Goal: Task Accomplishment & Management: Use online tool/utility

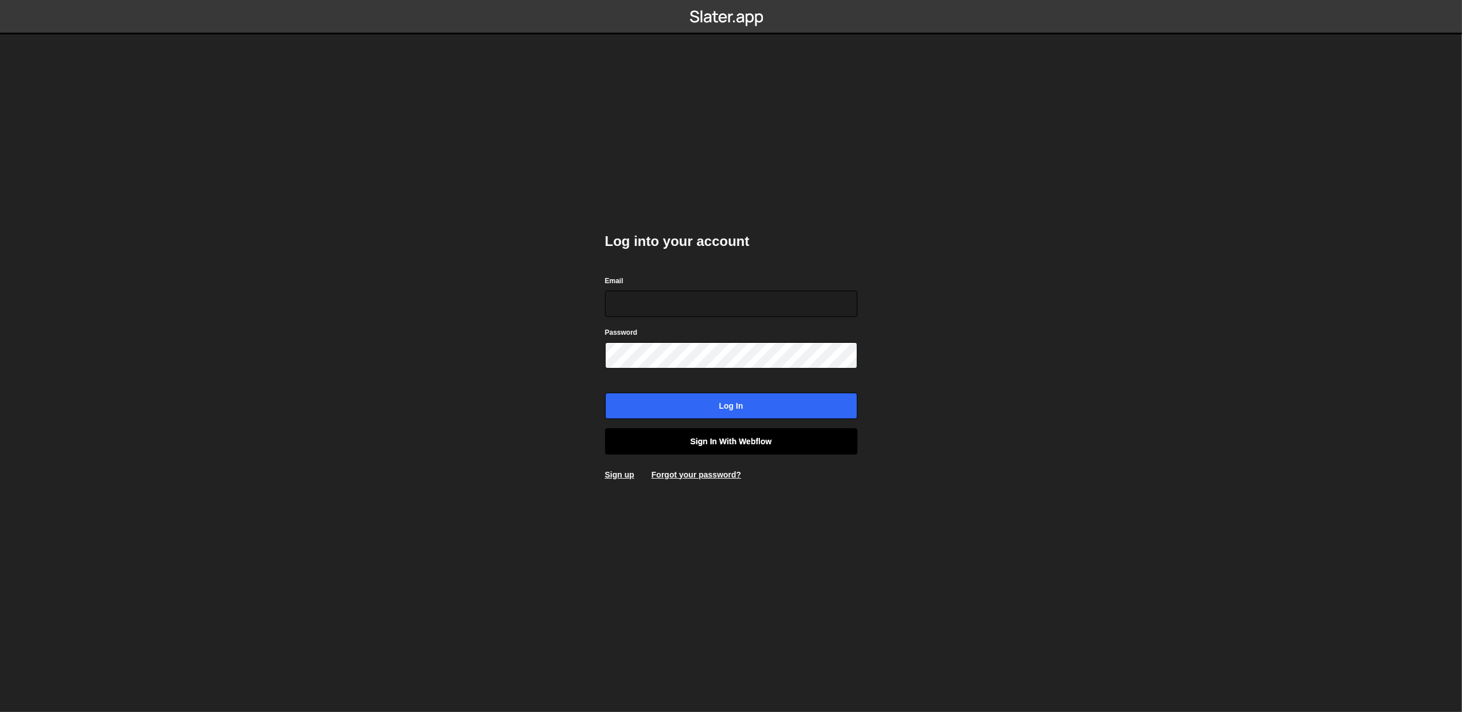
type input "lazar@akka.studio"
click at [745, 435] on link "Sign in with Webflow" at bounding box center [731, 442] width 252 height 26
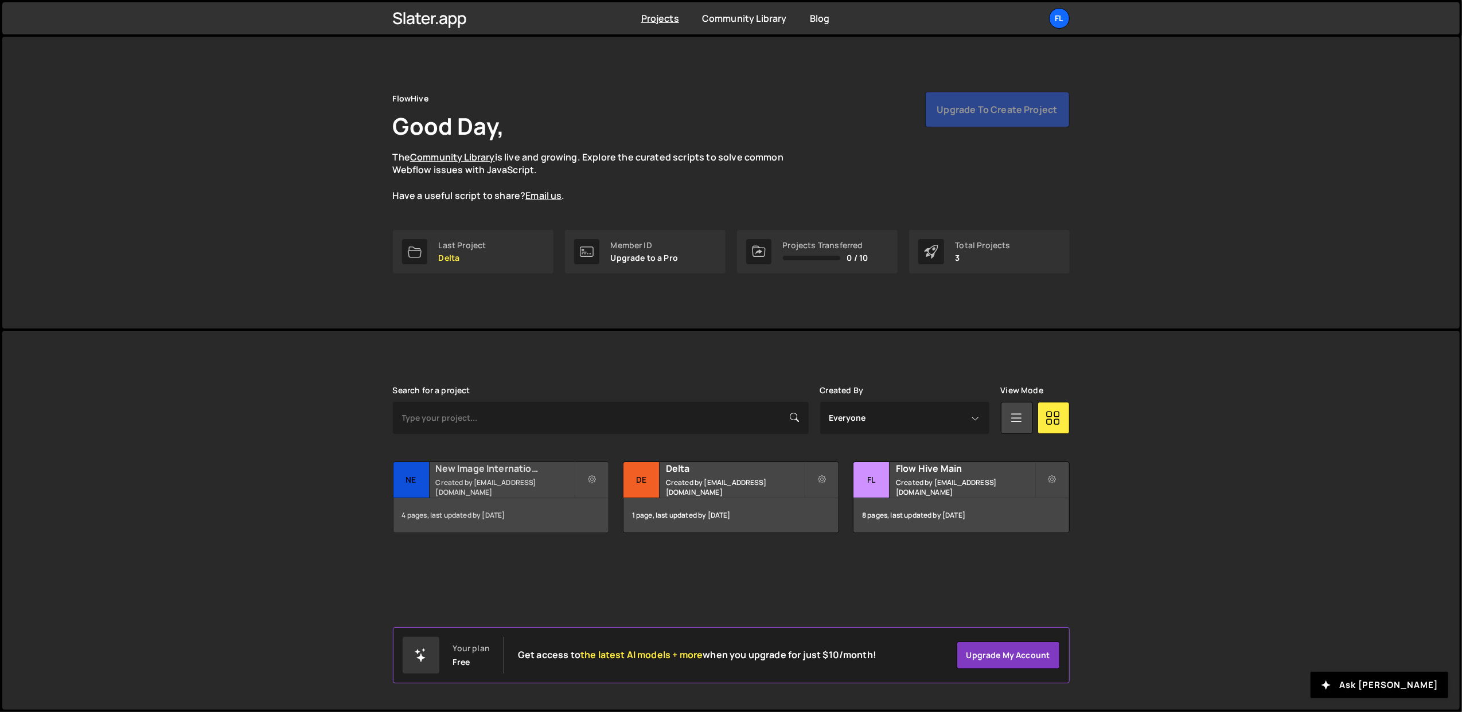
click at [473, 475] on h2 "New Image International" at bounding box center [505, 468] width 138 height 13
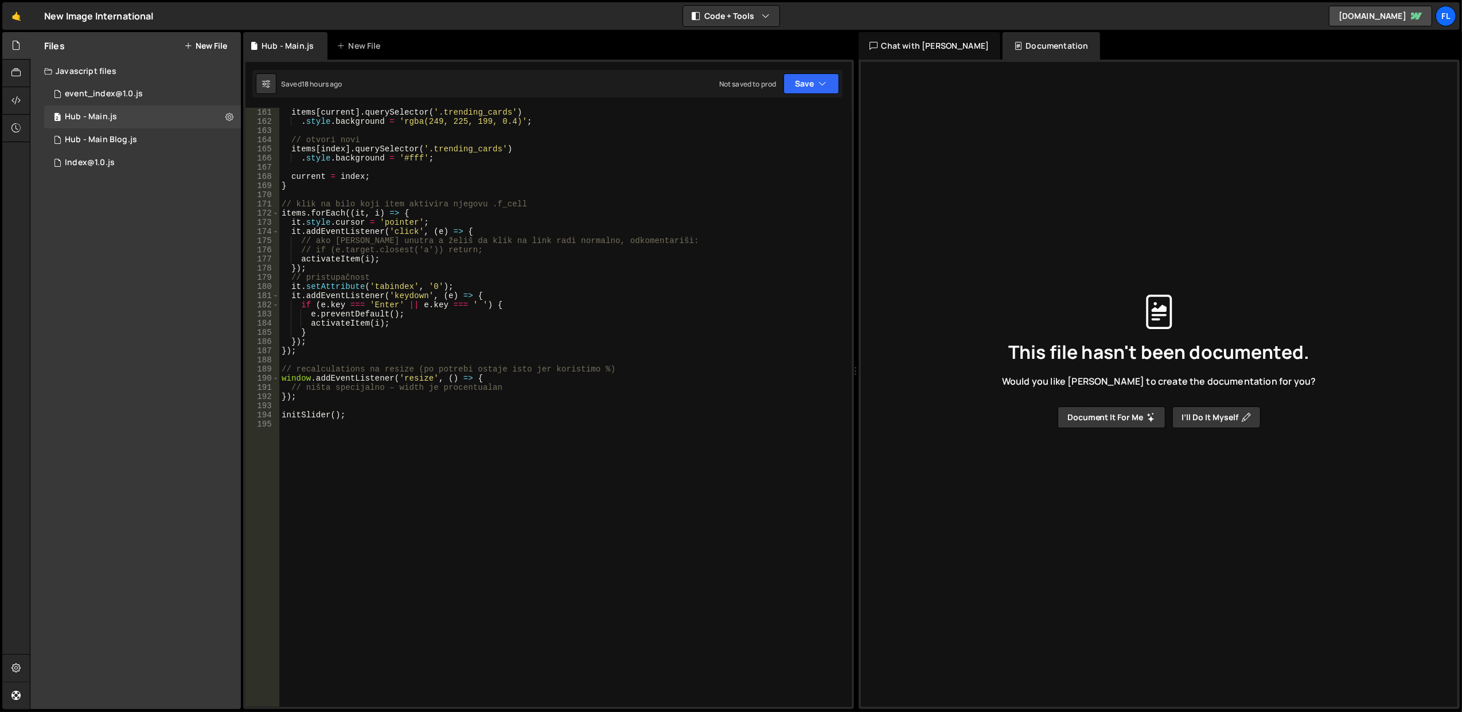
scroll to position [1485, 0]
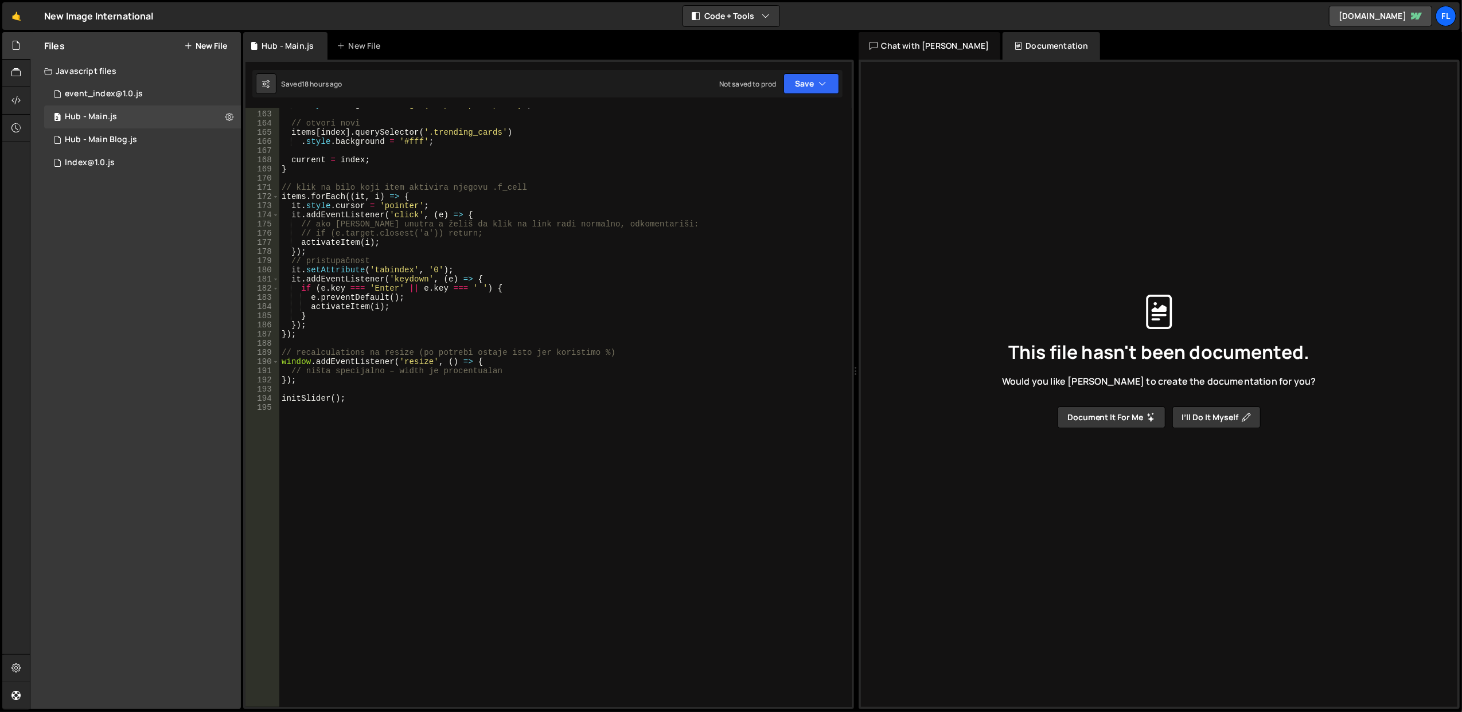
click at [394, 455] on div ". style . background = 'rgba(249, 225, 199, 0.4)' ; // otvori novi items [ inde…" at bounding box center [563, 409] width 568 height 618
paste textarea "<script>"
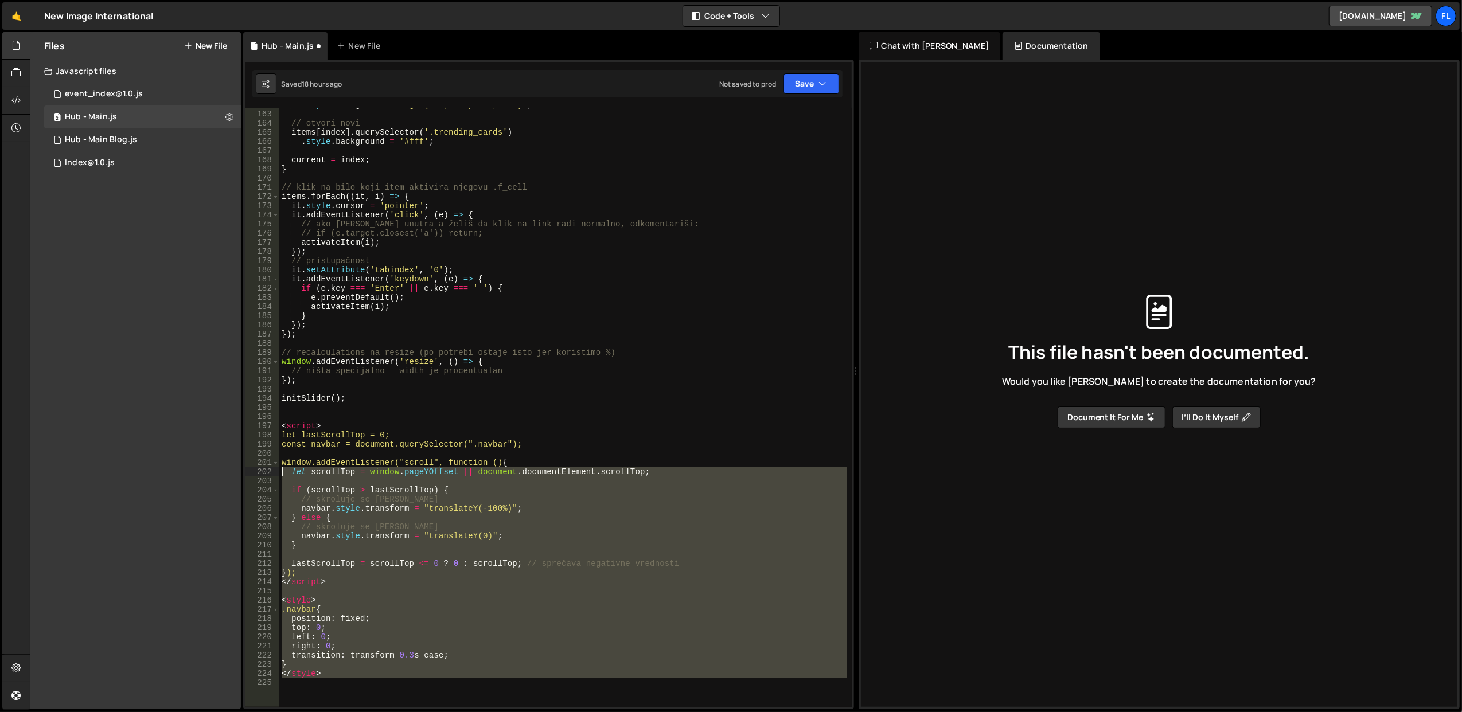
drag, startPoint x: 330, startPoint y: 682, endPoint x: 274, endPoint y: 420, distance: 267.7
click at [274, 420] on div "162 163 164 165 166 167 168 169 170 171 172 173 174 175 176 177 178 179 180 181…" at bounding box center [549, 407] width 606 height 599
type textarea "<script>"
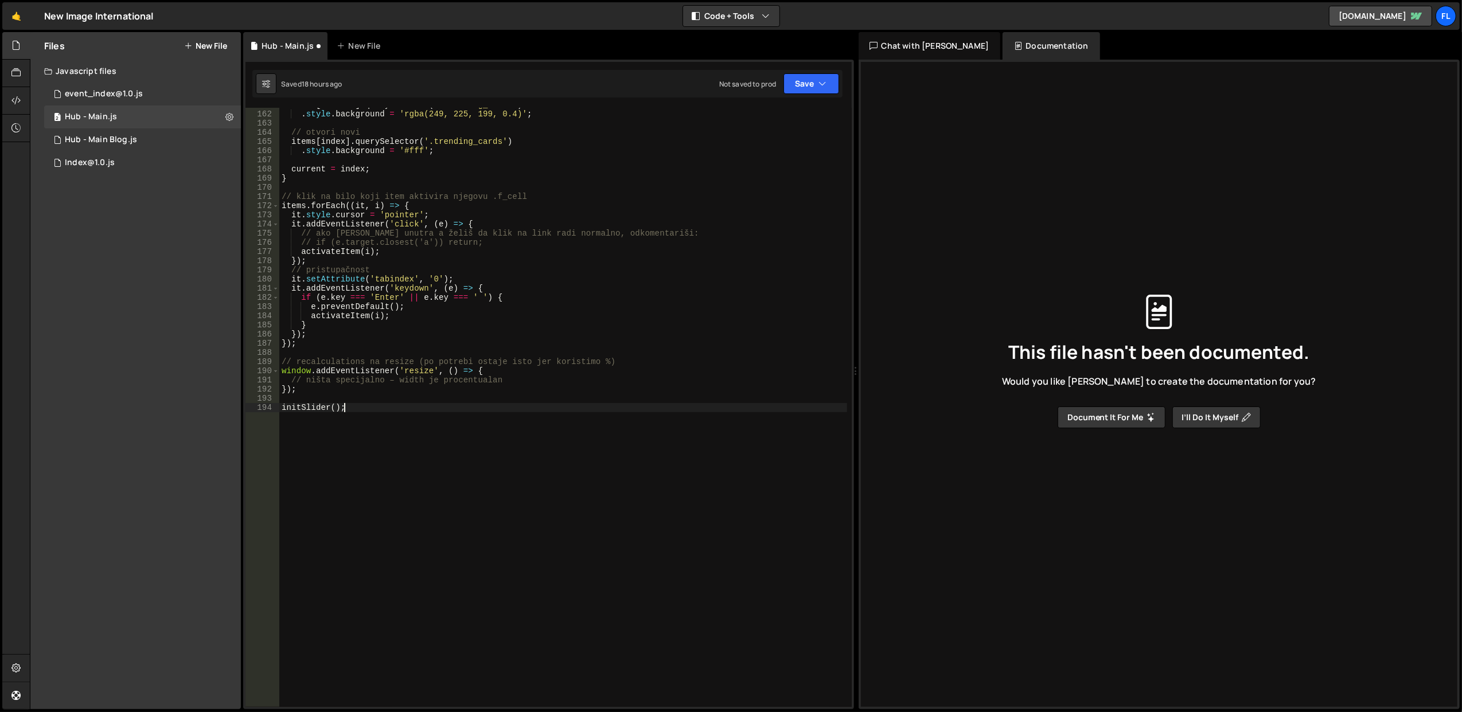
scroll to position [1475, 0]
type textarea "initSlider();"
click at [198, 49] on button "New File" at bounding box center [205, 45] width 43 height 9
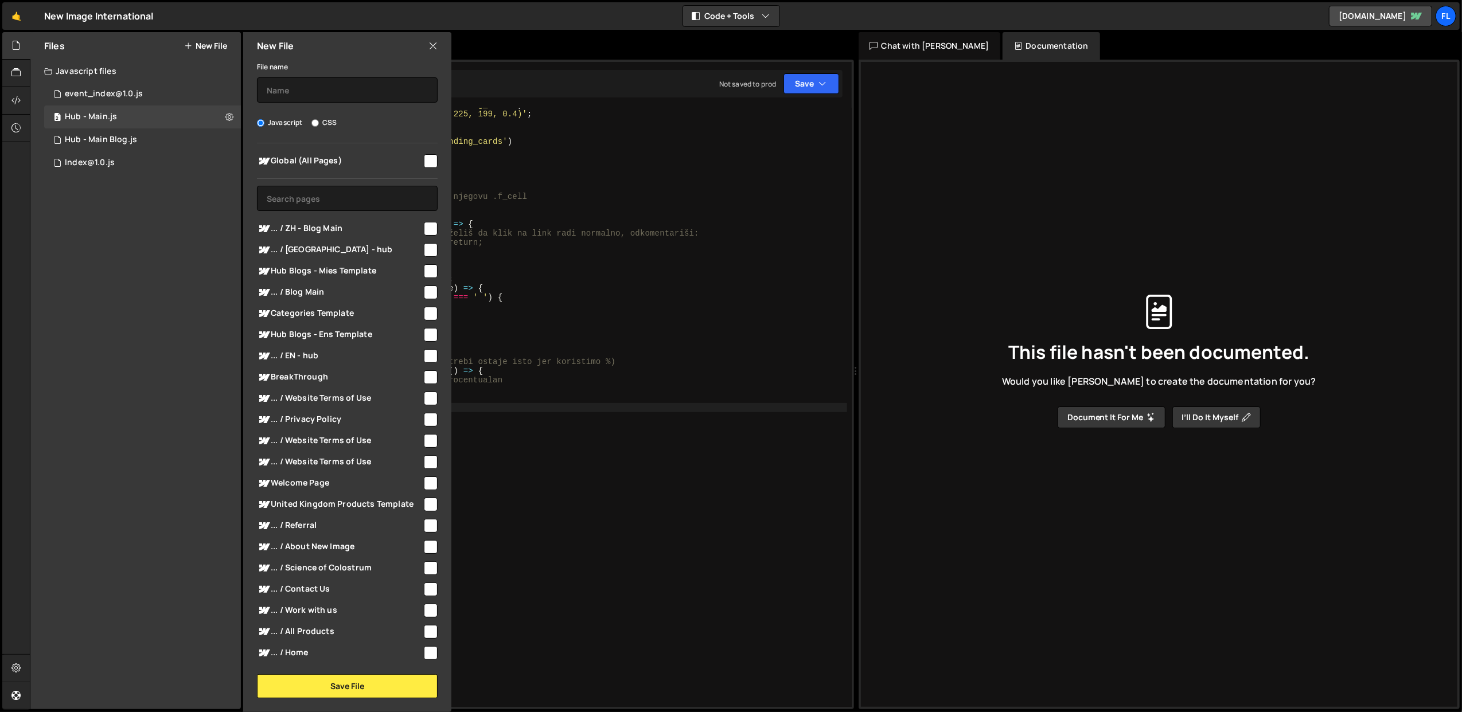
click at [322, 102] on div "File name Javascript CSS Global (All Pages) Save File" at bounding box center [347, 379] width 208 height 639
click at [317, 91] on input "text" at bounding box center [347, 89] width 181 height 25
type input "Nav Bar"
click at [344, 198] on input "text" at bounding box center [347, 198] width 181 height 25
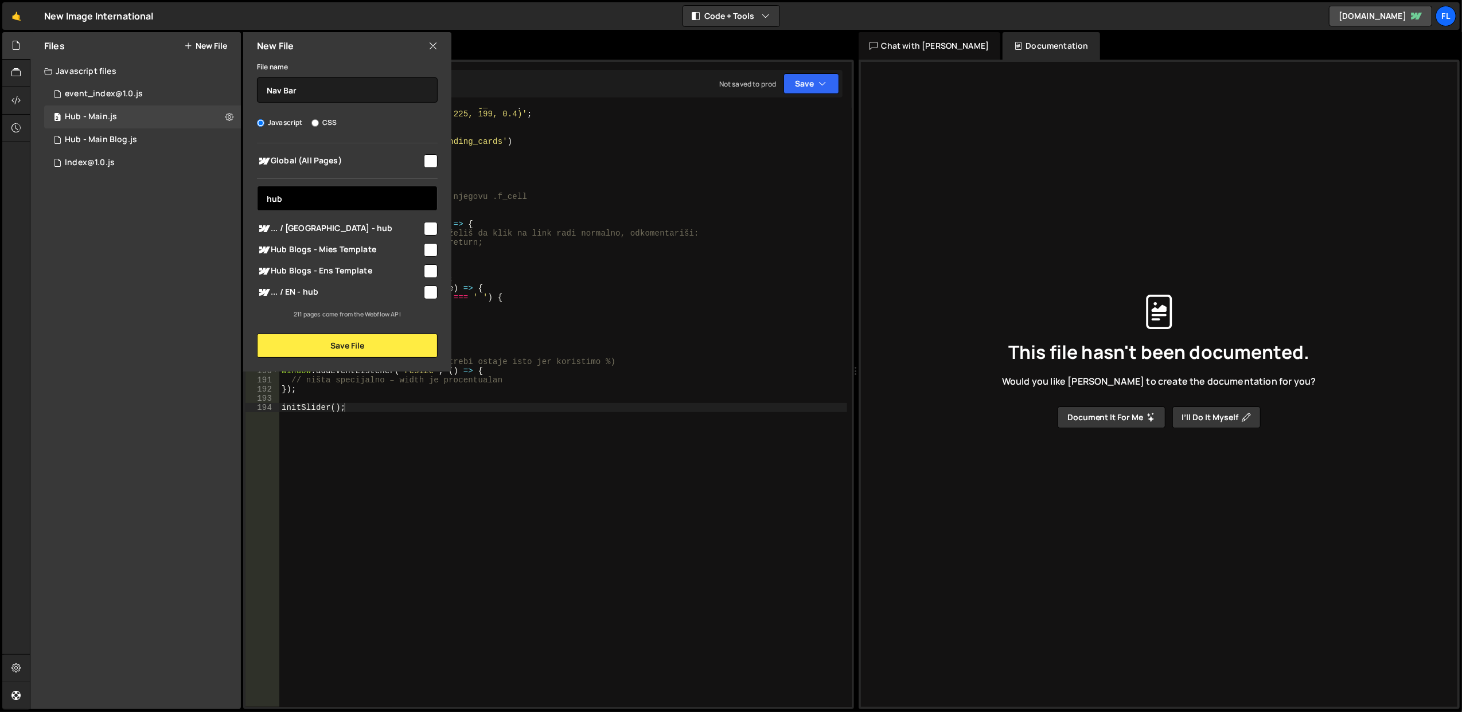
type input "hub"
click at [356, 223] on span "... / [GEOGRAPHIC_DATA] - hub" at bounding box center [339, 229] width 165 height 14
checkbox input "true"
click at [356, 244] on span "Hub Blogs - Mies Template" at bounding box center [339, 250] width 165 height 14
checkbox input "true"
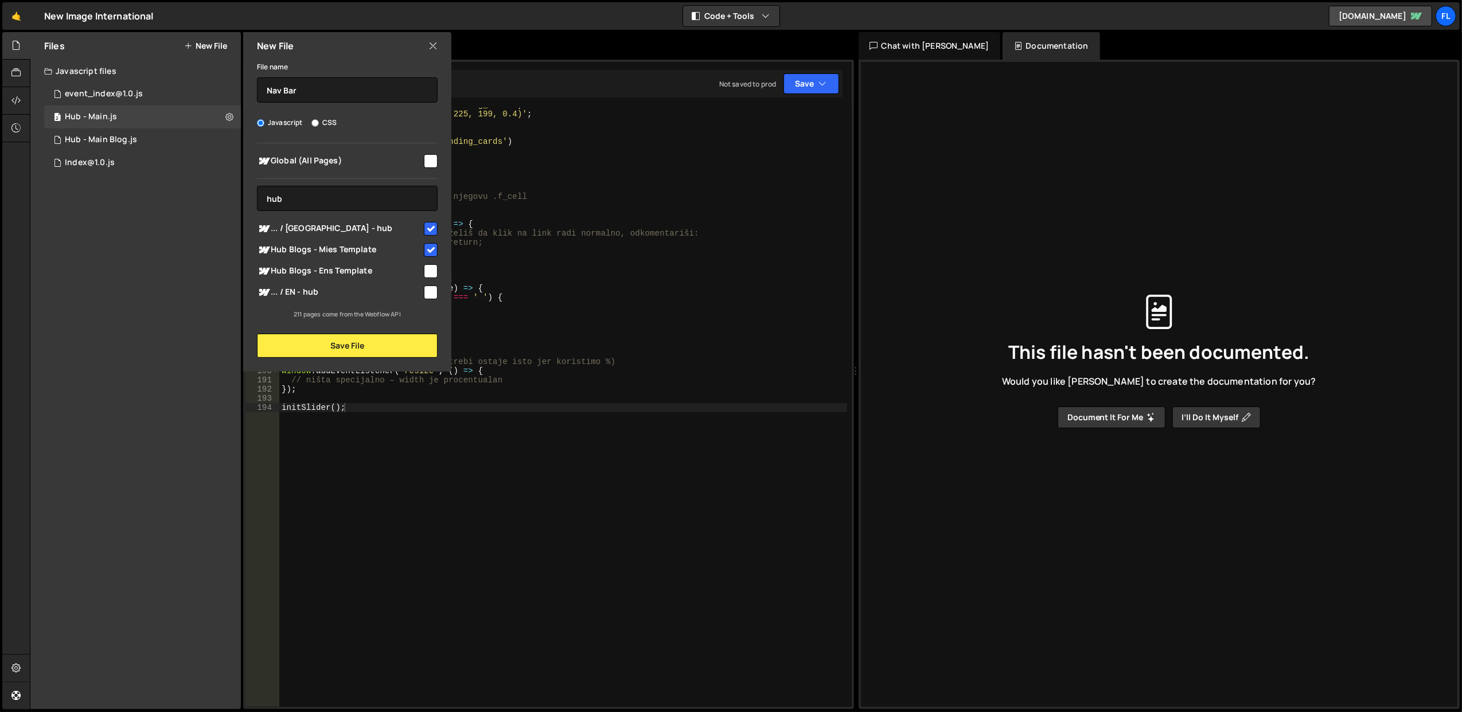
click at [358, 270] on span "Hub Blogs - Ens Template" at bounding box center [339, 271] width 165 height 14
checkbox input "true"
click at [349, 290] on span "... / EN - hub" at bounding box center [339, 293] width 165 height 14
checkbox input "true"
click at [313, 198] on input "hub" at bounding box center [347, 198] width 181 height 25
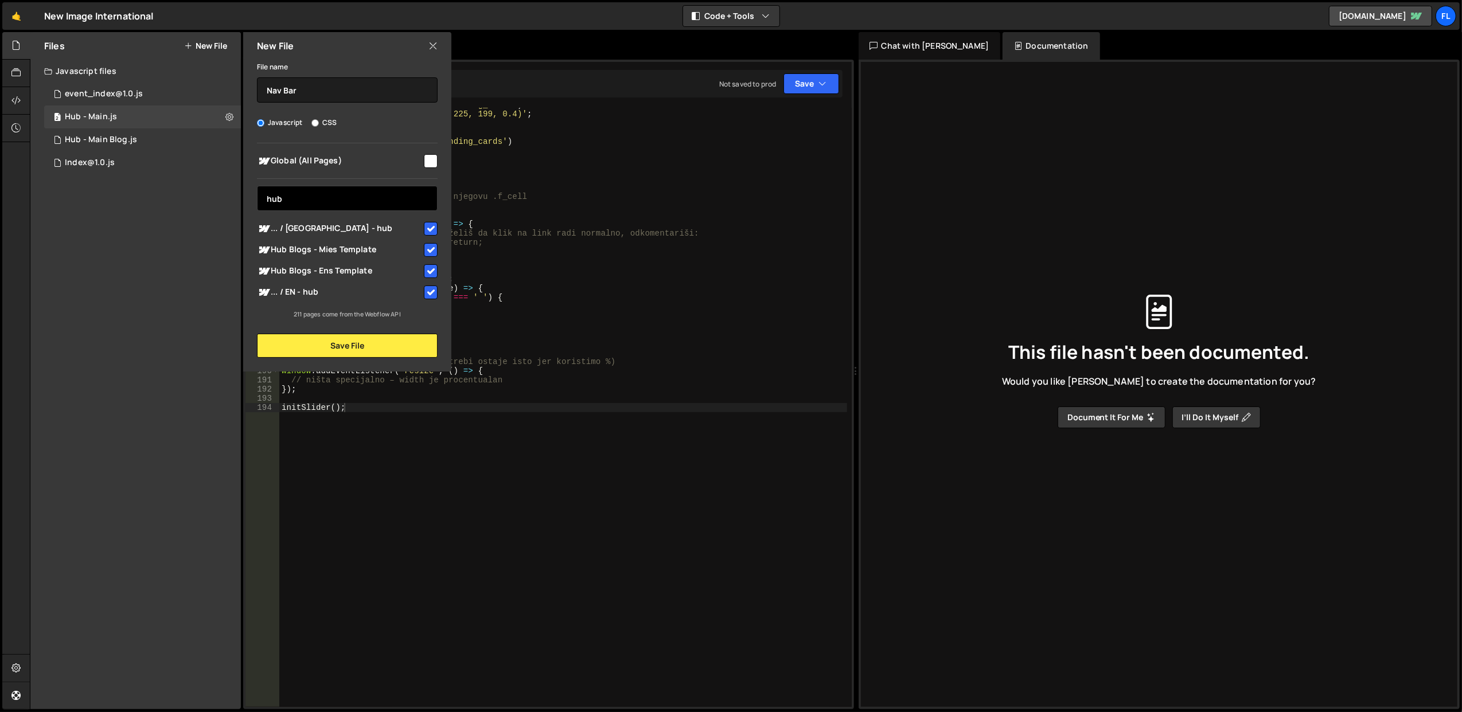
click at [313, 198] on input "hub" at bounding box center [347, 198] width 181 height 25
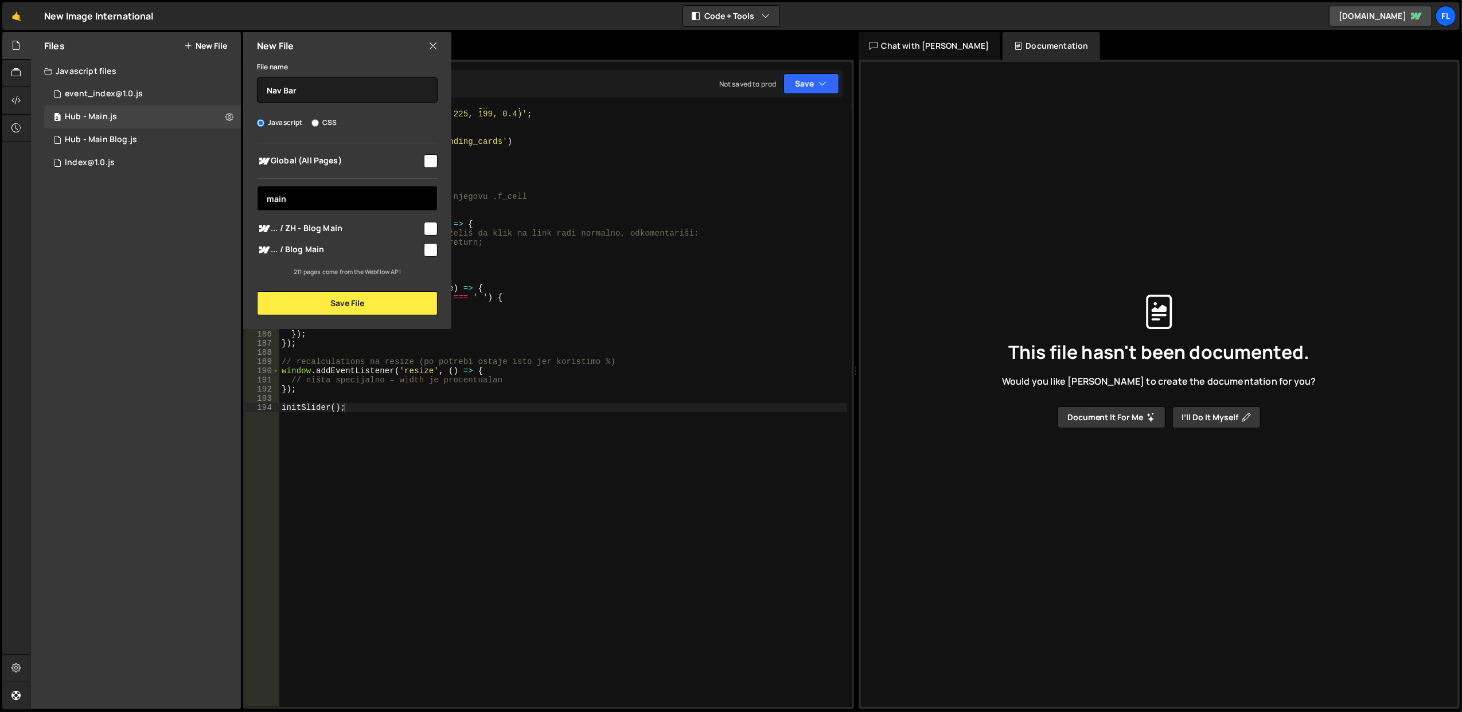
type input "main"
click at [332, 224] on span "... / ZH - Blog Main" at bounding box center [339, 229] width 165 height 14
checkbox input "true"
click at [332, 244] on span "... / Blog Main" at bounding box center [339, 250] width 165 height 14
checkbox input "true"
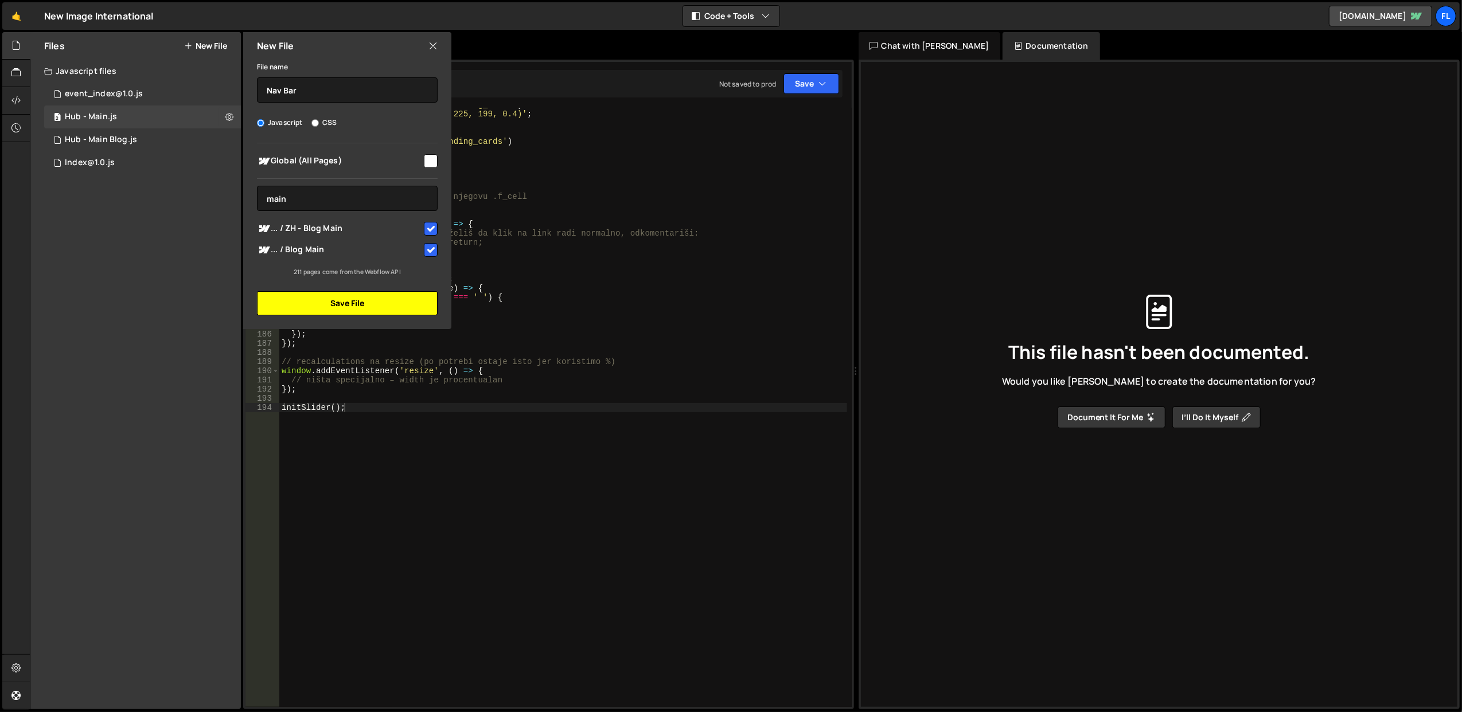
click at [336, 297] on button "Save File" at bounding box center [347, 303] width 181 height 24
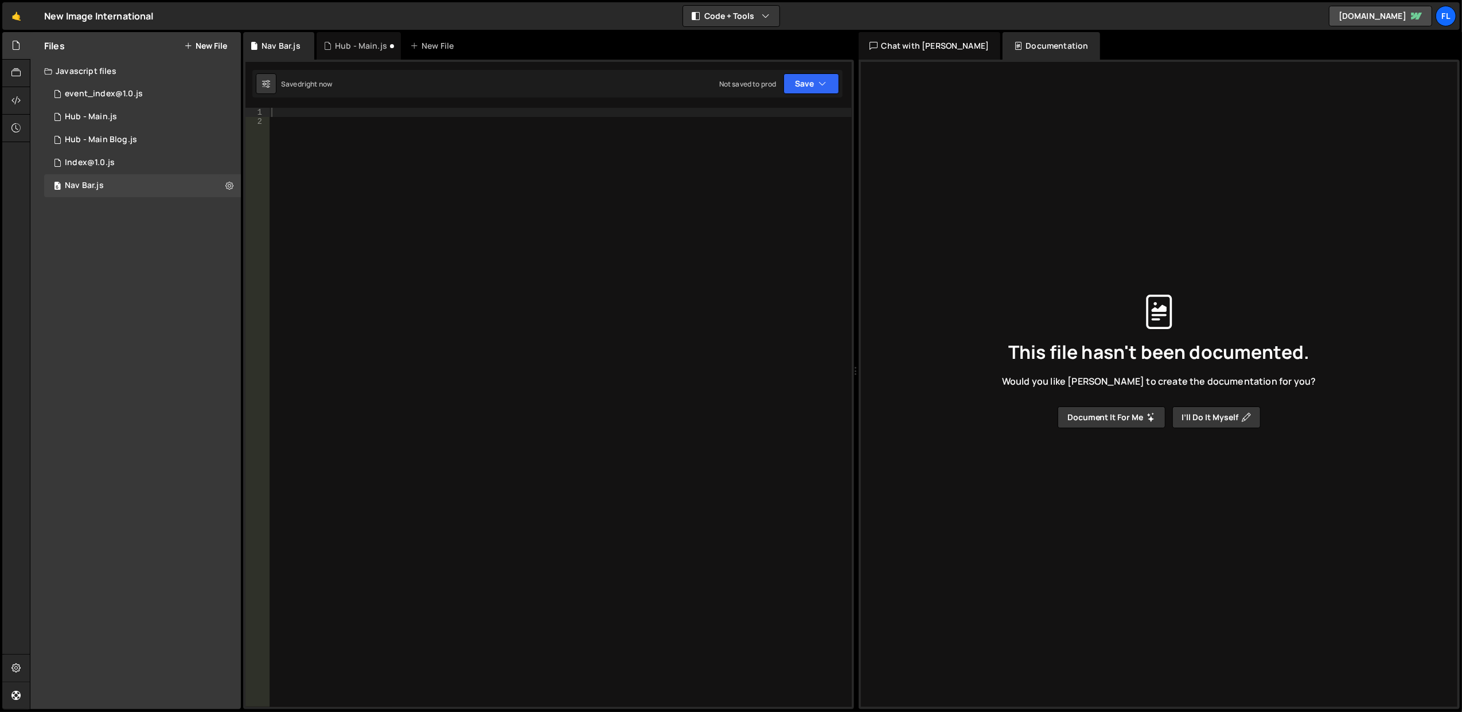
click at [303, 113] on div at bounding box center [560, 417] width 583 height 618
paste textarea "</style>"
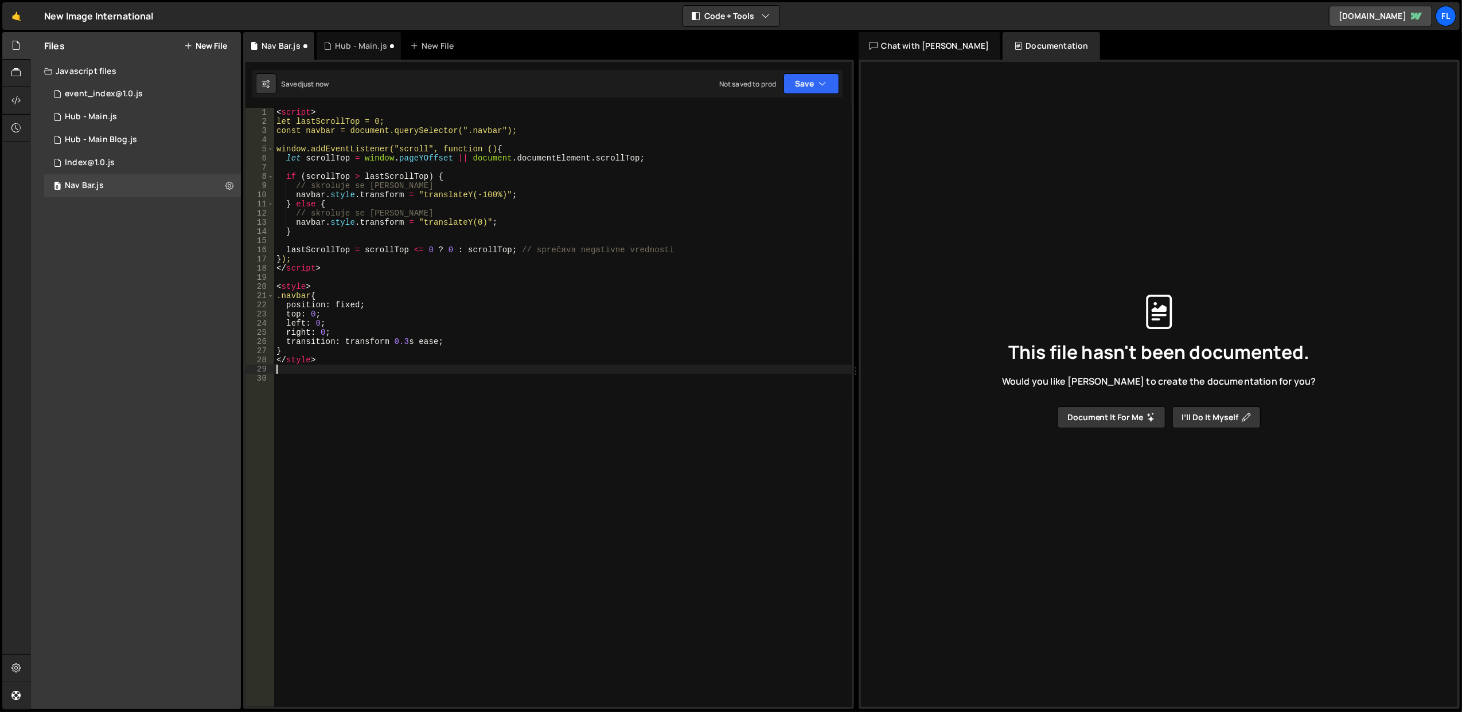
click at [306, 356] on div "< script > let lastScrollTop = 0; const navbar = document.querySelector(".navba…" at bounding box center [563, 417] width 578 height 618
type textarea "</style>"
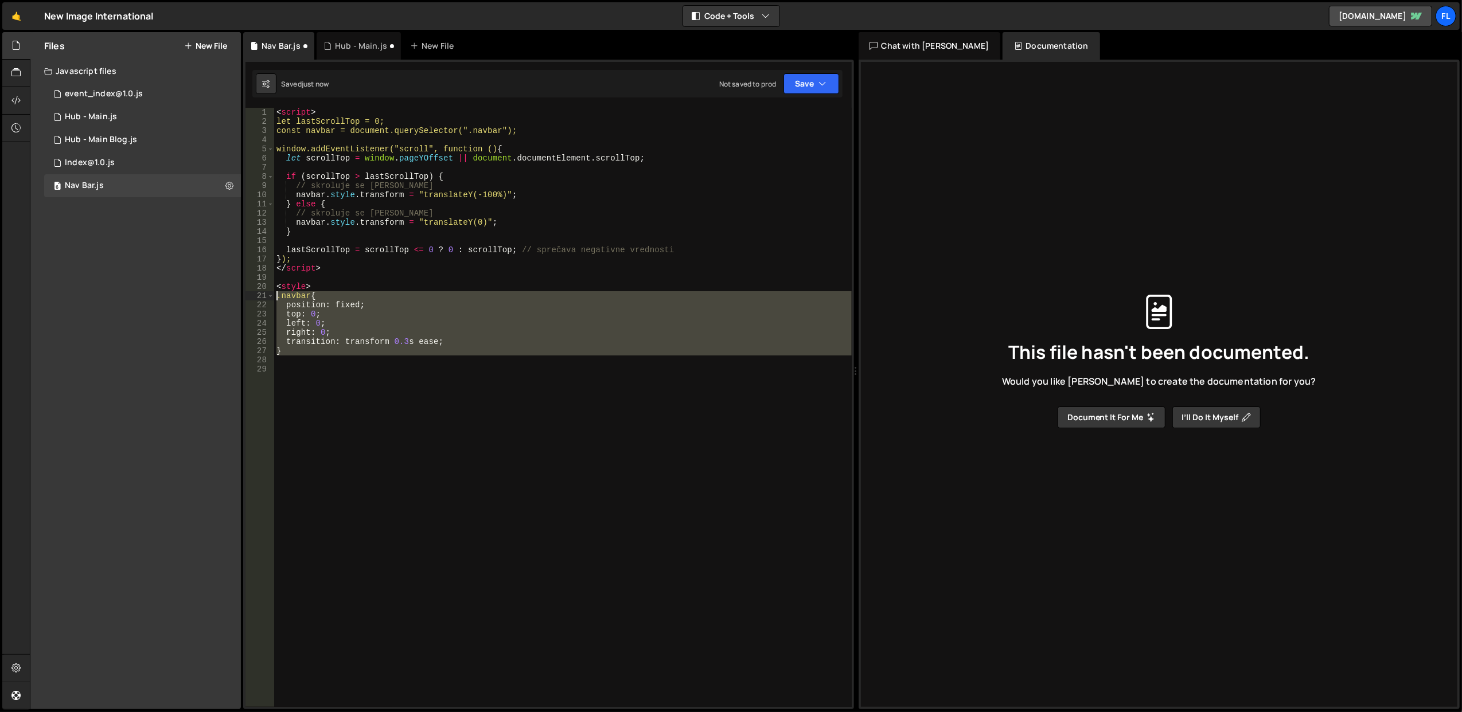
drag, startPoint x: 320, startPoint y: 356, endPoint x: 275, endPoint y: 285, distance: 83.6
click at [275, 285] on div "< script > let lastScrollTop = 0; const navbar = document.querySelector(".navba…" at bounding box center [563, 417] width 578 height 618
type textarea "<style> .navbar {"
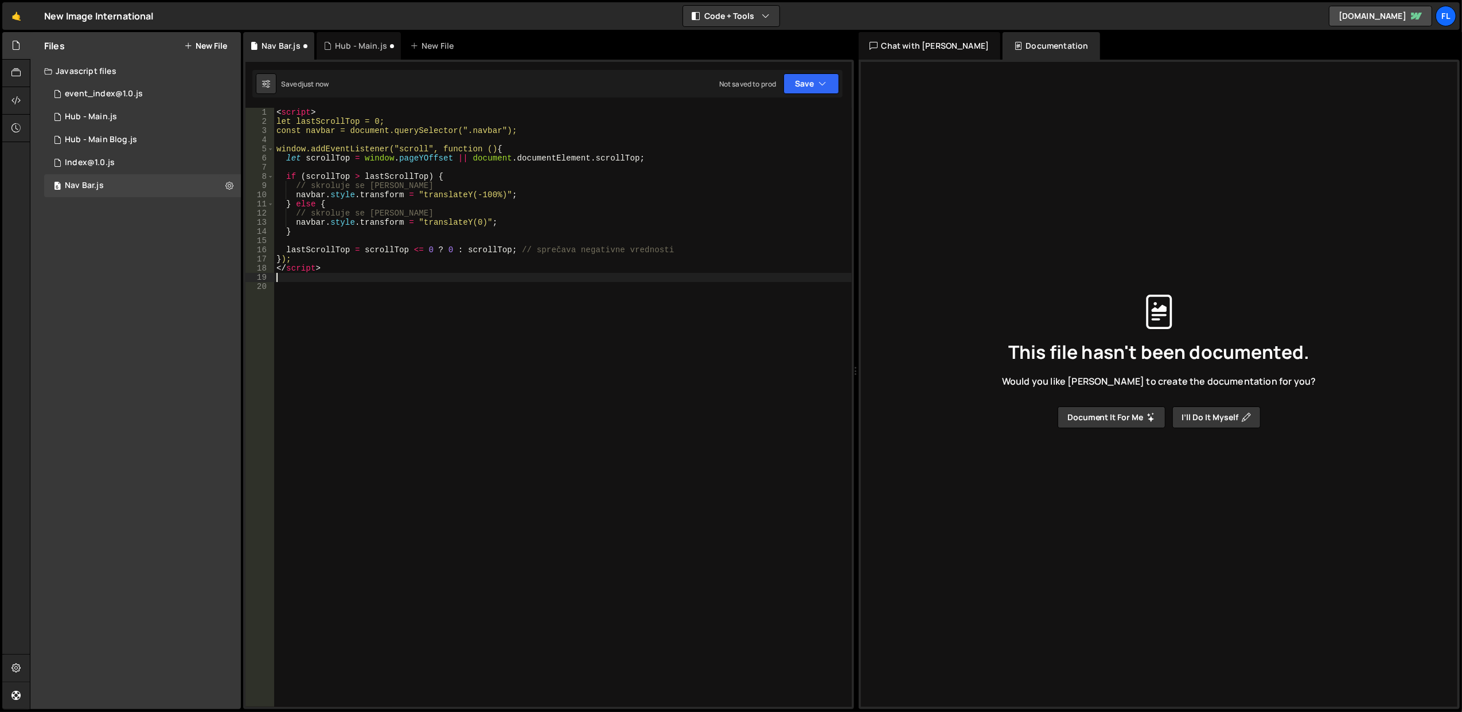
click at [291, 113] on div "< script > let lastScrollTop = 0; const navbar = document.querySelector(".navba…" at bounding box center [563, 417] width 578 height 618
click at [297, 270] on div "<> let lastScrollTop = 0; const navbar = document.querySelector(".navbar"); win…" at bounding box center [563, 417] width 578 height 618
click at [297, 270] on div "<> let lastScrollTop = 0 ; const navbar = document . querySelector ( ".navbar" …" at bounding box center [563, 417] width 578 height 618
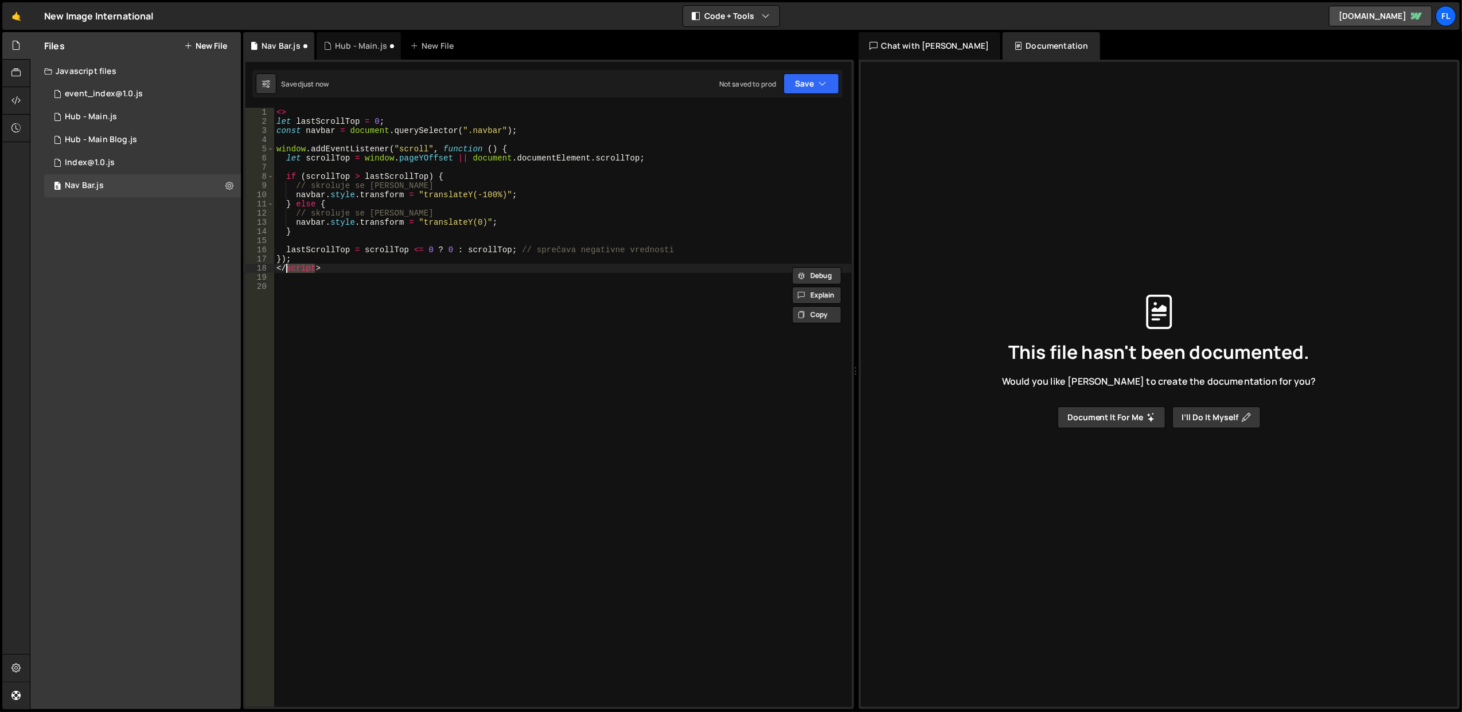
type textarea "</script>"
click at [279, 115] on div "<> let lastScrollTop = 0 ; const navbar = document . querySelector ( ".navbar" …" at bounding box center [563, 417] width 578 height 618
type textarea "<>"
click at [279, 115] on div "<> let lastScrollTop = 0 ; const navbar = document . querySelector ( ".navbar" …" at bounding box center [563, 417] width 578 height 618
click at [487, 131] on div "let lastScrollTop = 0 ; const navbar = document . querySelector ( ".navbar" ) ;…" at bounding box center [563, 417] width 578 height 618
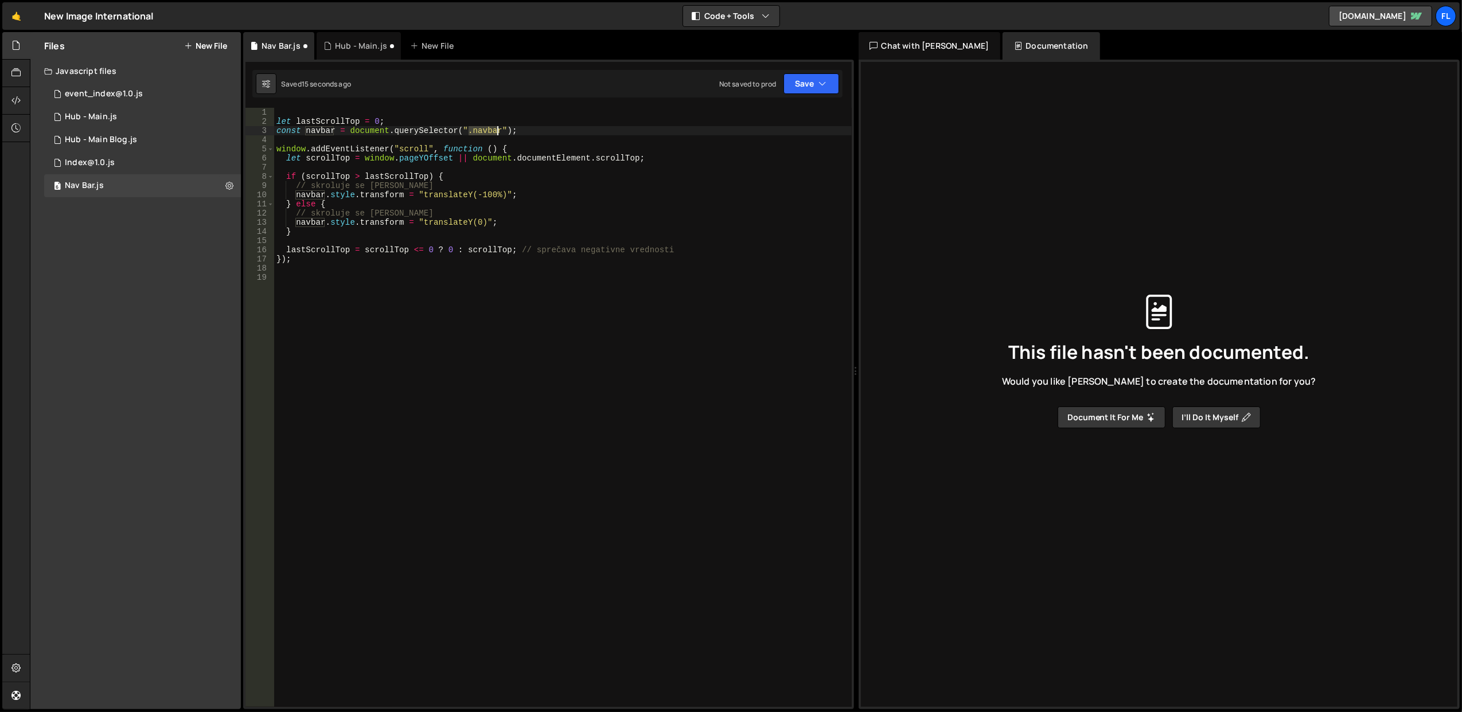
click at [487, 131] on div "let lastScrollTop = 0 ; const navbar = document . querySelector ( ".navbar" ) ;…" at bounding box center [563, 417] width 578 height 618
paste textarea "hub_"
type textarea "const navbar = document.querySelector(".hub_navbar");"
click at [538, 135] on div "let lastScrollTop = 0 ; const navbar = document . querySelector ( ".hub_navbar"…" at bounding box center [563, 417] width 578 height 618
click at [803, 81] on button "Save" at bounding box center [812, 83] width 56 height 21
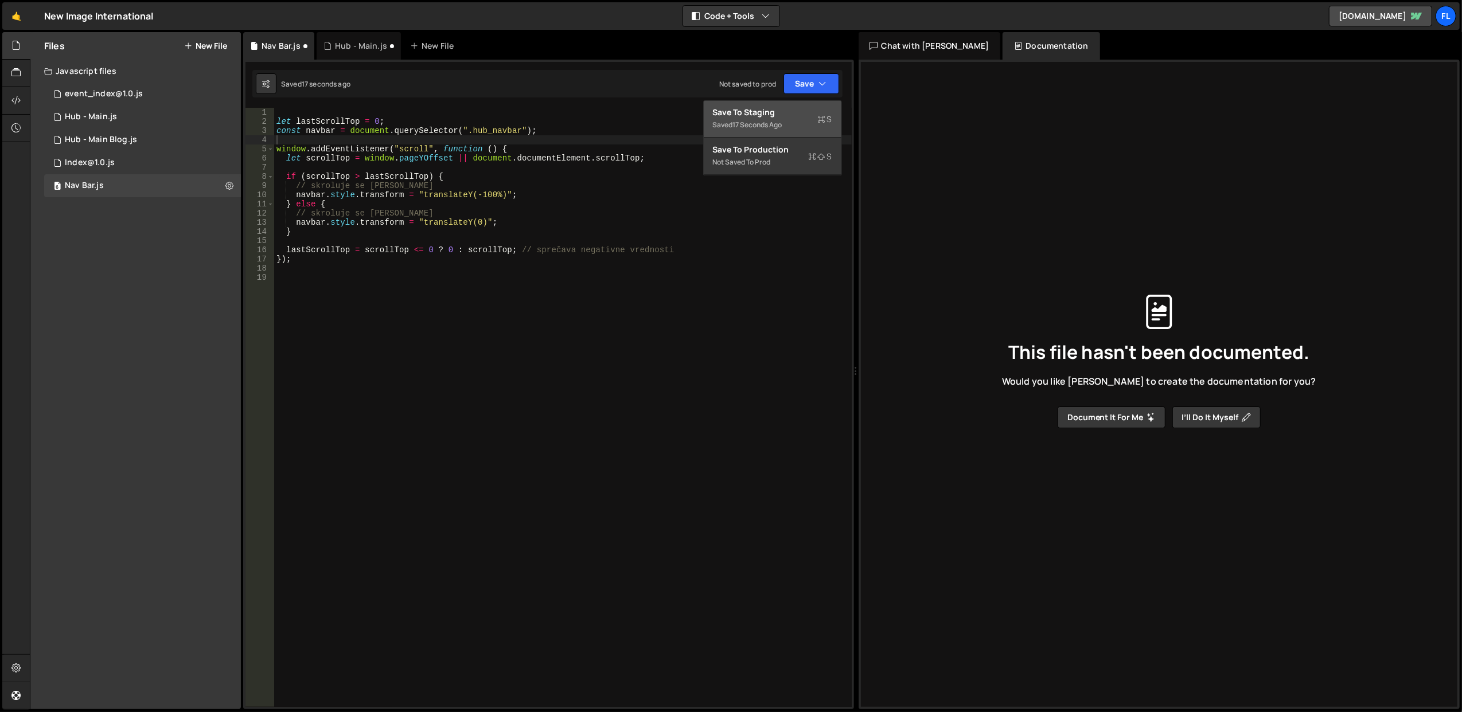
click at [787, 111] on div "Save to Staging S" at bounding box center [772, 112] width 119 height 11
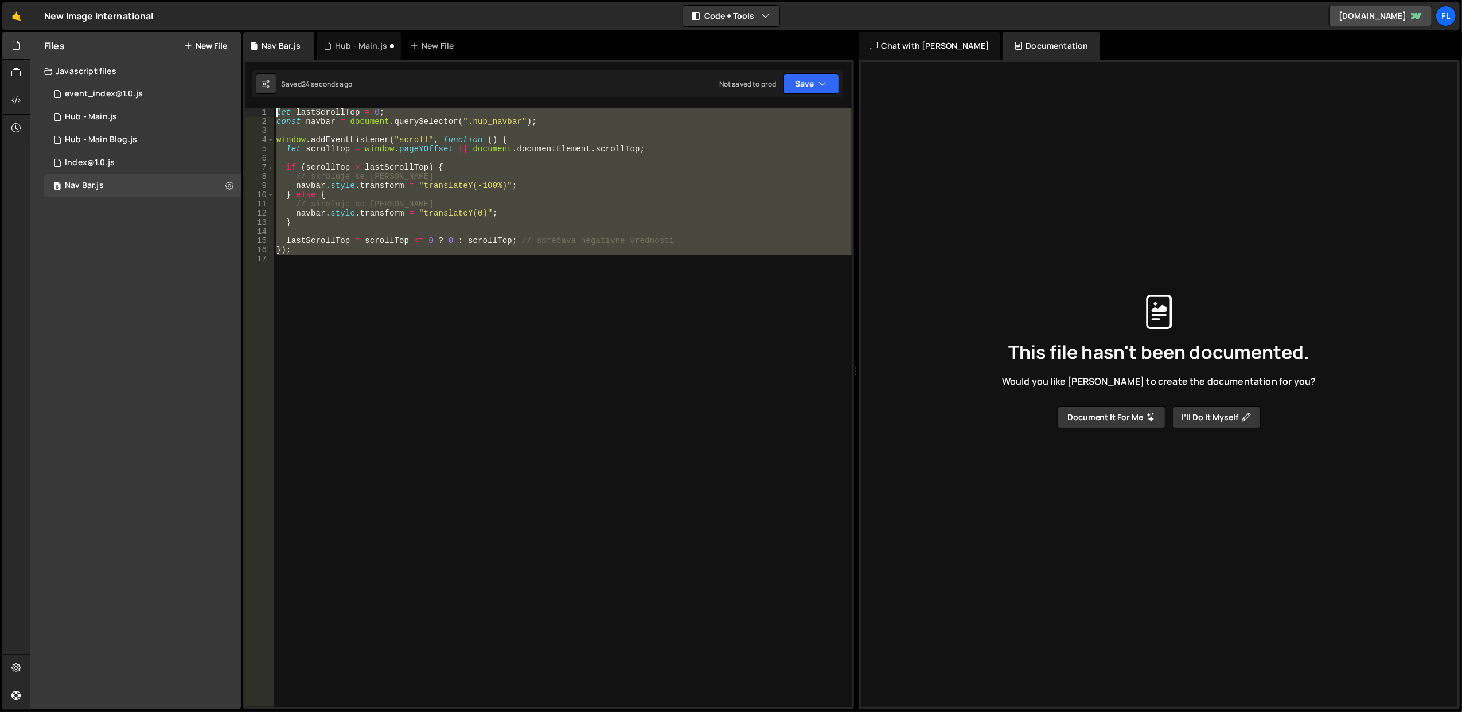
drag, startPoint x: 336, startPoint y: 262, endPoint x: 255, endPoint y: 93, distance: 187.3
click at [255, 93] on div "Debug Explain Copy Nav Bar.js Hub - Main.js New File Saved 24 seconds ago Not s…" at bounding box center [548, 371] width 611 height 678
paste textarea "}"
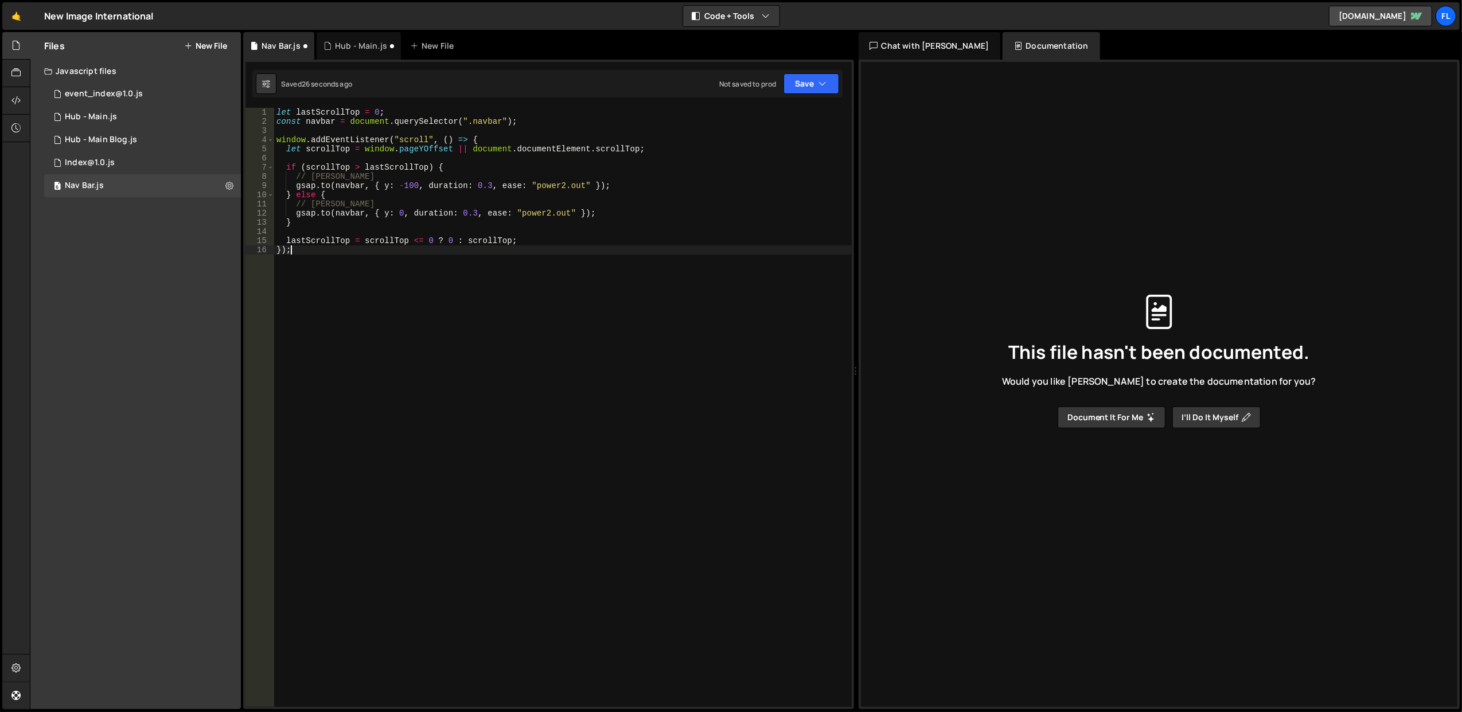
click at [626, 209] on div "let lastScrollTop = 0 ; const navbar = document . querySelector ( ".navbar" ) ;…" at bounding box center [563, 417] width 578 height 618
click at [485, 122] on div "let lastScrollTop = 0 ; const navbar = document . querySelector ( ".navbar" ) ;…" at bounding box center [563, 417] width 578 height 618
click at [617, 187] on div "let lastScrollTop = 0 ; const navbar = document . querySelector ( ".hub_nav" ) …" at bounding box center [563, 417] width 578 height 618
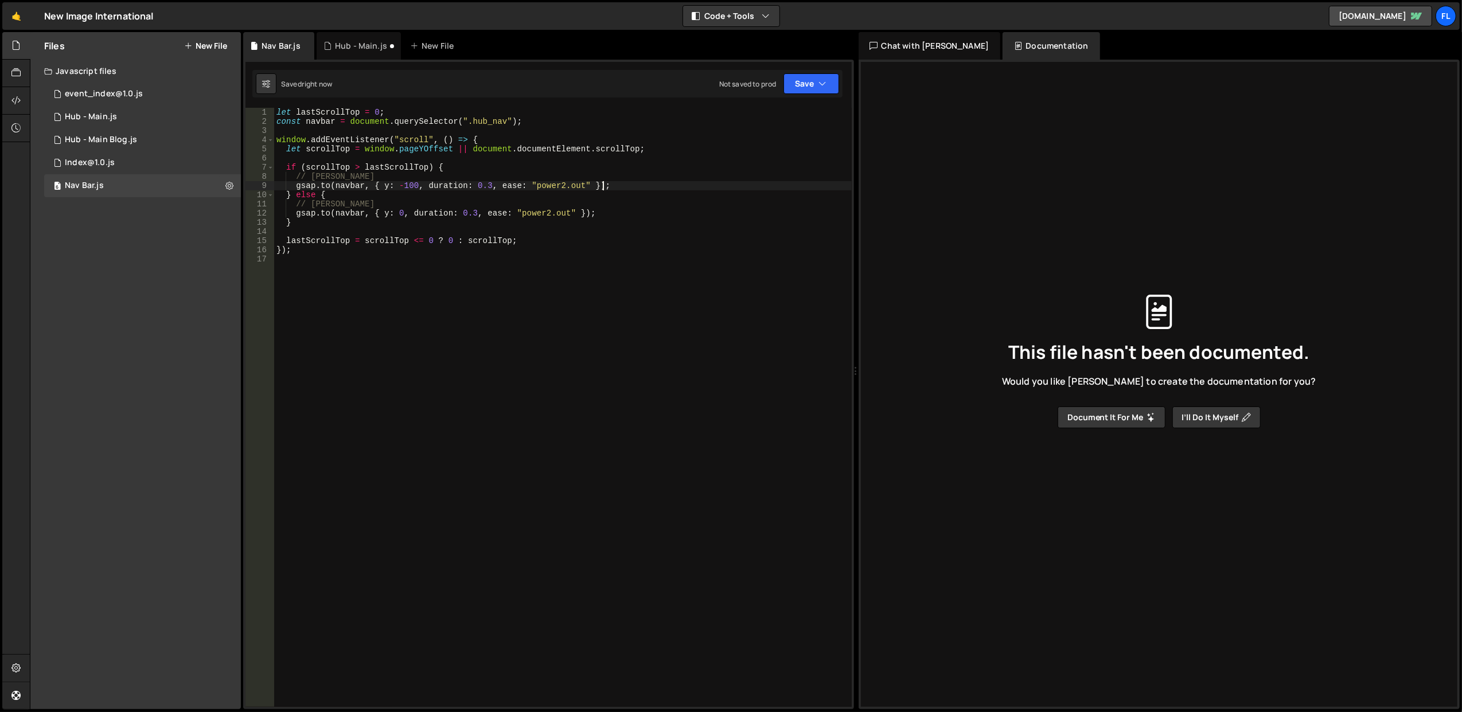
type textarea "[DOMAIN_NAME](navbar, { y: -100, duration: 0.3, ease: "power2.out" });"
click at [533, 129] on div "let lastScrollTop = 0 ; const navbar = document . querySelector ( ".hub_nav" ) …" at bounding box center [563, 417] width 578 height 618
click at [795, 96] on div "Saved 18 seconds ago Not saved to prod Upgrade to Edit Save Save to Staging S S…" at bounding box center [547, 84] width 590 height 28
click at [799, 74] on button "Save" at bounding box center [812, 83] width 56 height 21
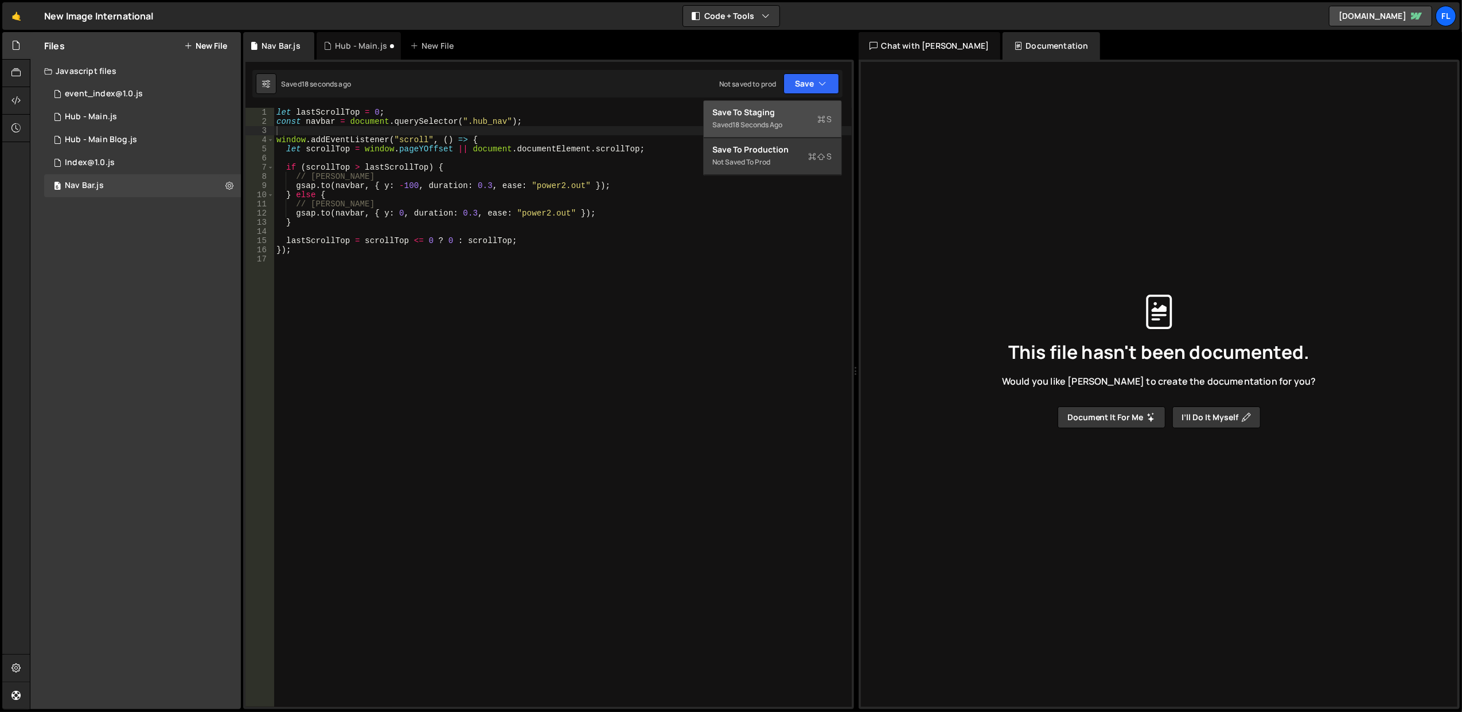
click at [791, 108] on div "Save to Staging S" at bounding box center [772, 112] width 119 height 11
click at [499, 120] on div "let lastScrollTop = 0 ; const navbar = document . querySelector ( ".hub_nav" ) …" at bounding box center [563, 417] width 578 height 618
click at [500, 120] on div "let lastScrollTop = 0 ; const navbar = document . querySelector ( ".hub_nav" ) …" at bounding box center [563, 417] width 578 height 618
click at [539, 101] on div "initSlider(); 161 162 163 164 165 166 167 168 169 170 171 172 173 174 175 176 1…" at bounding box center [548, 385] width 611 height 650
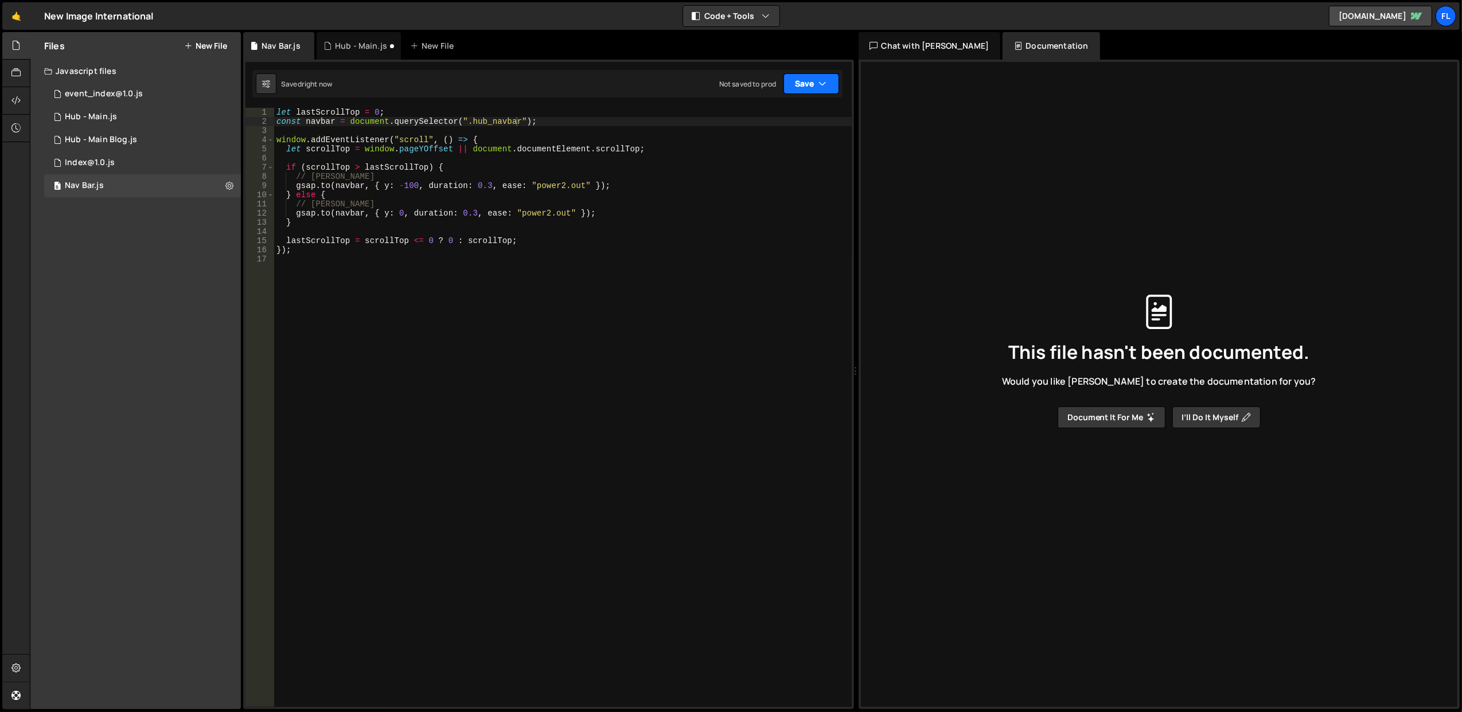
click at [813, 79] on button "Save" at bounding box center [812, 83] width 56 height 21
click at [792, 130] on div "Saved just now" at bounding box center [772, 125] width 119 height 14
click at [522, 170] on div "let lastScrollTop = 0 ; const navbar = document . querySelector ( ".hub_navbar"…" at bounding box center [563, 417] width 578 height 618
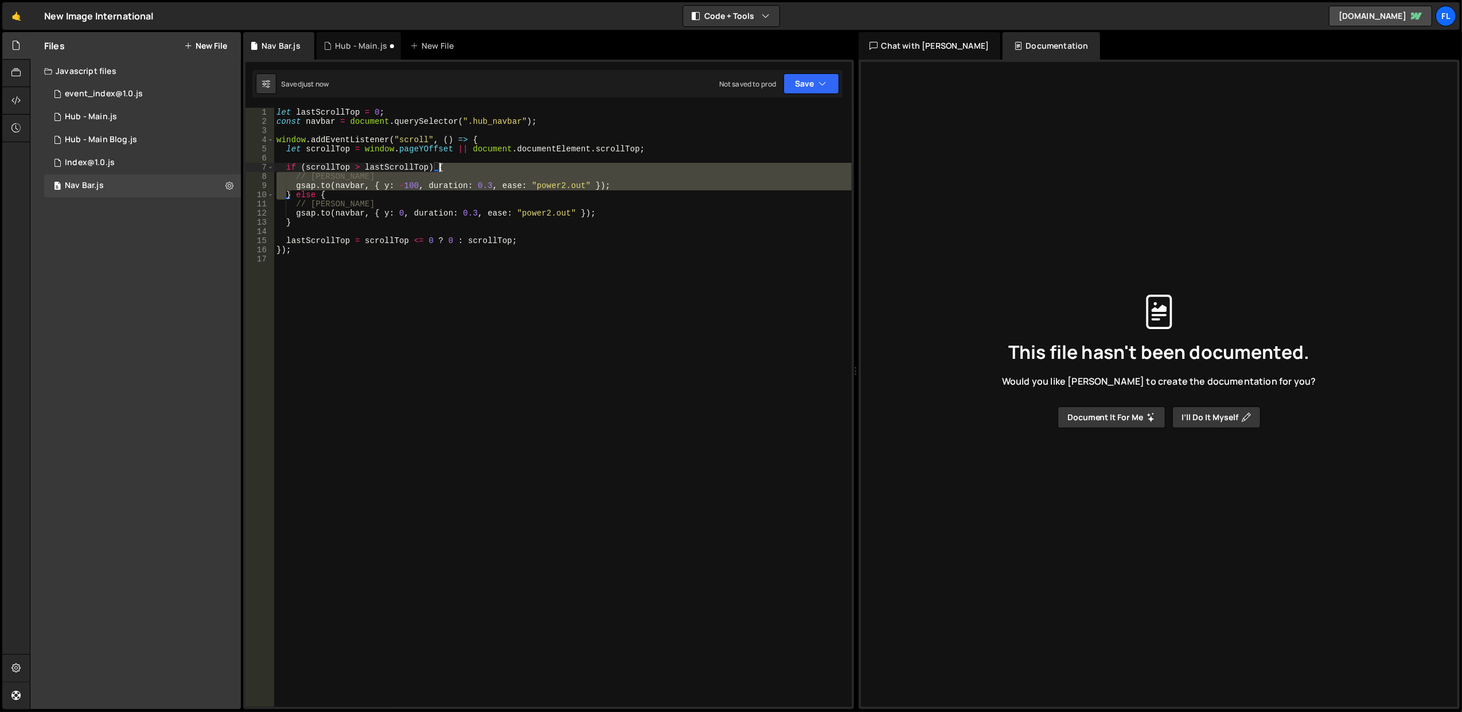
click at [522, 170] on div "let lastScrollTop = 0 ; const navbar = document . querySelector ( ".hub_navbar"…" at bounding box center [563, 417] width 578 height 618
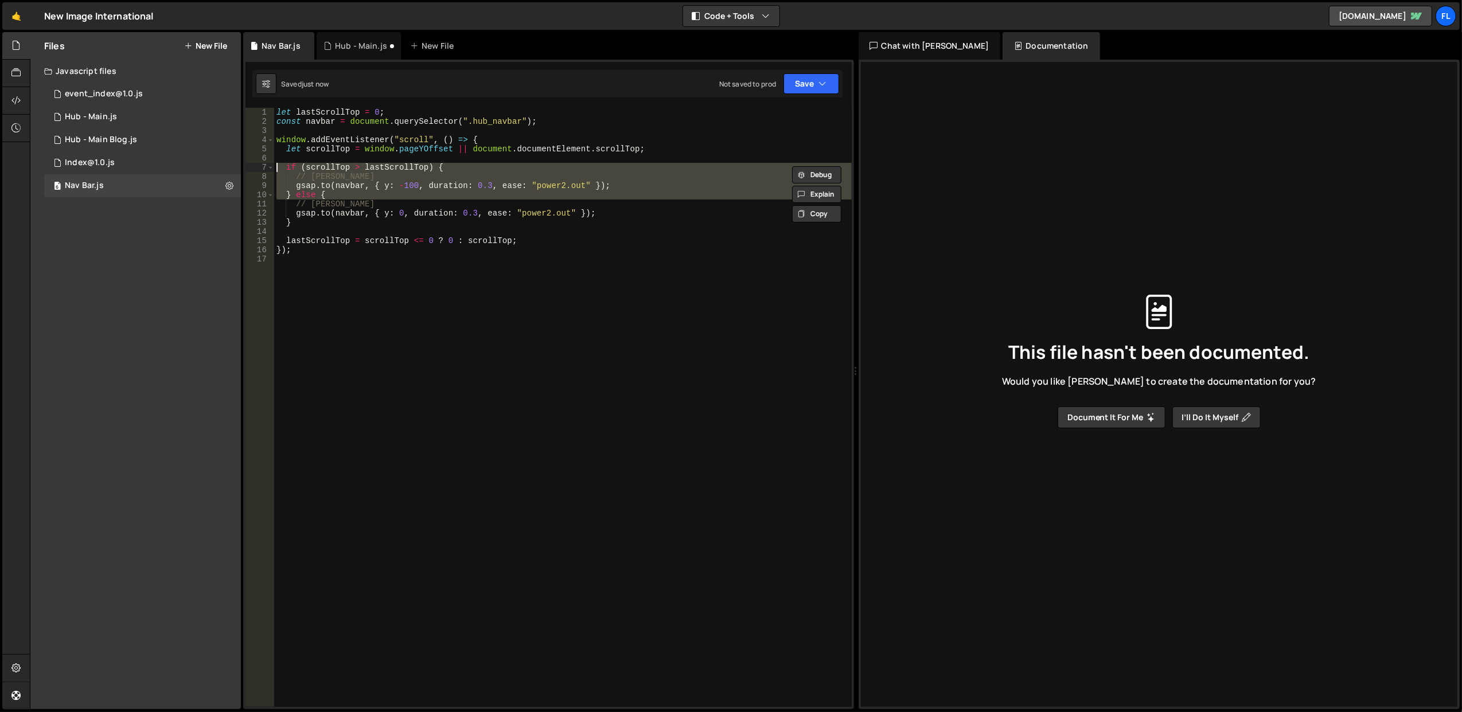
click at [523, 182] on div "let lastScrollTop = 0 ; const navbar = document . querySelector ( ".hub_navbar"…" at bounding box center [563, 407] width 578 height 599
click at [523, 182] on div "let lastScrollTop = 0 ; const navbar = document . querySelector ( ".hub_navbar"…" at bounding box center [563, 417] width 578 height 618
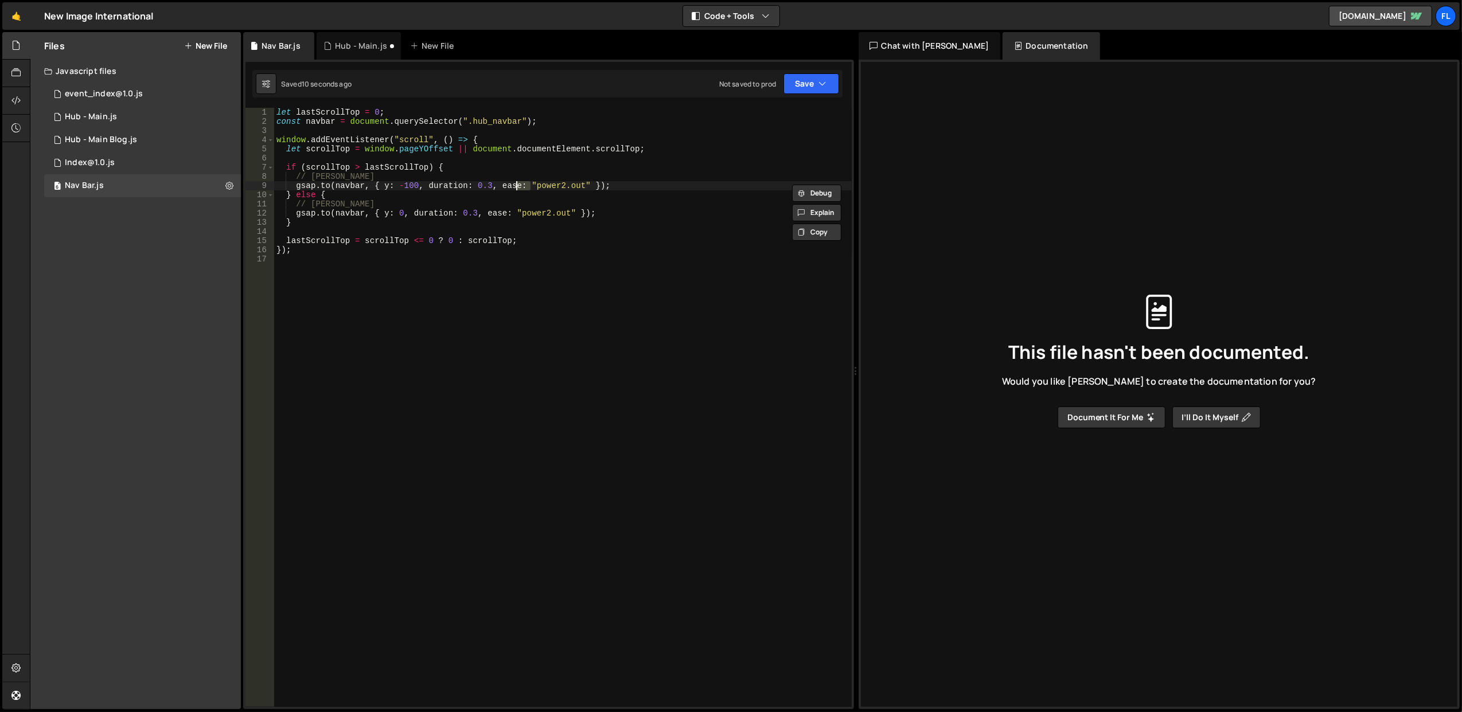
click at [523, 182] on div "let lastScrollTop = 0 ; const navbar = document . querySelector ( ".hub_navbar"…" at bounding box center [563, 417] width 578 height 618
click at [473, 182] on div "let lastScrollTop = 0 ; const navbar = document . querySelector ( ".hub_navbar"…" at bounding box center [563, 407] width 578 height 599
click at [473, 182] on div "let lastScrollTop = 0 ; const navbar = document . querySelector ( ".hub_navbar"…" at bounding box center [563, 417] width 578 height 618
click at [472, 173] on div "let lastScrollTop = 0 ; const navbar = document . querySelector ( ".hub_navbar"…" at bounding box center [563, 417] width 578 height 618
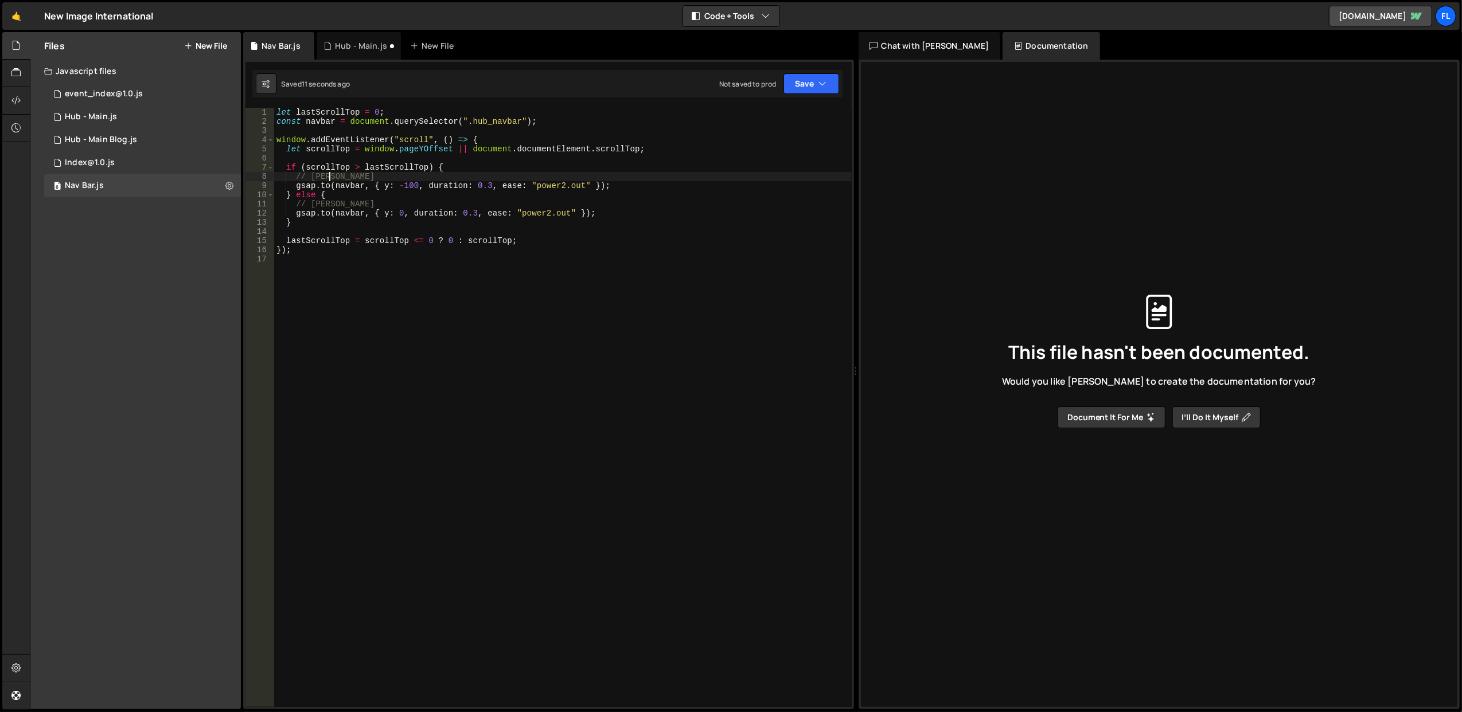
scroll to position [0, 3]
click at [472, 173] on div "let lastScrollTop = 0 ; const navbar = document . querySelector ( ".hub_navbar"…" at bounding box center [563, 417] width 578 height 618
click at [469, 184] on div "let lastScrollTop = 0 ; const navbar = document . querySelector ( ".hub_navbar"…" at bounding box center [563, 417] width 578 height 618
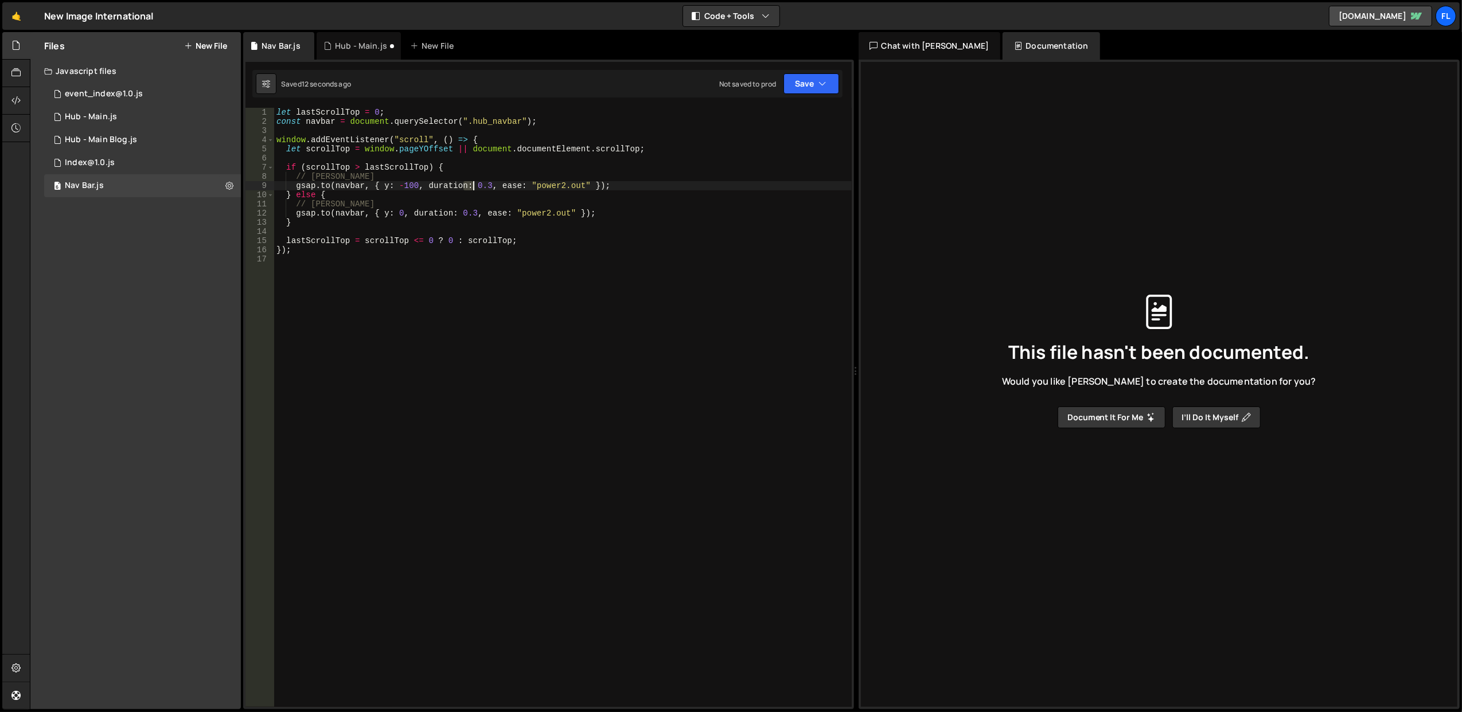
click at [469, 184] on div "let lastScrollTop = 0 ; const navbar = document . querySelector ( ".hub_navbar"…" at bounding box center [563, 417] width 578 height 618
click at [457, 184] on div "let lastScrollTop = 0 ; const navbar = document . querySelector ( ".hub_navbar"…" at bounding box center [563, 407] width 578 height 599
click at [457, 184] on div "let lastScrollTop = 0 ; const navbar = document . querySelector ( ".hub_navbar"…" at bounding box center [563, 417] width 578 height 618
click at [459, 182] on div "let lastScrollTop = 0 ; const navbar = document . querySelector ( ".hub_navbar"…" at bounding box center [563, 407] width 578 height 599
click at [457, 177] on div "let lastScrollTop = 0 ; const navbar = document . querySelector ( ".hub_navbar"…" at bounding box center [563, 417] width 578 height 618
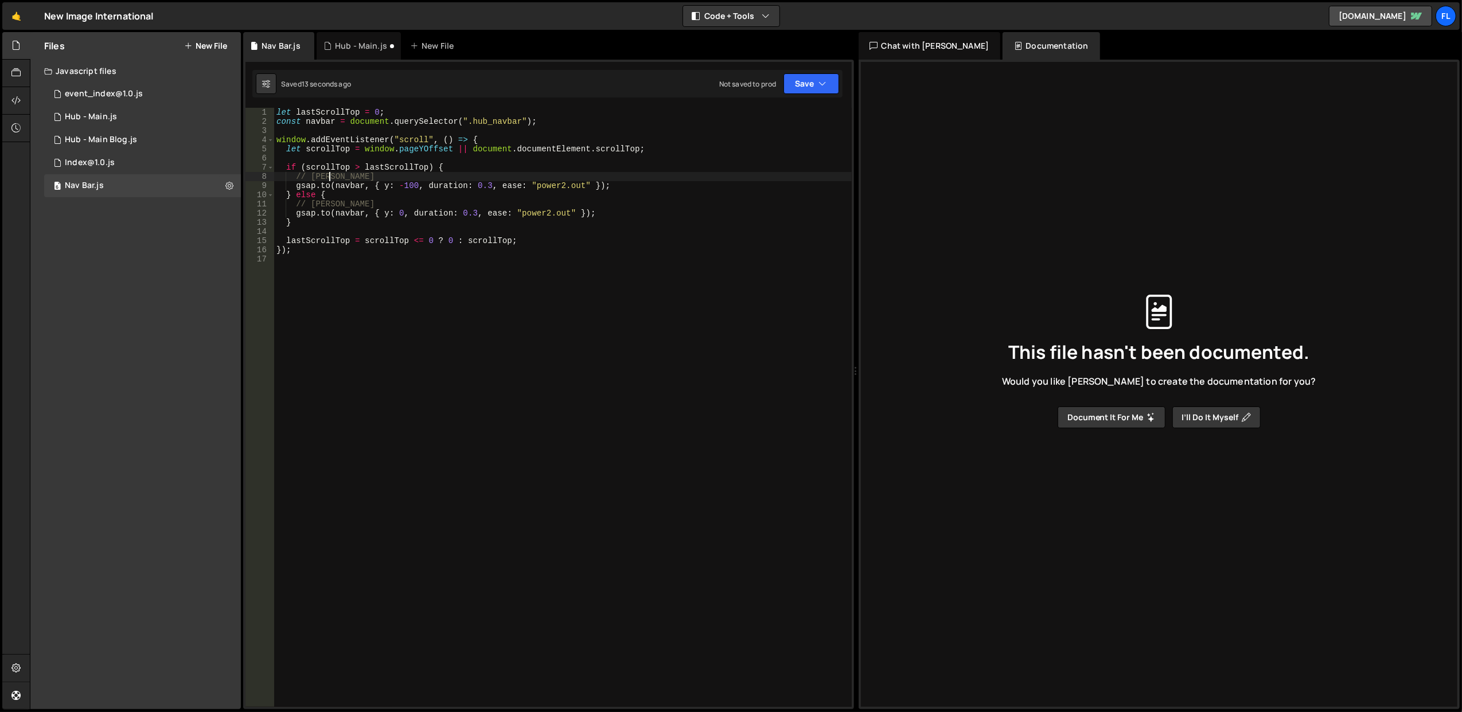
click at [457, 177] on div "let lastScrollTop = 0 ; const navbar = document . querySelector ( ".hub_navbar"…" at bounding box center [563, 417] width 578 height 618
click at [457, 185] on div "let lastScrollTop = 0 ; const navbar = document . querySelector ( ".hub_navbar"…" at bounding box center [563, 417] width 578 height 618
click at [453, 177] on div "let lastScrollTop = 0 ; const navbar = document . querySelector ( ".hub_navbar"…" at bounding box center [563, 417] width 578 height 618
click at [396, 189] on div "let lastScrollTop = 0 ; const navbar = document . querySelector ( ".hub_navbar"…" at bounding box center [563, 417] width 578 height 618
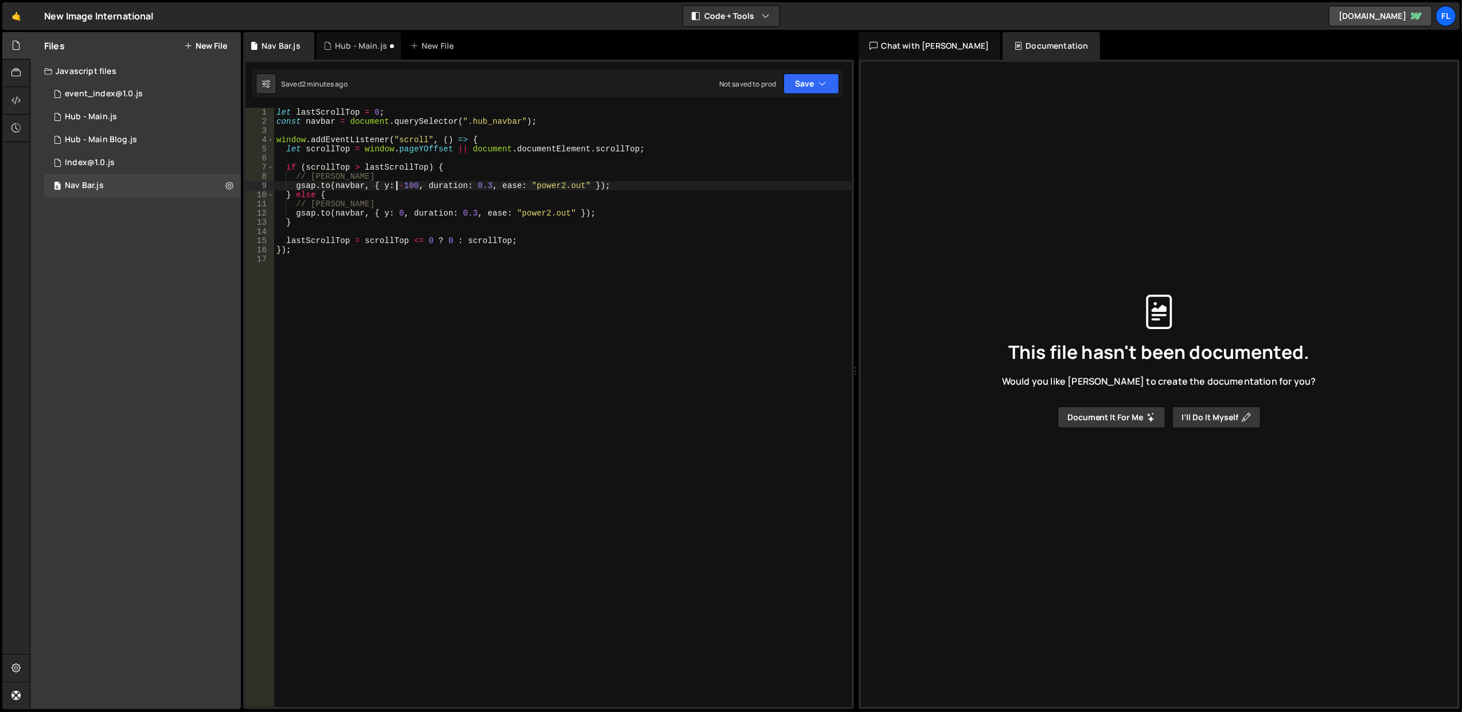
click at [384, 184] on div "let lastScrollTop = 0 ; const navbar = document . querySelector ( ".hub_navbar"…" at bounding box center [563, 417] width 578 height 618
click at [820, 74] on button "Save" at bounding box center [812, 83] width 56 height 21
click at [800, 108] on div "Save to Staging S" at bounding box center [772, 112] width 119 height 11
click at [394, 184] on div "let lastScrollTop = 0 ; const navbar = document . querySelector ( ".hub_navbar"…" at bounding box center [563, 417] width 578 height 618
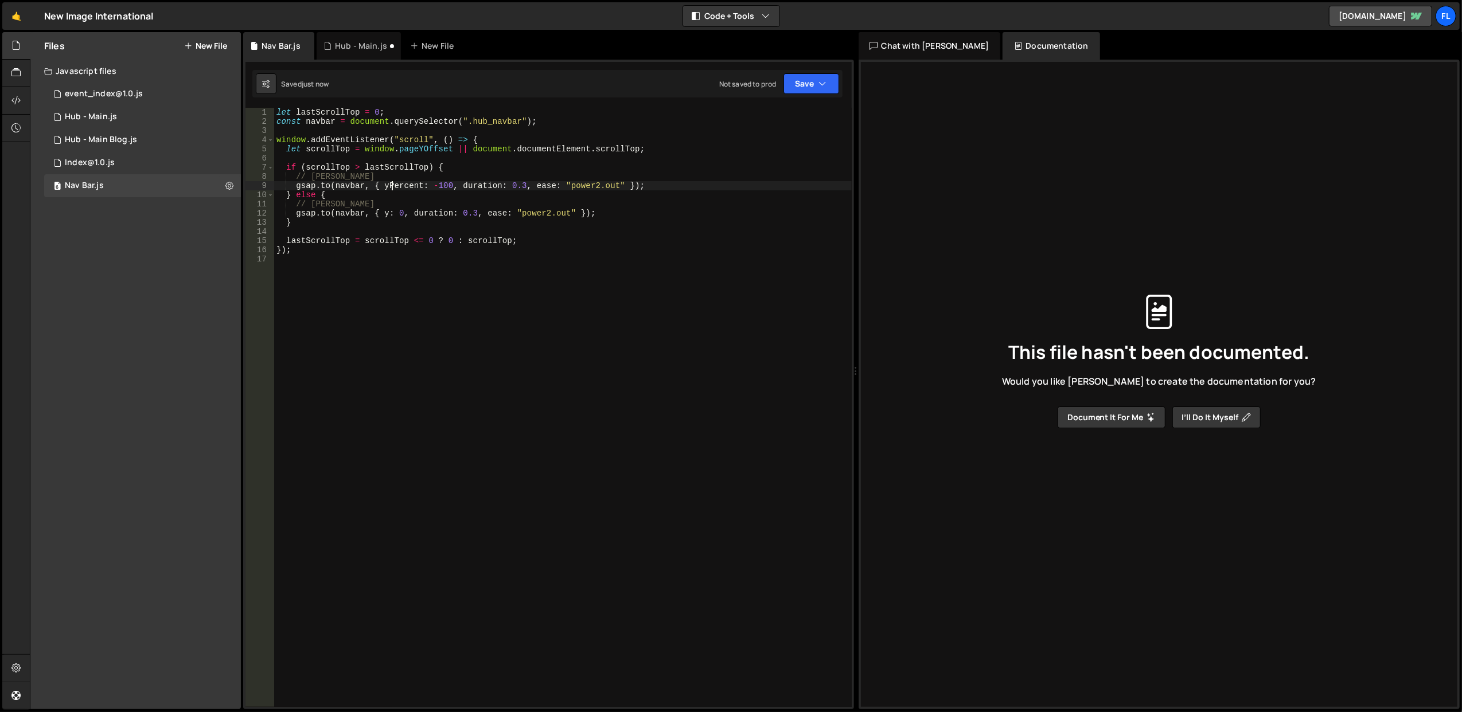
click at [394, 184] on div "let lastScrollTop = 0 ; const navbar = document . querySelector ( ".hub_navbar"…" at bounding box center [563, 417] width 578 height 618
click at [382, 215] on div "let lastScrollTop = 0 ; const navbar = document . querySelector ( ".hub_navbar"…" at bounding box center [563, 417] width 578 height 618
paste textarea "Percent"
click at [439, 168] on div "let lastScrollTop = 0 ; const navbar = document . querySelector ( ".hub_navbar"…" at bounding box center [563, 417] width 578 height 618
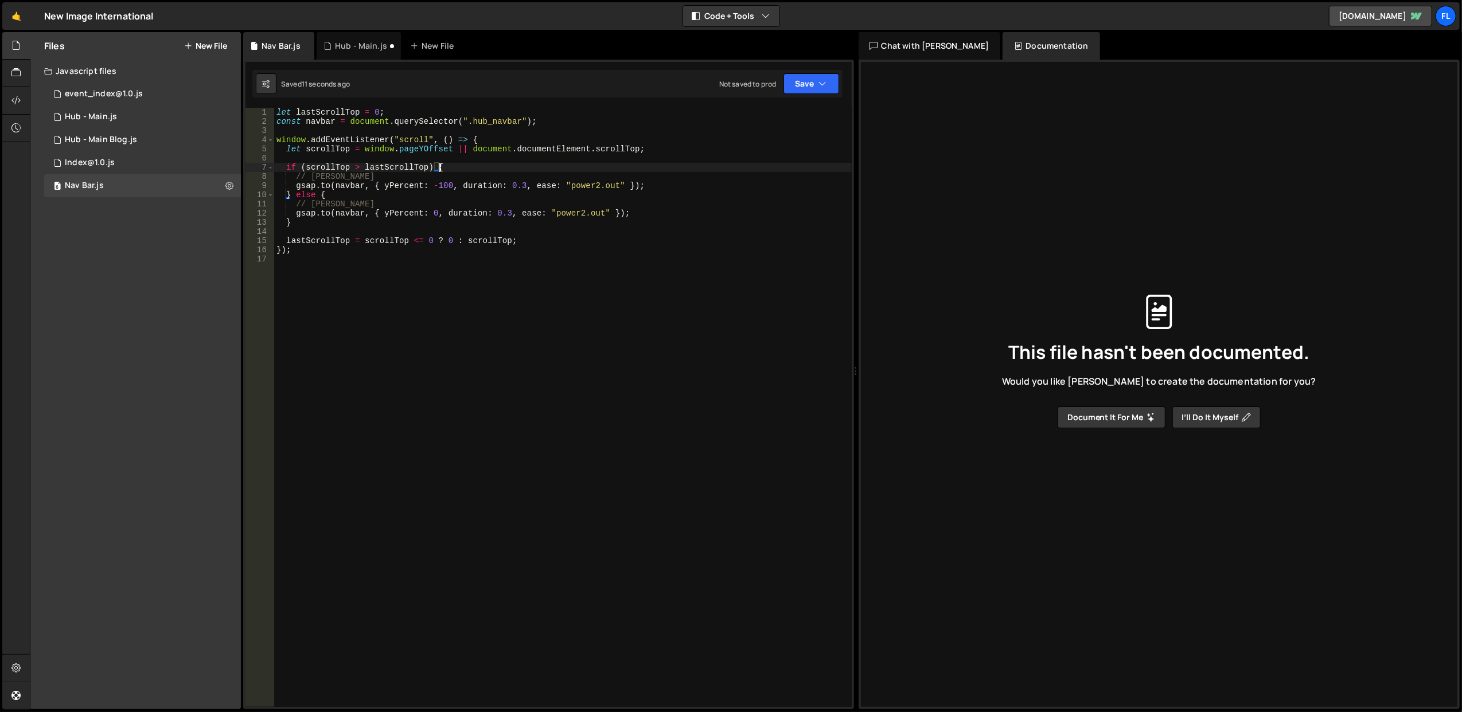
click at [499, 214] on div "let lastScrollTop = 0 ; const navbar = document . querySelector ( ".hub_navbar"…" at bounding box center [563, 417] width 578 height 618
click at [505, 212] on div "let lastScrollTop = 0 ; const navbar = document . querySelector ( ".hub_navbar"…" at bounding box center [563, 417] width 578 height 618
click at [519, 186] on div "let lastScrollTop = 0 ; const navbar = document . querySelector ( ".hub_navbar"…" at bounding box center [563, 417] width 578 height 618
click at [519, 166] on div "let lastScrollTop = 0 ; const navbar = document . querySelector ( ".hub_navbar"…" at bounding box center [563, 417] width 578 height 618
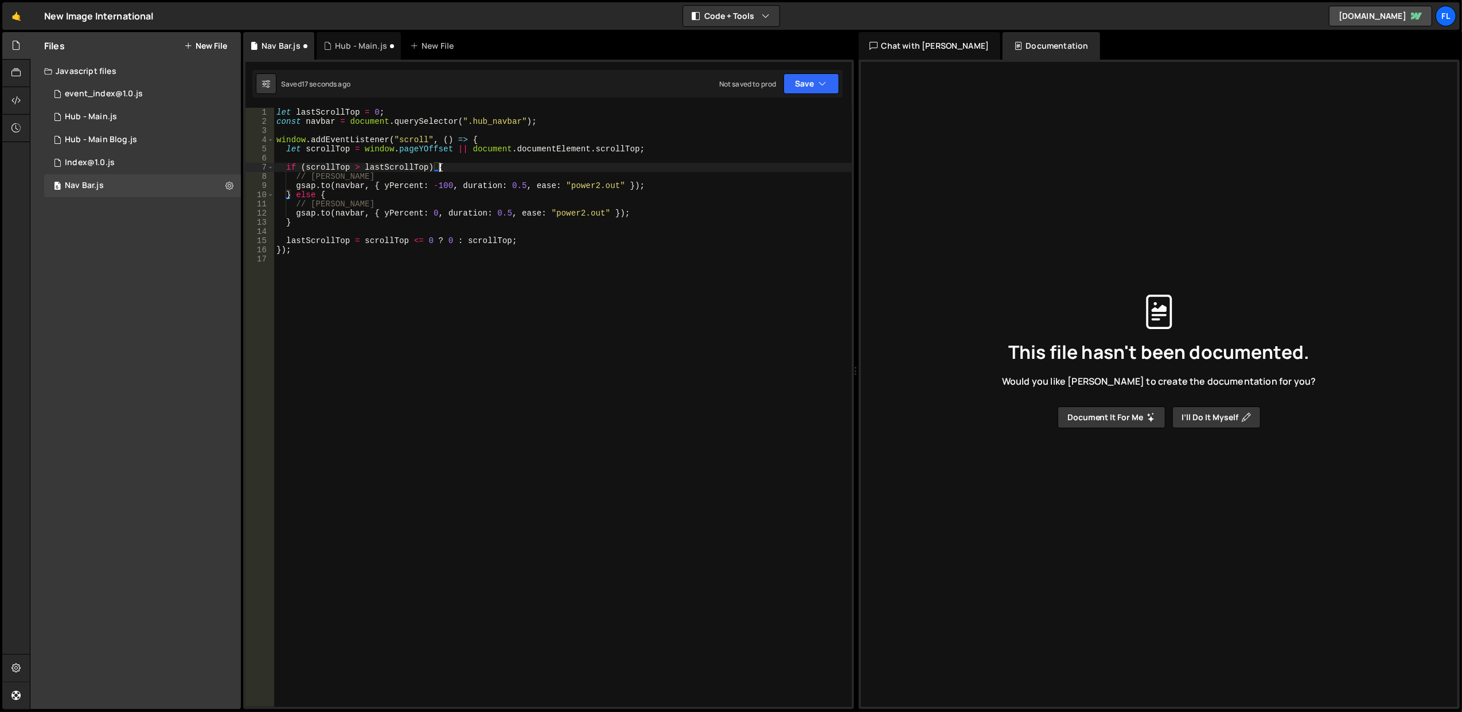
scroll to position [0, 10]
type textarea "if (scrollTop > lastScrollTop) {"
click at [159, 118] on div "6 Hub - Main.js 0" at bounding box center [142, 117] width 197 height 23
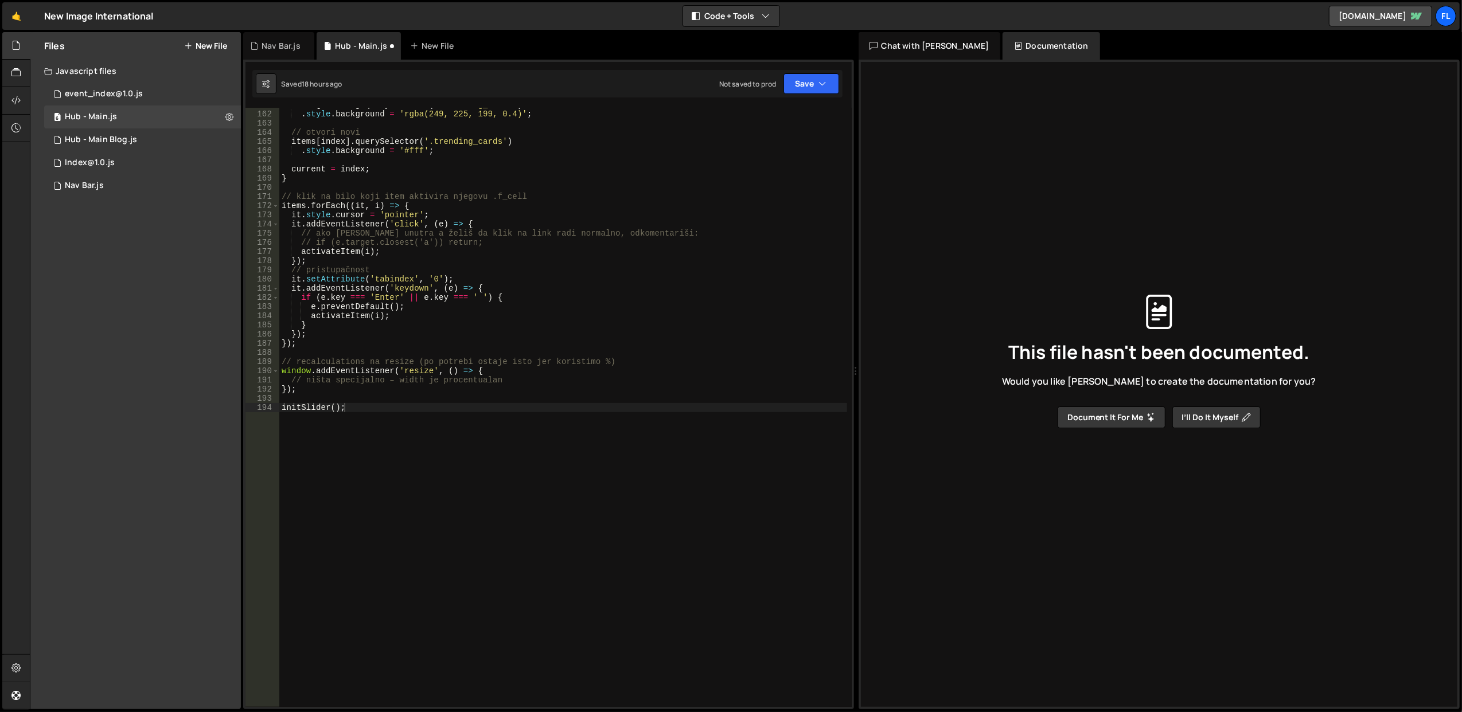
scroll to position [1384, 0]
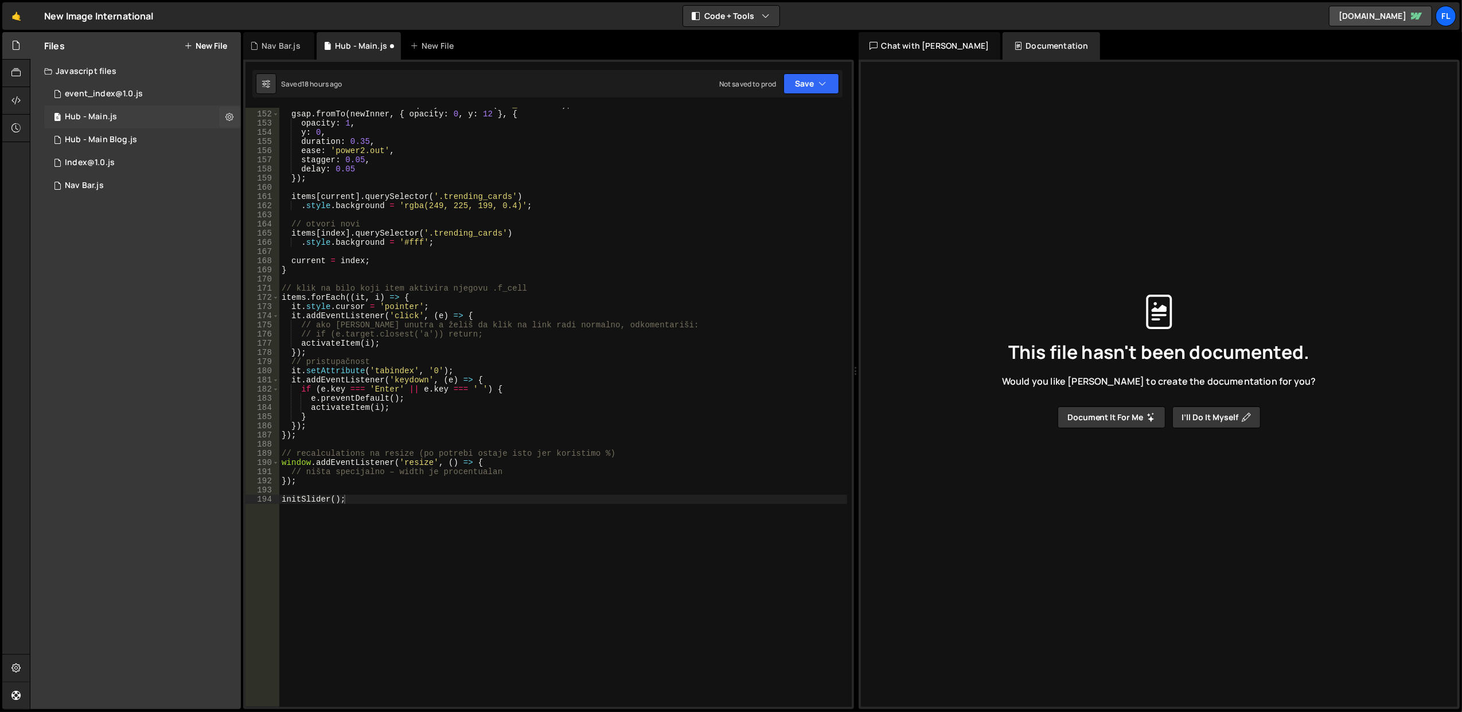
click at [97, 109] on div "6 Hub - Main.js 0" at bounding box center [142, 117] width 197 height 23
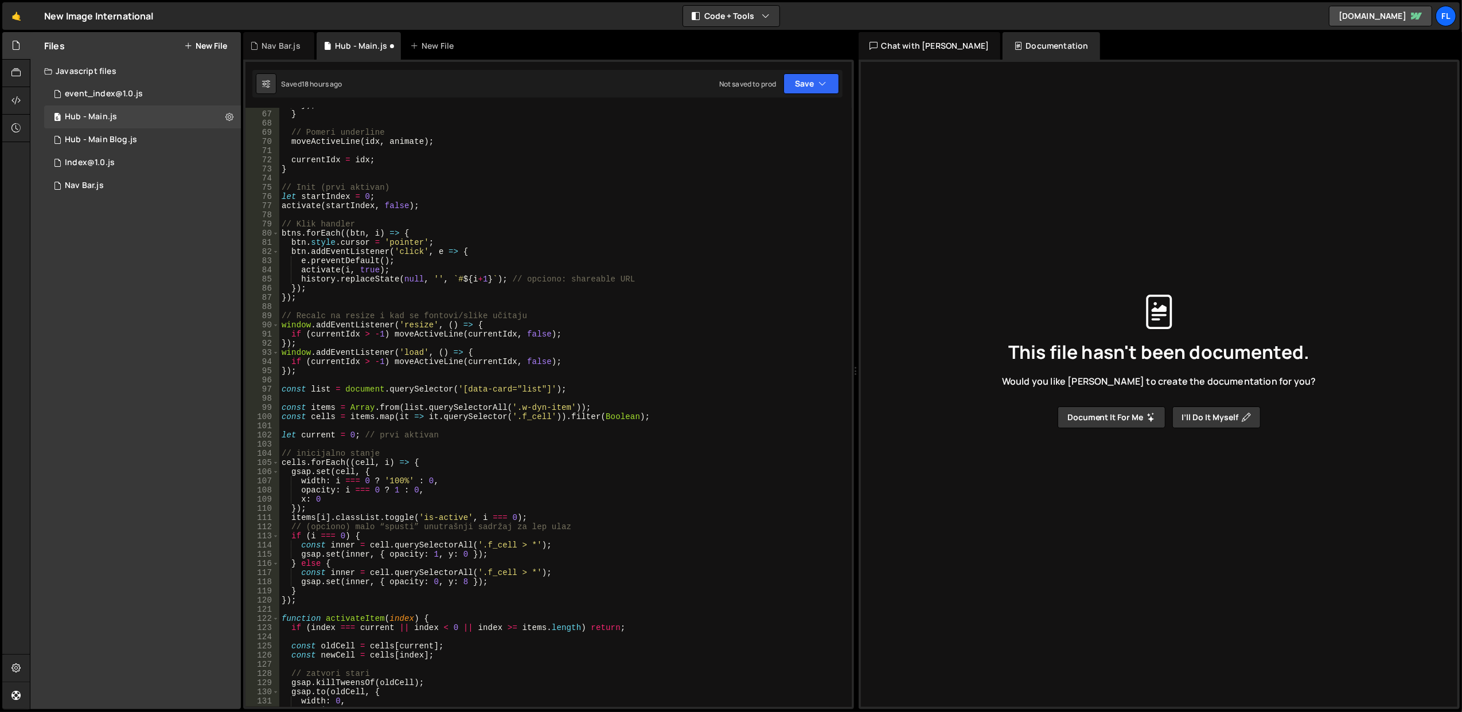
scroll to position [0, 0]
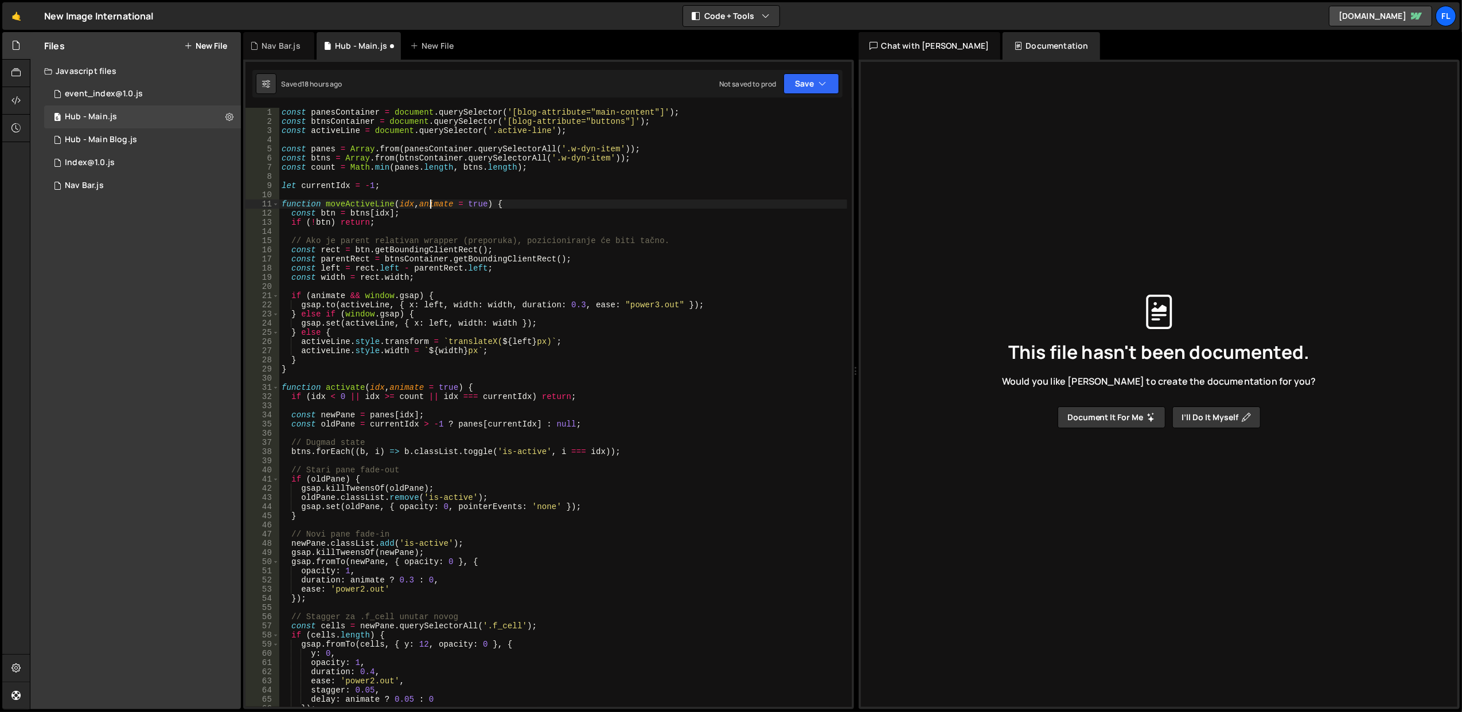
click at [430, 208] on div "const panesContainer = document . querySelector ( '[blog-attribute="main-conten…" at bounding box center [563, 417] width 568 height 618
click at [436, 221] on div "const panesContainer = document . querySelector ( '[blog-attribute="main-conten…" at bounding box center [563, 417] width 568 height 618
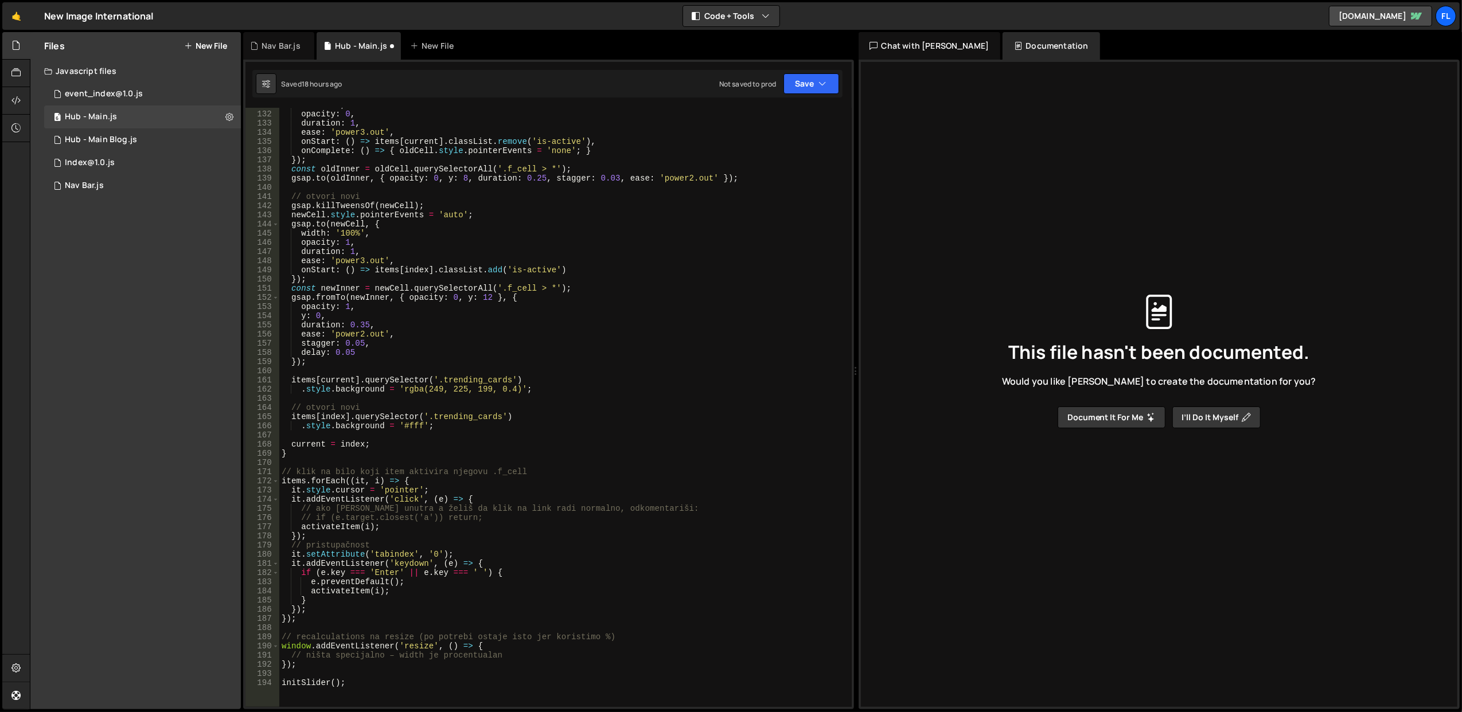
scroll to position [1246, 0]
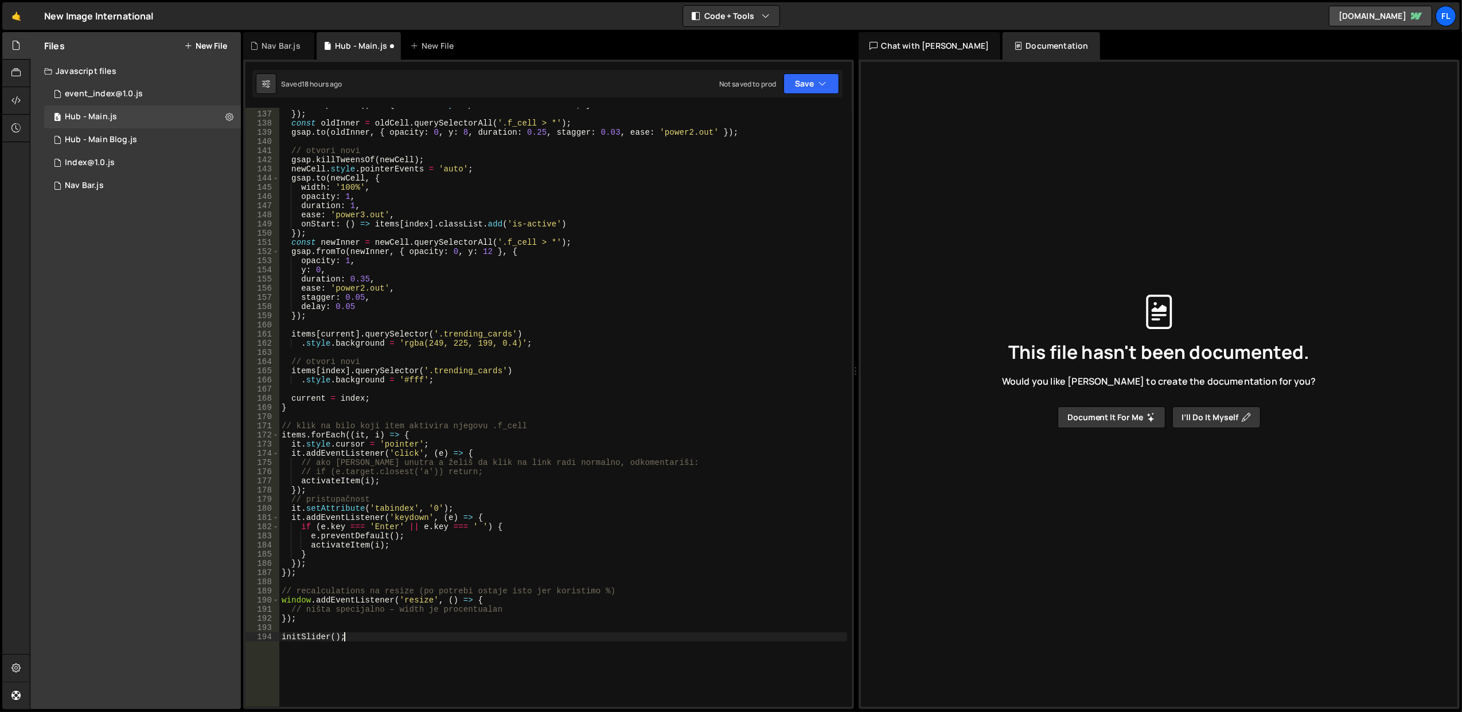
click at [384, 636] on div "onComplete : ( ) => { oldCell . style . pointerEvents = 'none' ; } }) ; const o…" at bounding box center [563, 409] width 568 height 618
type textarea "initSlider();"
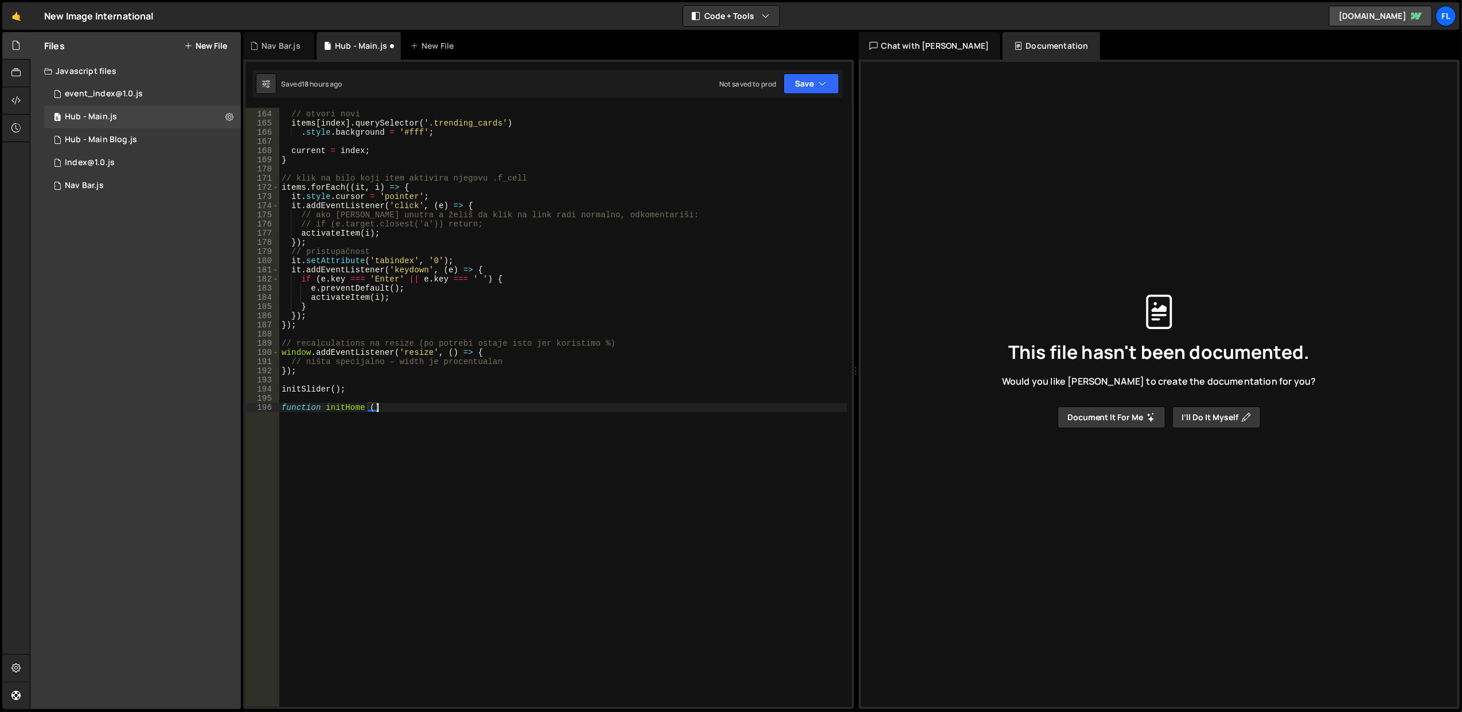
scroll to position [0, 6]
type textarea "function initHome () {"
type textarea "}"
type textarea "initHome();"
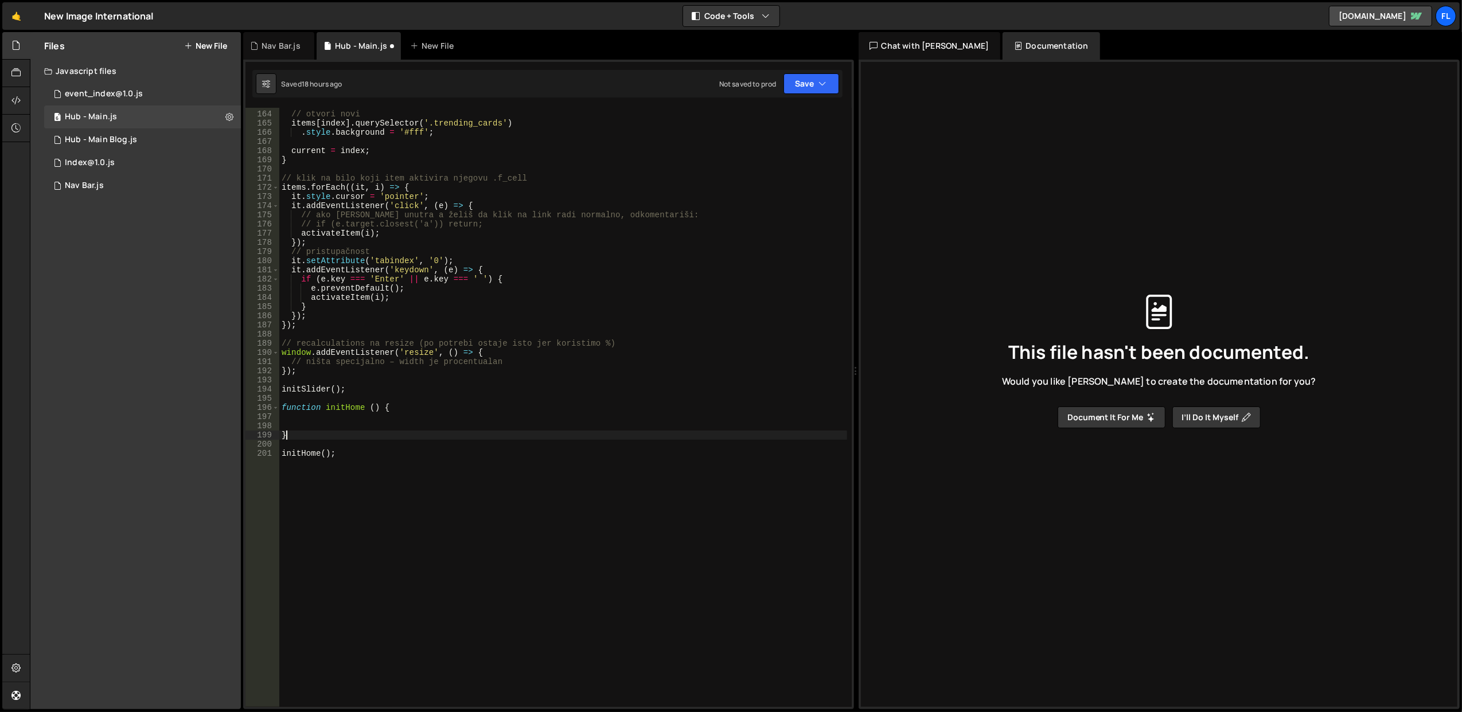
type textarea "}"
type textarea "g"
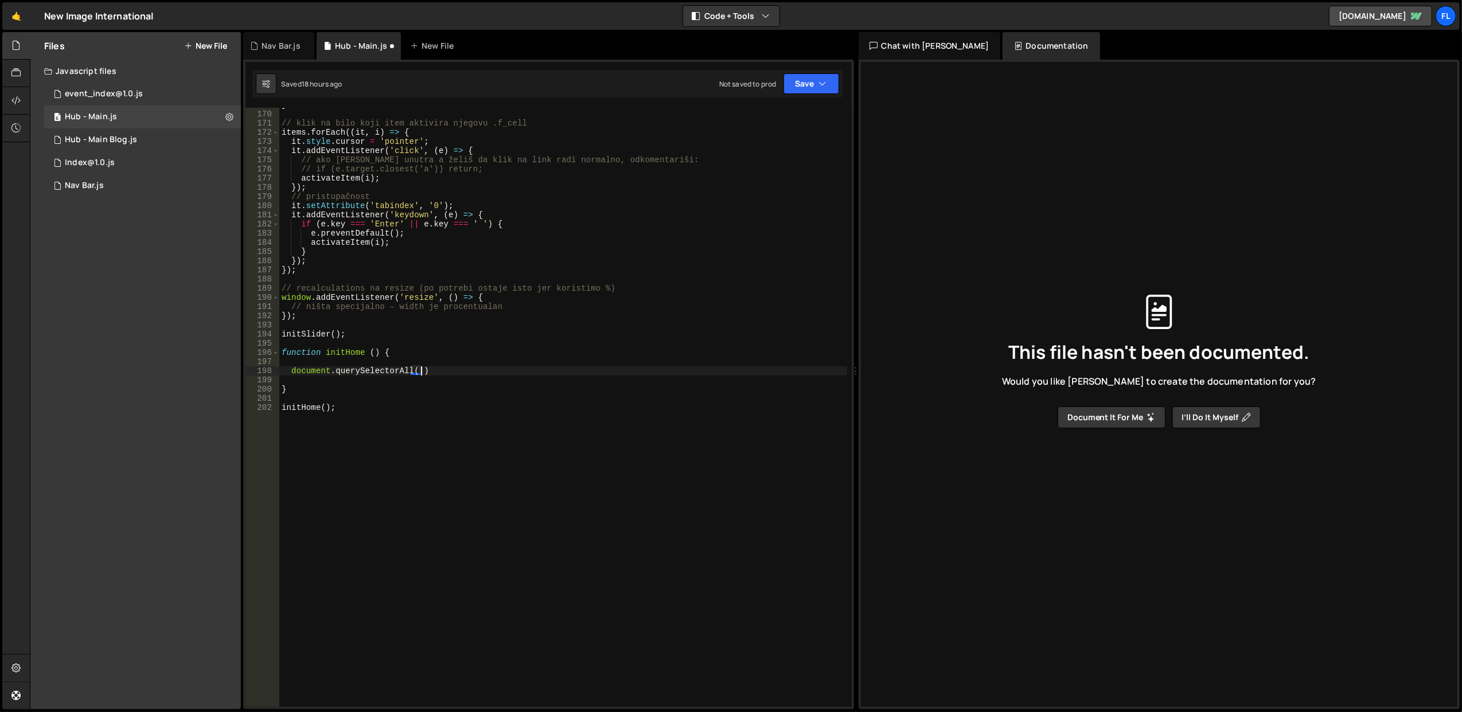
scroll to position [0, 9]
paste textarea "hub_cards"
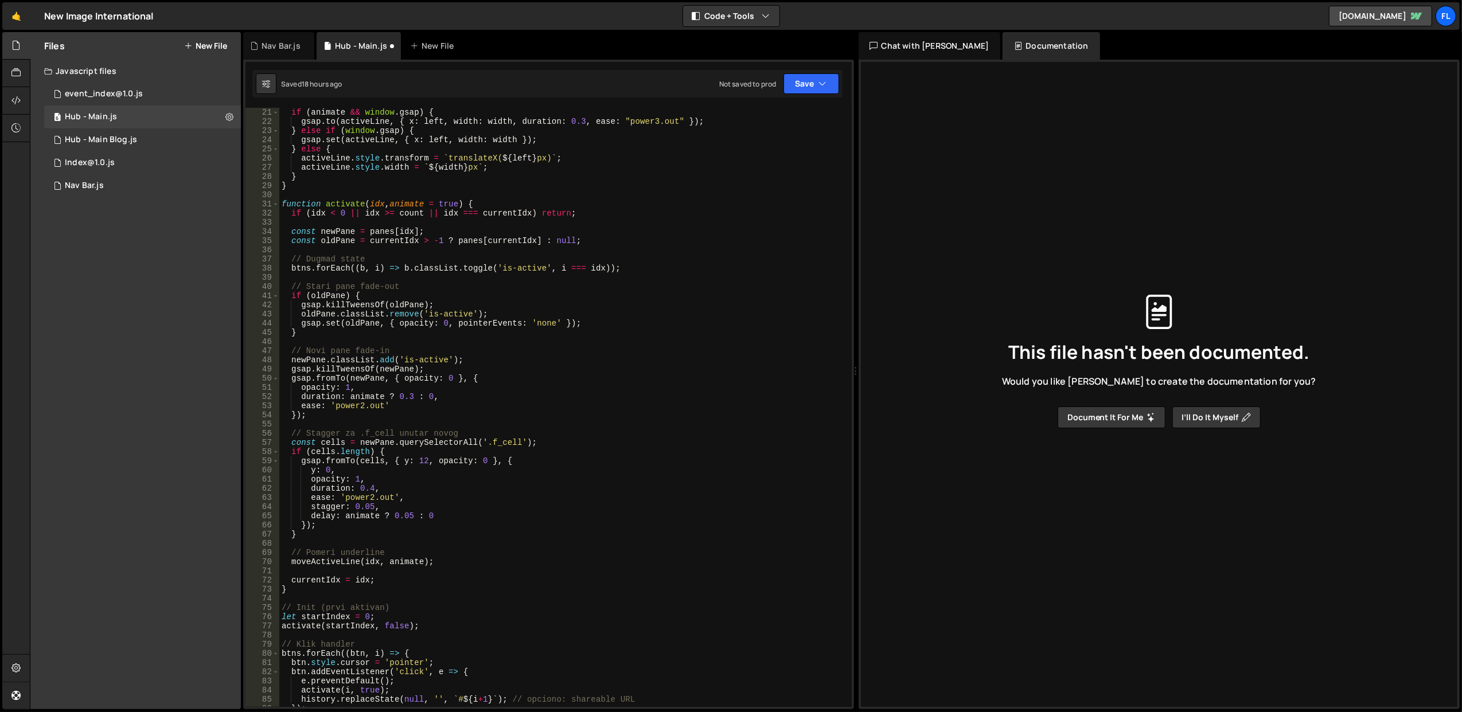
scroll to position [321, 0]
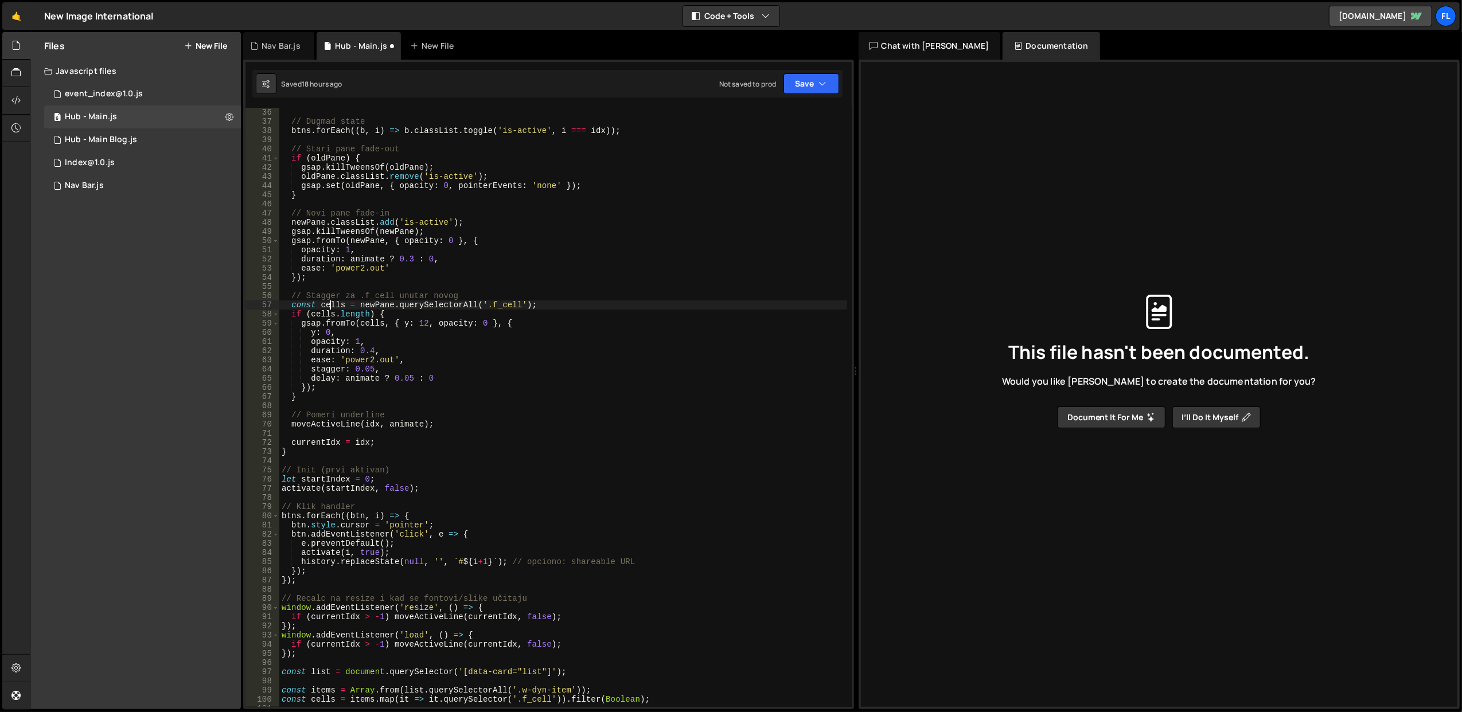
click at [331, 305] on div "// Dugmad state btns . forEach (( b , i ) => b . classList . toggle ( 'is-activ…" at bounding box center [563, 417] width 568 height 618
drag, startPoint x: 468, startPoint y: 373, endPoint x: 473, endPoint y: 391, distance: 18.4
click at [473, 391] on div "// Dugmad state btns . forEach (( b , i ) => b . classList . toggle ( 'is-activ…" at bounding box center [563, 417] width 568 height 618
type textarea "});"
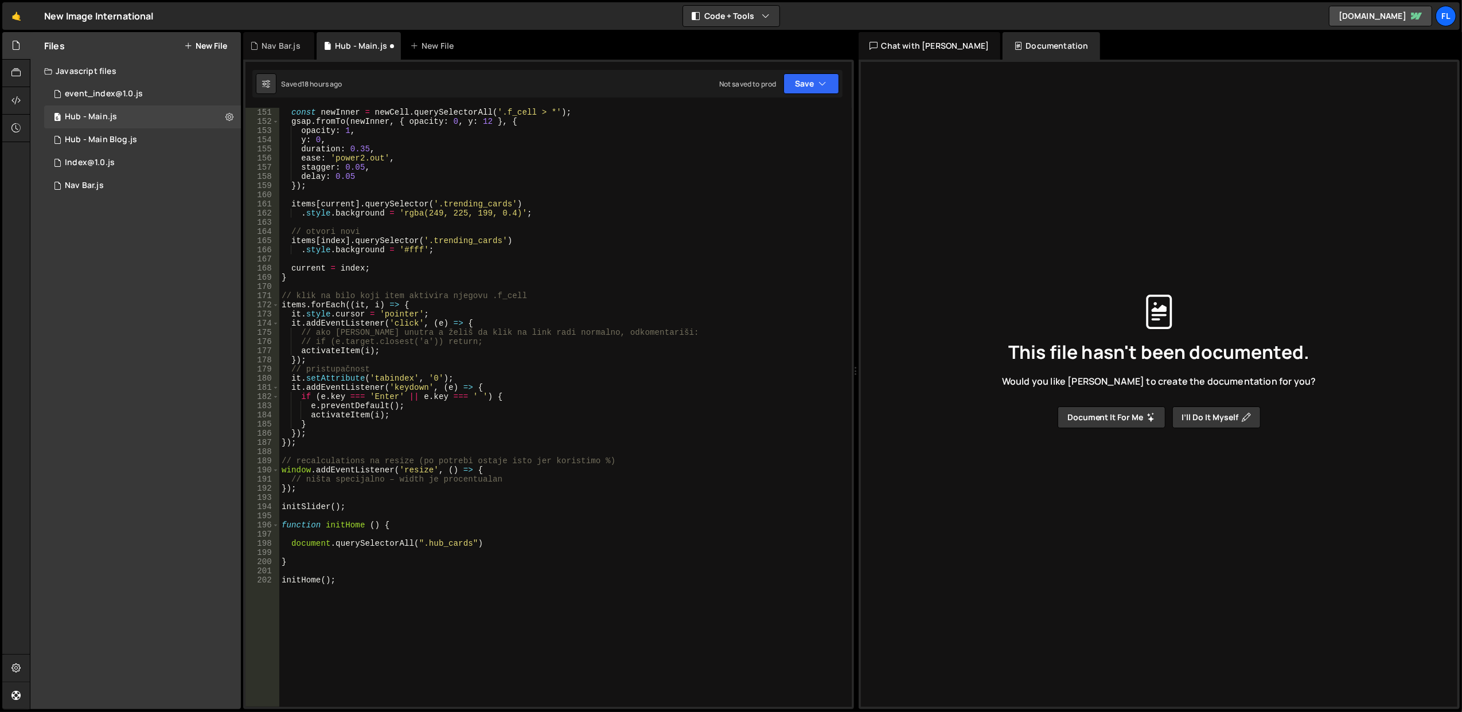
scroll to position [1377, 0]
click at [567, 532] on div "const newInner = newCell . querySelectorAll ( '.f_cell > *' ) ; gsap . fromTo (…" at bounding box center [563, 417] width 568 height 618
click at [563, 540] on div "const newInner = newCell . querySelectorAll ( '.f_cell > *' ) ; gsap . fromTo (…" at bounding box center [563, 417] width 568 height 618
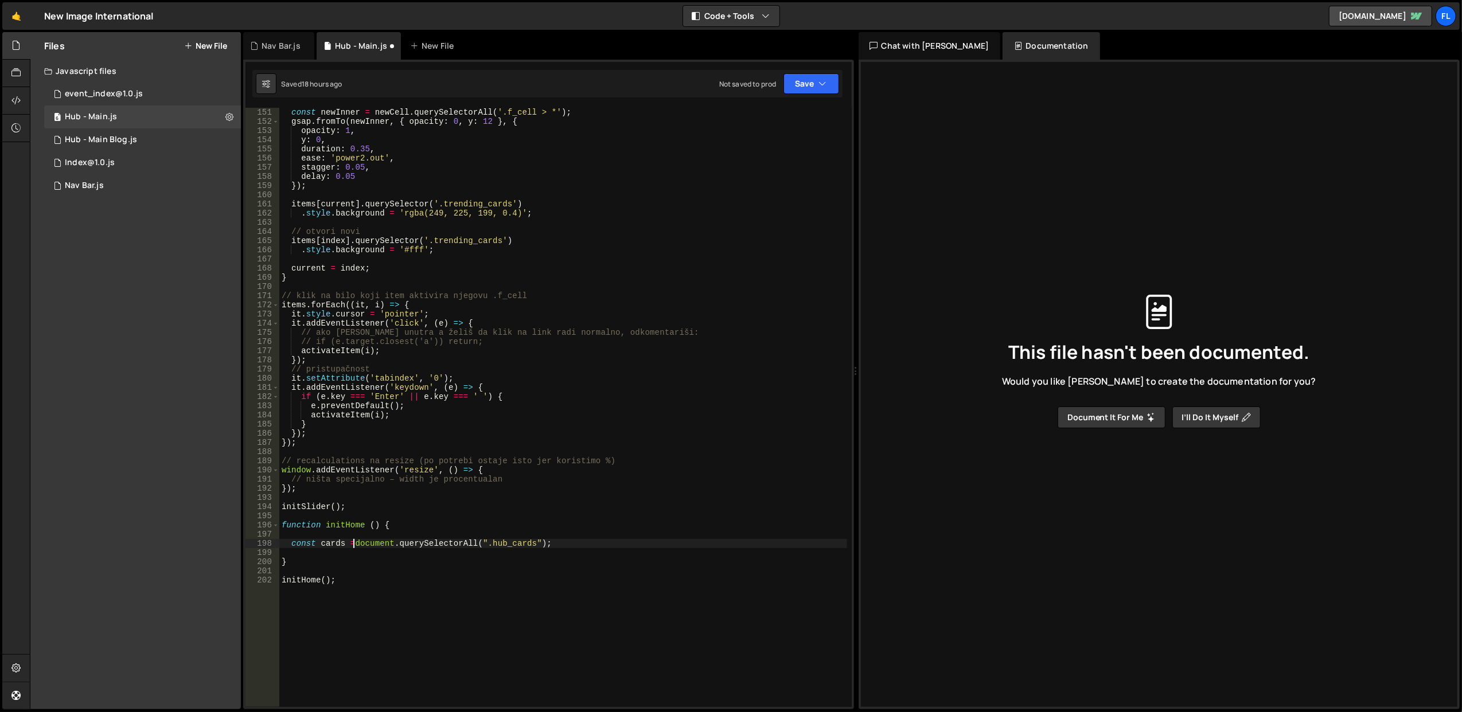
type textarea "const cards = document.querySelectorAll(".hub_cards");"
click at [563, 540] on div "const newInner = newCell . querySelectorAll ( '.f_cell > *' ) ; gsap . fromTo (…" at bounding box center [563, 417] width 568 height 618
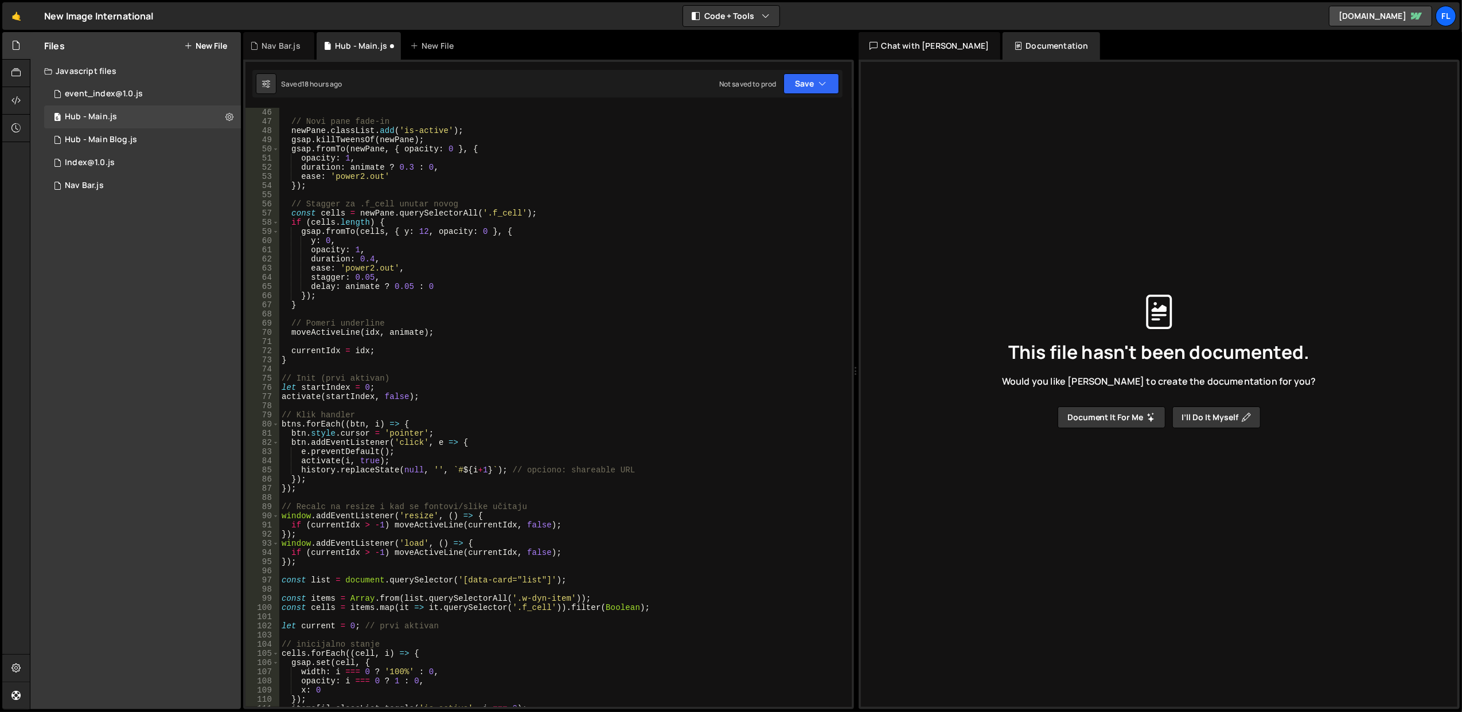
scroll to position [367, 0]
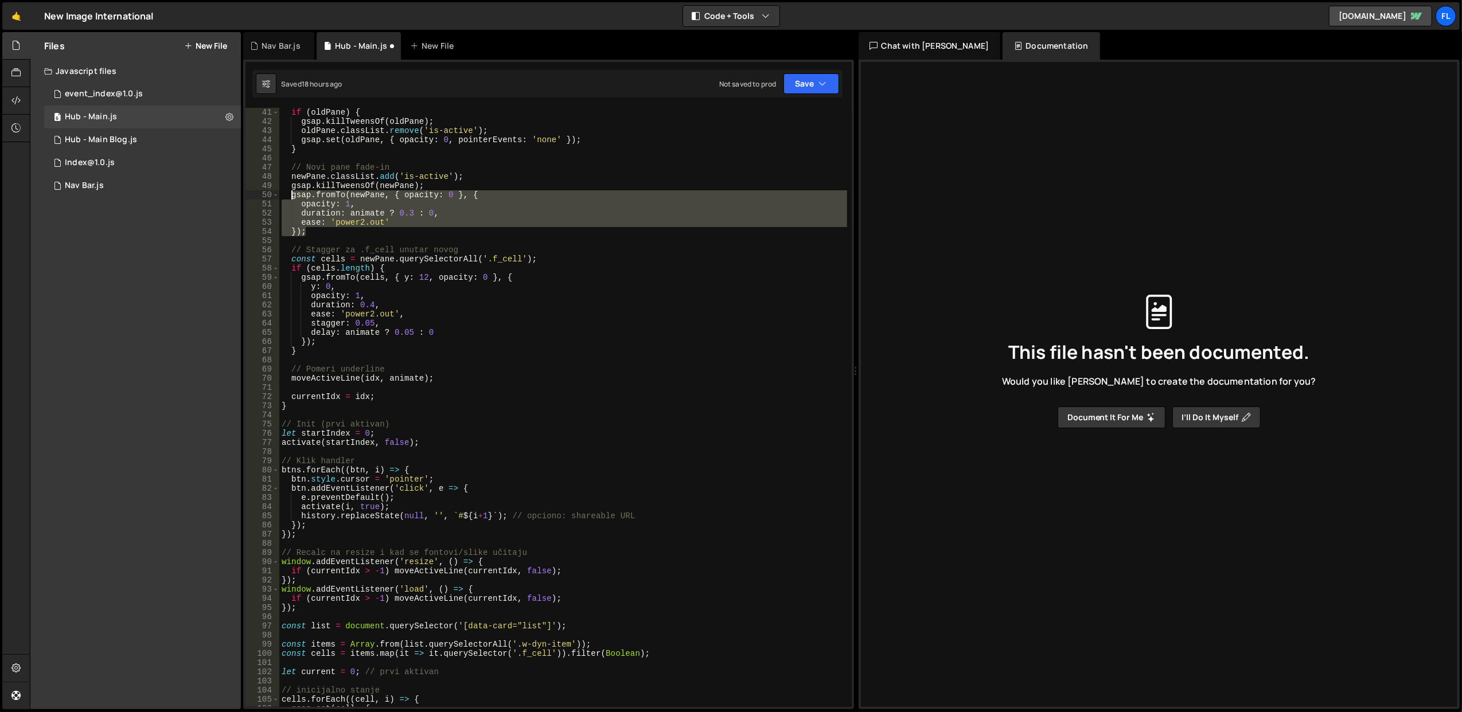
drag, startPoint x: 318, startPoint y: 231, endPoint x: 290, endPoint y: 196, distance: 44.1
click at [290, 196] on div "if ( oldPane ) { gsap . killTweensOf ( oldPane ) ; oldPane . classList . remove…" at bounding box center [563, 417] width 568 height 618
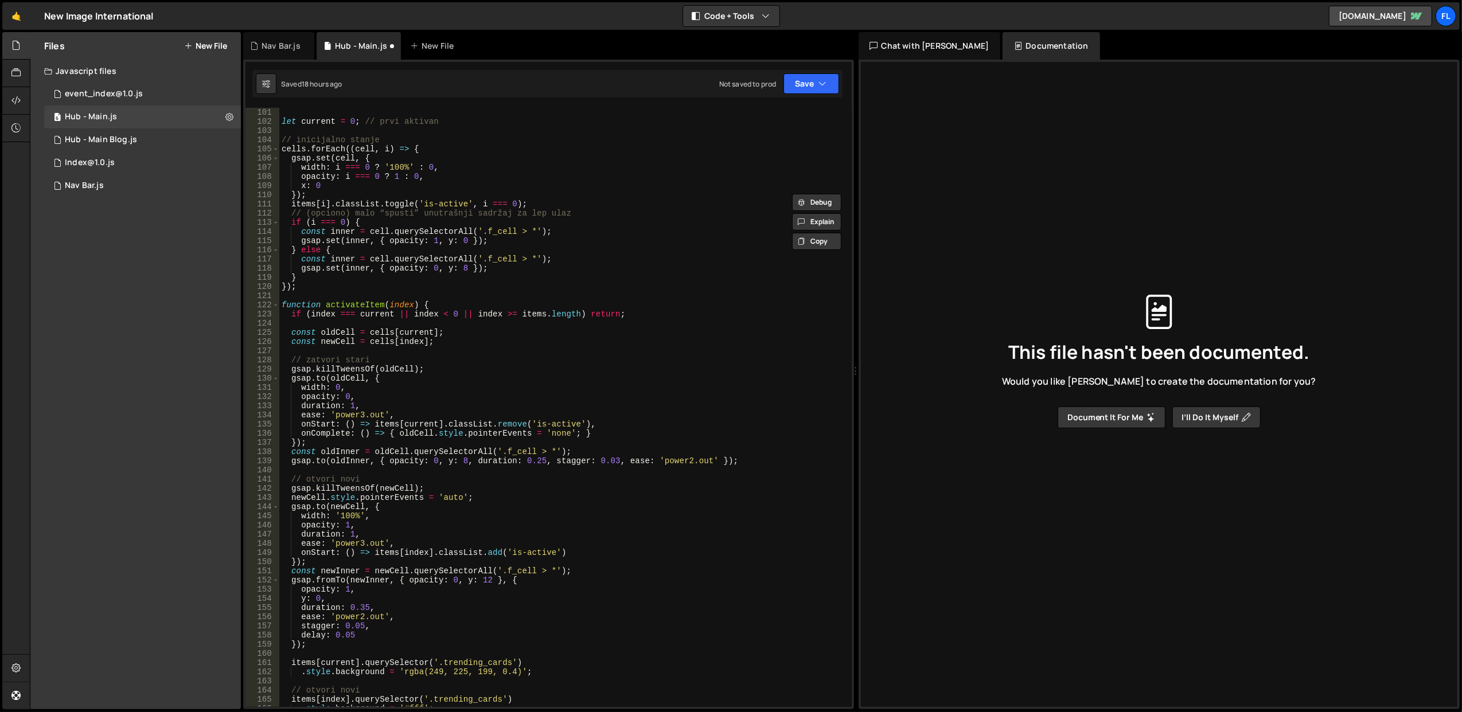
scroll to position [1567, 0]
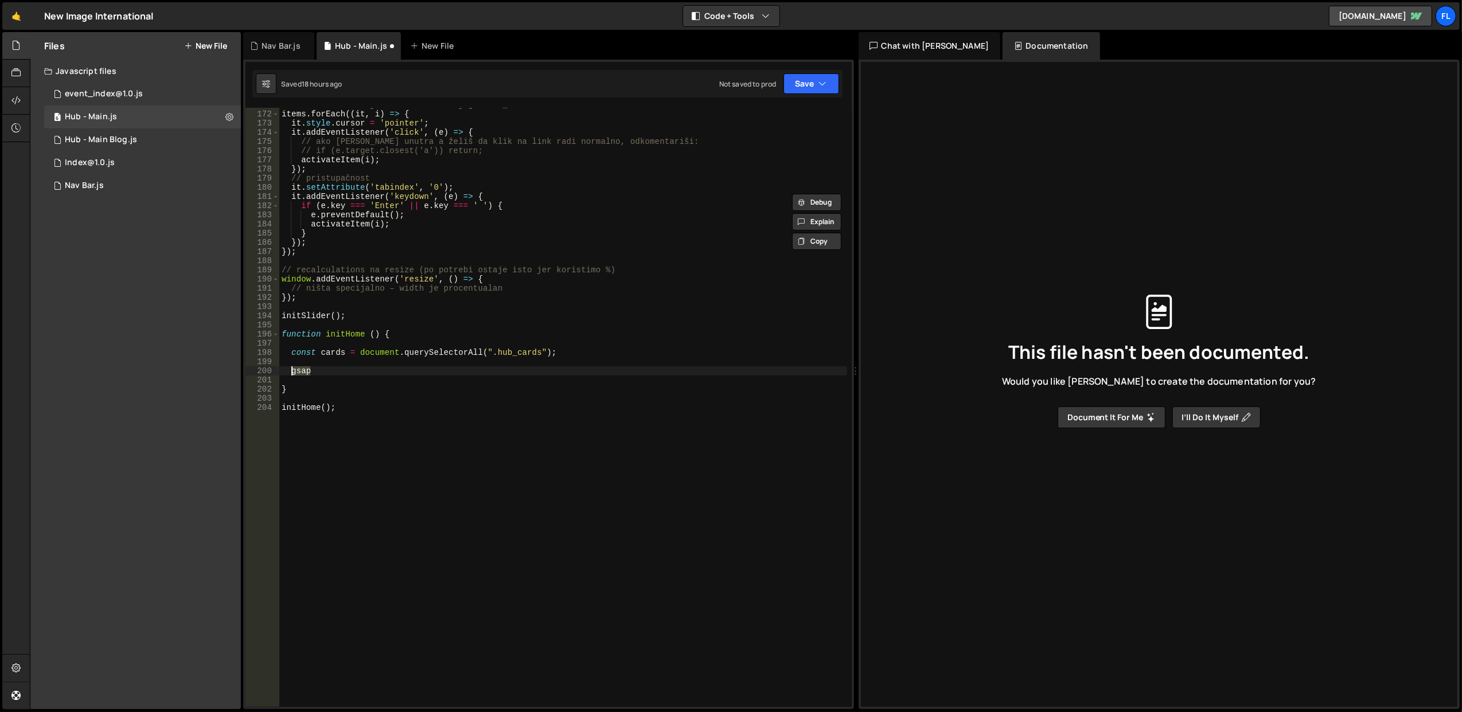
drag, startPoint x: 340, startPoint y: 368, endPoint x: 290, endPoint y: 368, distance: 49.9
click at [290, 368] on div "// klik na bilo koji item aktivira njegovu .f_cell items . forEach (( it , i ) …" at bounding box center [563, 409] width 568 height 618
paste textarea "});"
click at [361, 370] on div "// klik na bilo koji item aktivira njegovu .f_cell items . forEach (( it , i ) …" at bounding box center [563, 409] width 568 height 618
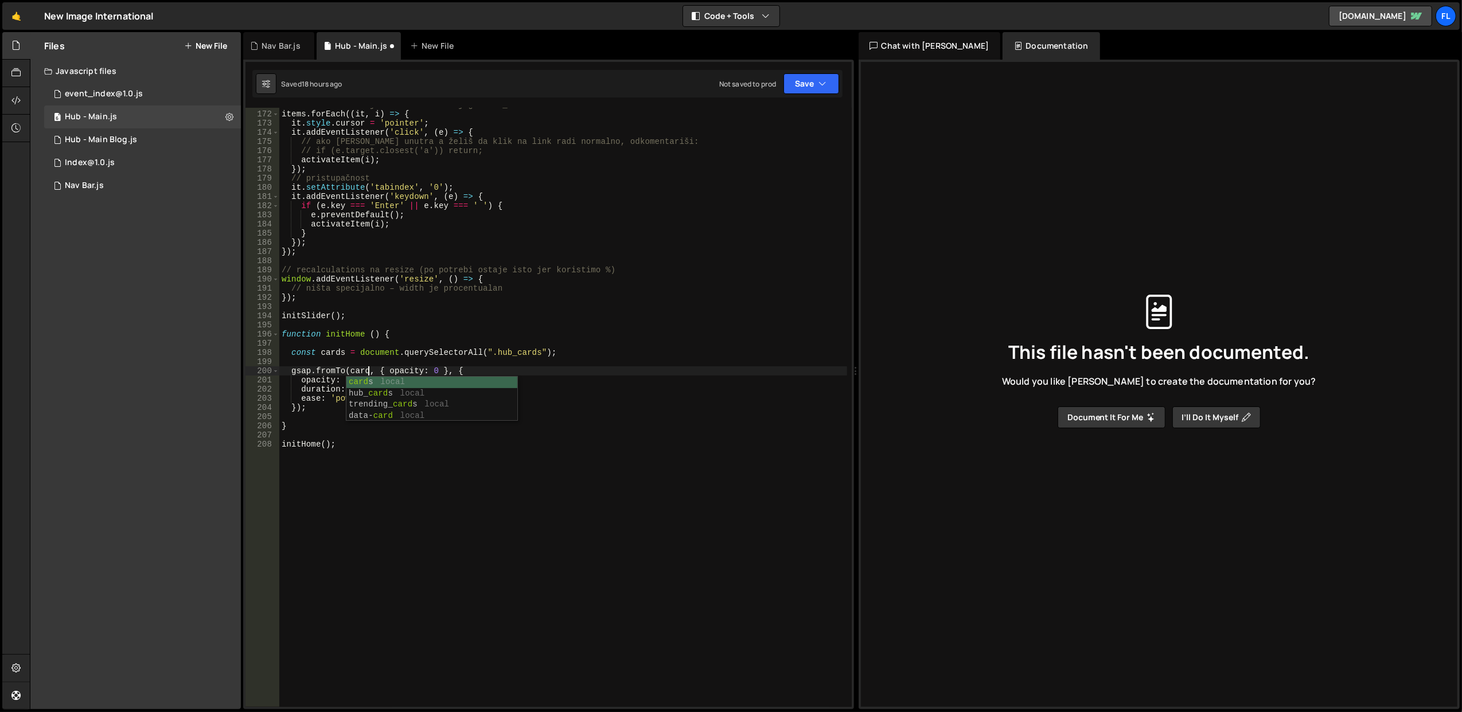
scroll to position [0, 6]
click at [645, 368] on div "// klik na bilo koji item aktivira njegovu .f_cell items . forEach (( it , i ) …" at bounding box center [563, 409] width 568 height 618
click at [399, 369] on div "// klik na bilo koji item aktivira njegovu .f_cell items . forEach (( it , i ) …" at bounding box center [563, 409] width 568 height 618
click at [447, 408] on div "// klik na bilo koji item aktivira njegovu .f_cell items . forEach (( it , i ) …" at bounding box center [563, 409] width 568 height 618
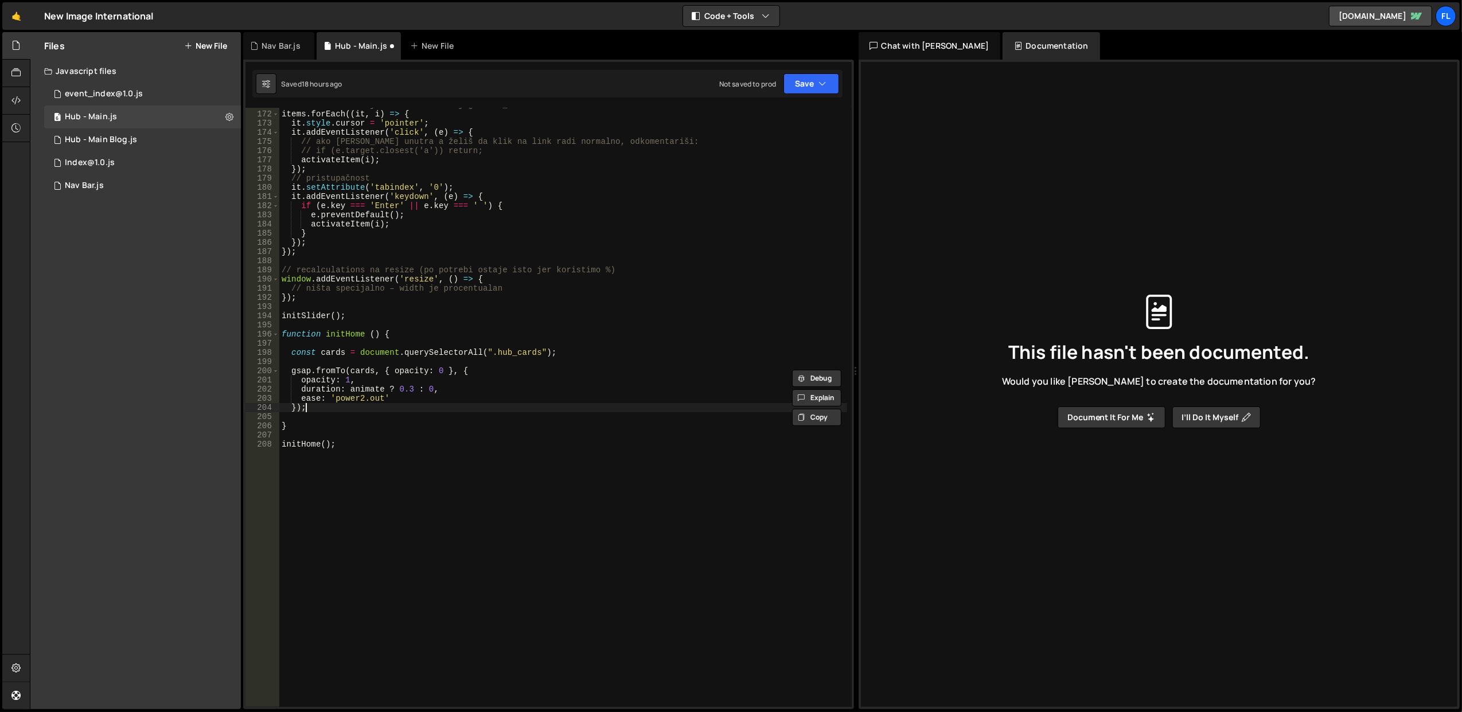
scroll to position [0, 1]
click at [404, 367] on div "// klik na bilo koji item aktivira njegovu .f_cell items . forEach (( it , i ) …" at bounding box center [563, 409] width 568 height 618
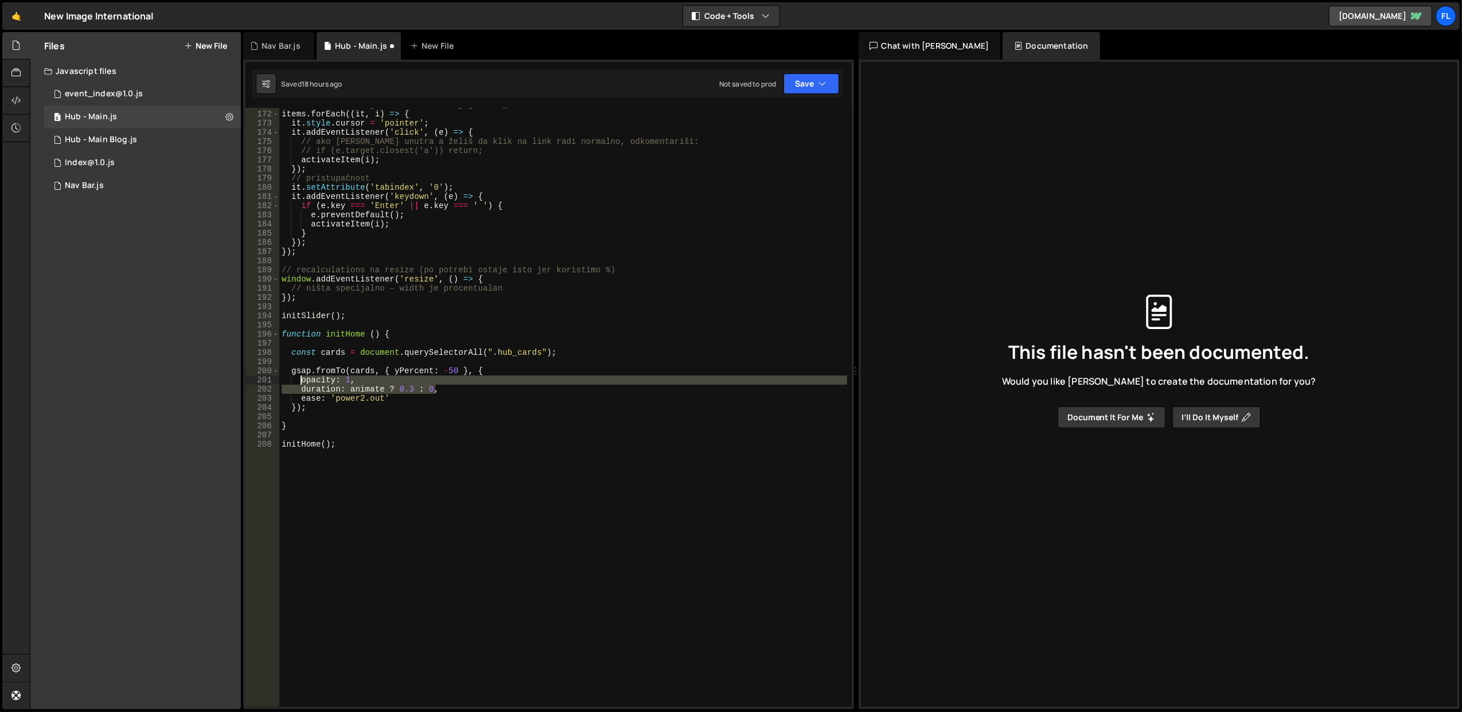
drag, startPoint x: 446, startPoint y: 389, endPoint x: 303, endPoint y: 381, distance: 143.6
click at [303, 381] on div "// klik na bilo koji item aktivira njegovu .f_cell items . forEach (( it , i ) …" at bounding box center [563, 409] width 568 height 618
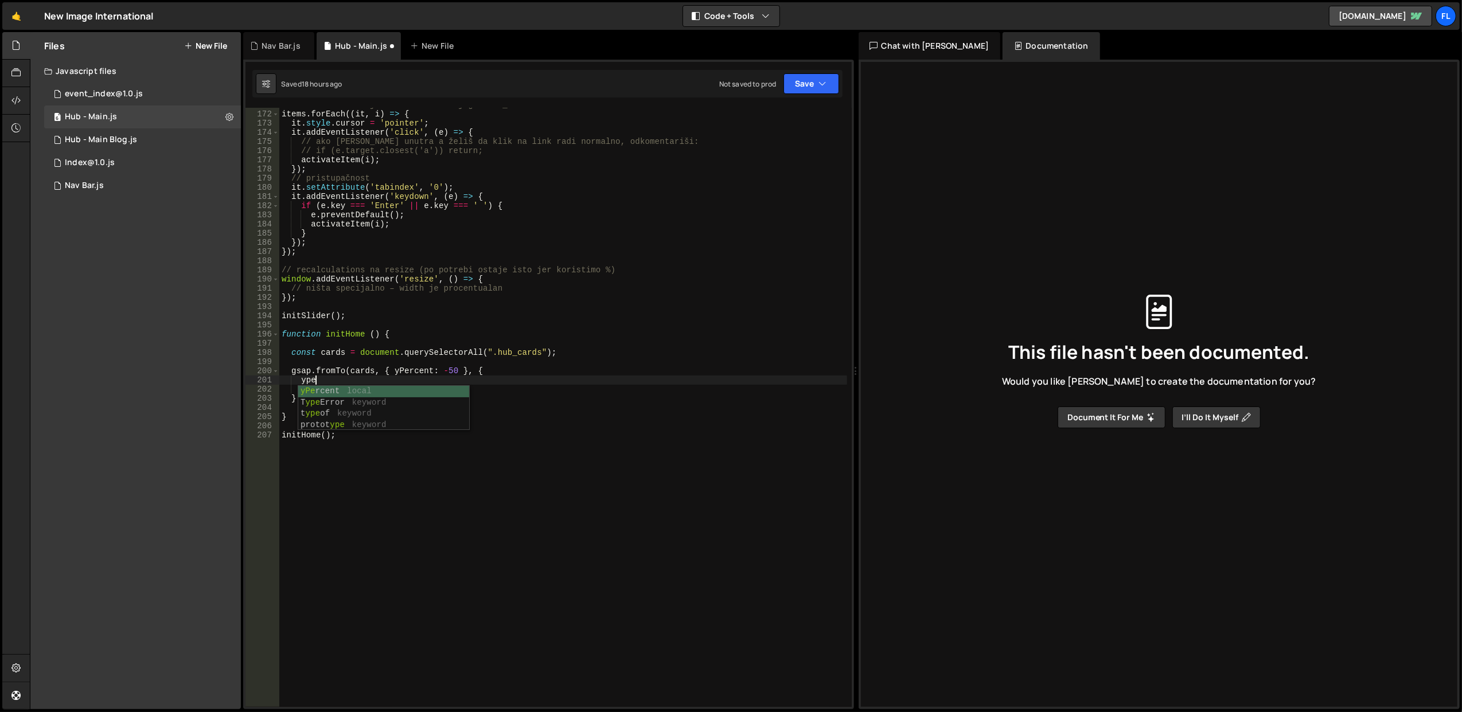
scroll to position [0, 1]
type textarea "yPercent: 0,"
type textarea "duration: 0.3,"
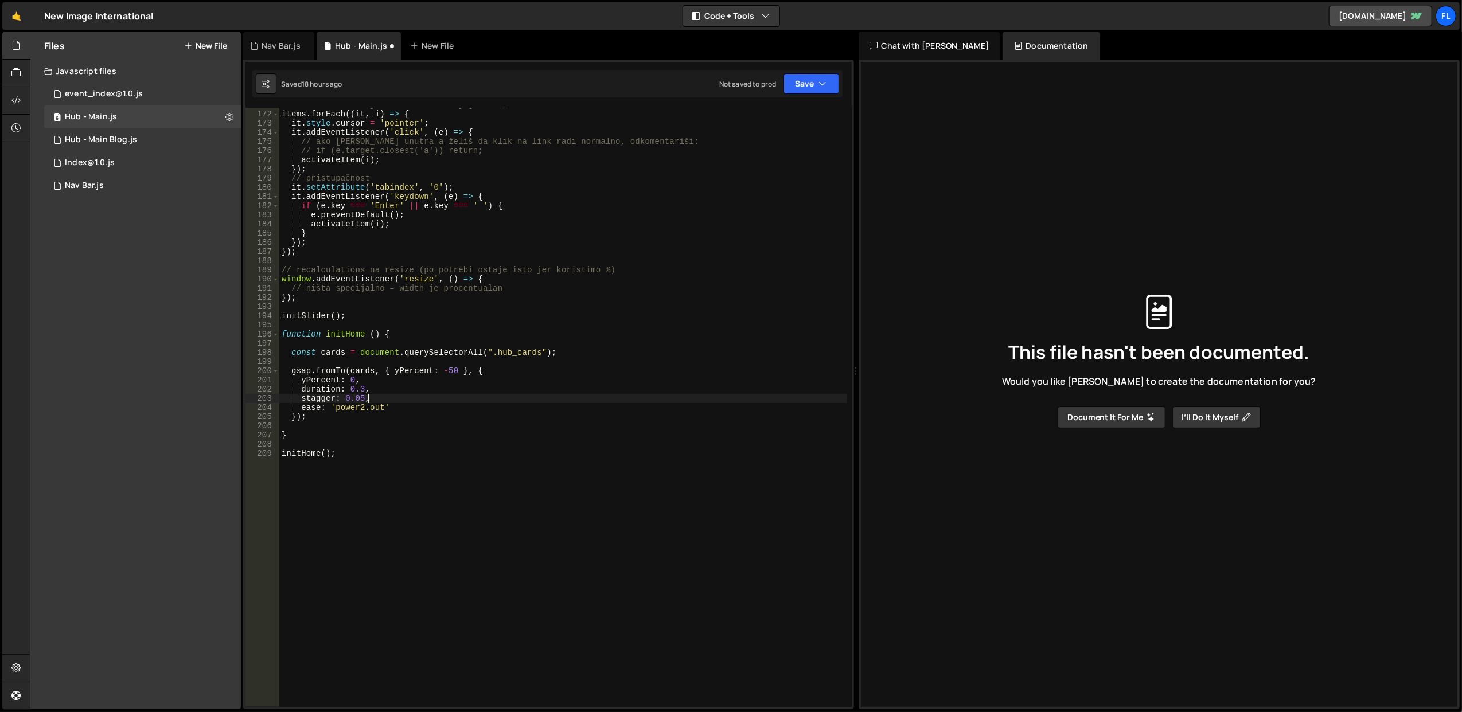
click at [487, 388] on div "// klik na bilo koji item aktivira njegovu .f_cell items . forEach (( it , i ) …" at bounding box center [563, 409] width 568 height 618
click at [345, 336] on div "// klik na bilo koji item aktivira njegovu .f_cell items . forEach (( it , i ) …" at bounding box center [563, 409] width 568 height 618
type textarea "function initHome() {"
click at [345, 336] on div "// klik na bilo koji item aktivira njegovu .f_cell items . forEach (( it , i ) …" at bounding box center [563, 409] width 568 height 618
click at [388, 306] on div "// klik na bilo koji item aktivira njegovu .f_cell items . forEach (( it , i ) …" at bounding box center [563, 409] width 568 height 618
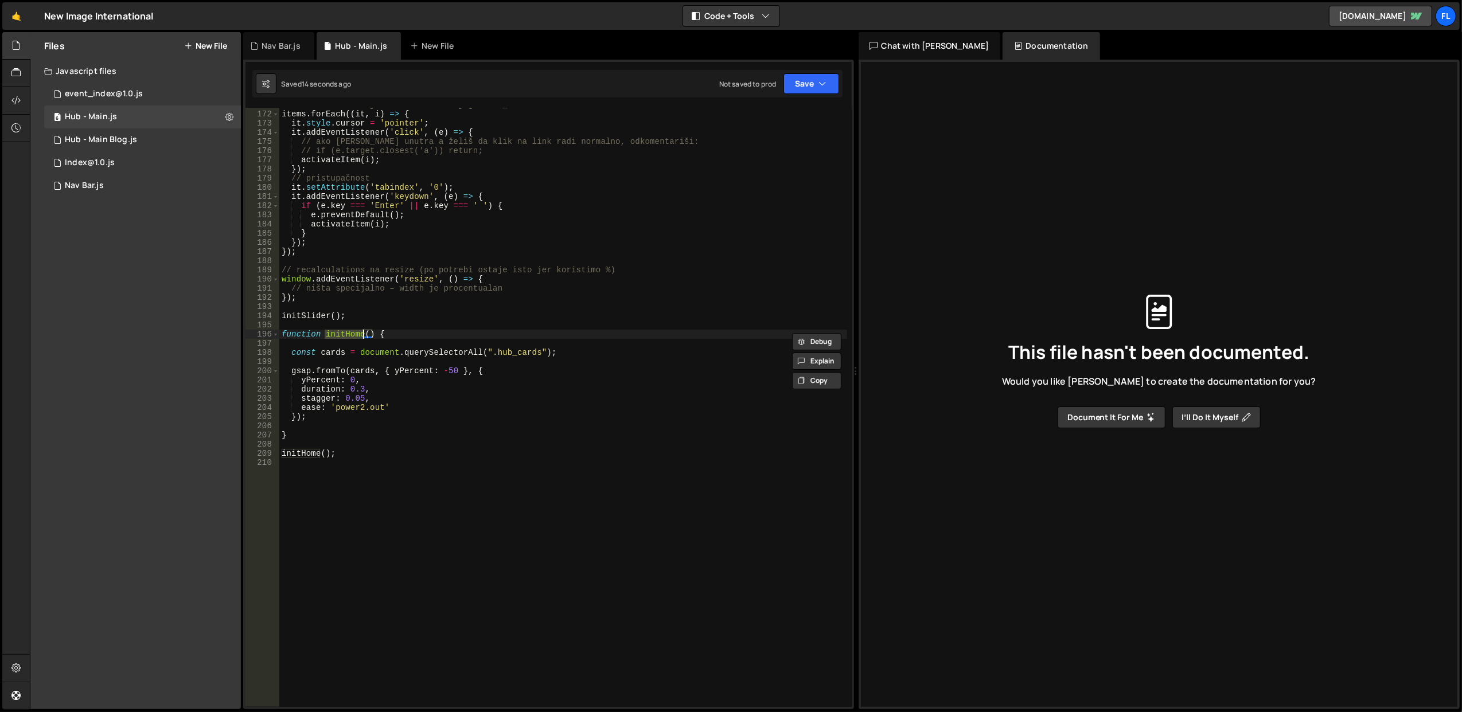
scroll to position [0, 0]
click at [304, 316] on div "// klik na bilo koji item aktivira njegovu .f_cell items . forEach (( it , i ) …" at bounding box center [563, 409] width 568 height 618
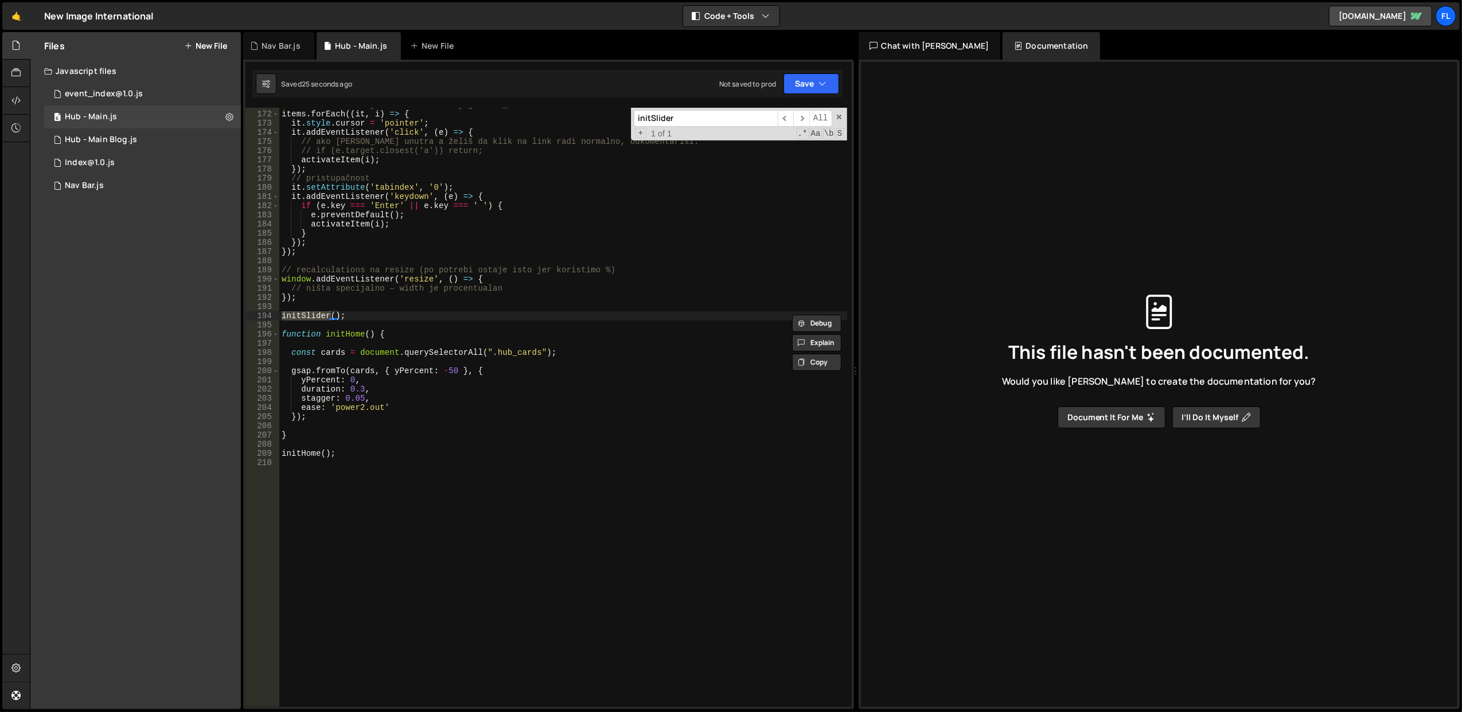
click at [301, 315] on div "// klik na bilo koji item aktivira njegovu .f_cell items . forEach (( it , i ) …" at bounding box center [563, 407] width 568 height 599
click at [301, 315] on div "// klik na bilo koji item aktivira njegovu .f_cell items . forEach (( it , i ) …" at bounding box center [563, 409] width 568 height 618
type textarea "initSlider();"
click at [420, 299] on div "// klik na bilo koji item aktivira njegovu .f_cell items . forEach (( it , i ) …" at bounding box center [563, 409] width 568 height 618
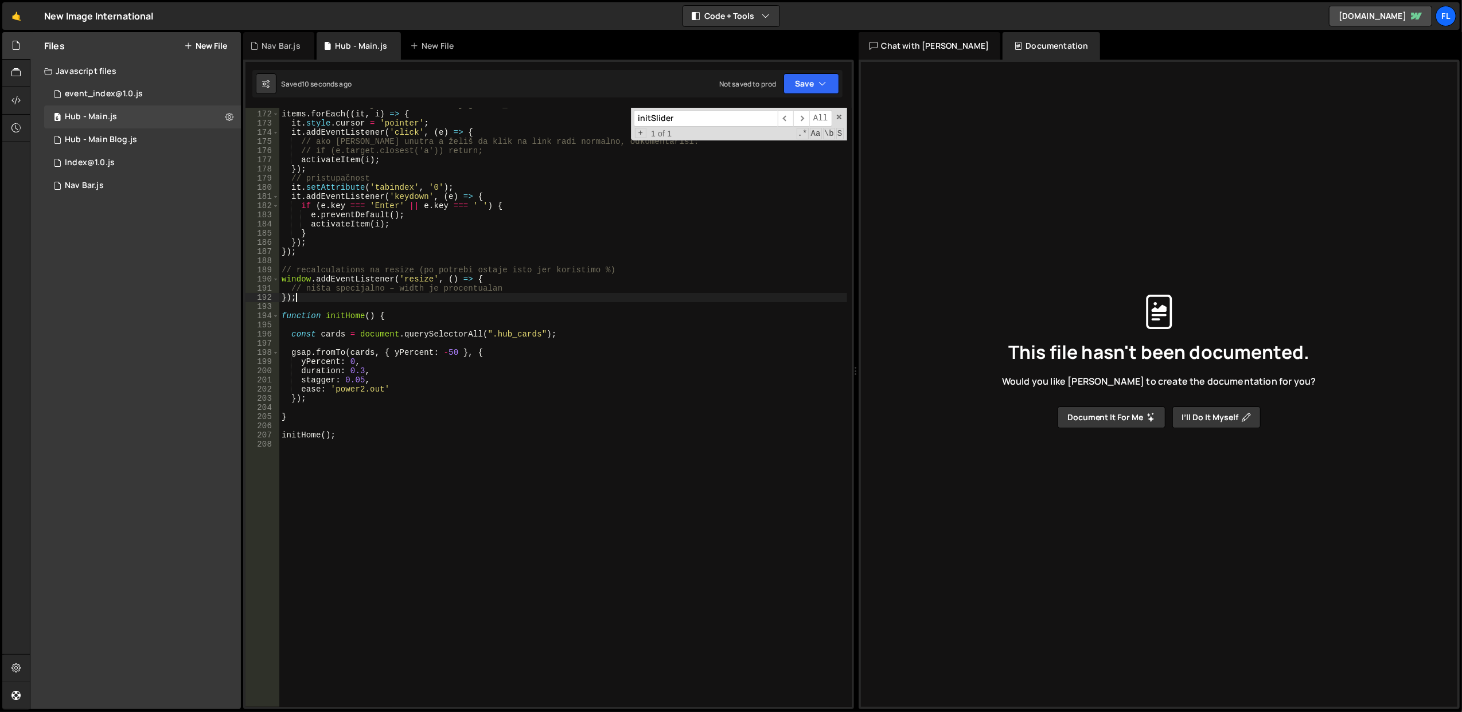
click at [428, 292] on div "// klik na bilo koji item aktivira njegovu .f_cell items . forEach (( it , i ) …" at bounding box center [563, 409] width 568 height 618
click at [443, 354] on div "// klik na bilo koji item aktivira njegovu .f_cell items . forEach (( it , i ) …" at bounding box center [563, 409] width 568 height 618
click at [528, 299] on div "// klik na bilo koji item aktivira njegovu .f_cell items . forEach (( it , i ) …" at bounding box center [563, 409] width 568 height 618
click at [427, 364] on div "// klik na bilo koji item aktivira njegovu .f_cell items . forEach (( it , i ) …" at bounding box center [563, 409] width 568 height 618
type textarea "yPercent: 0,"
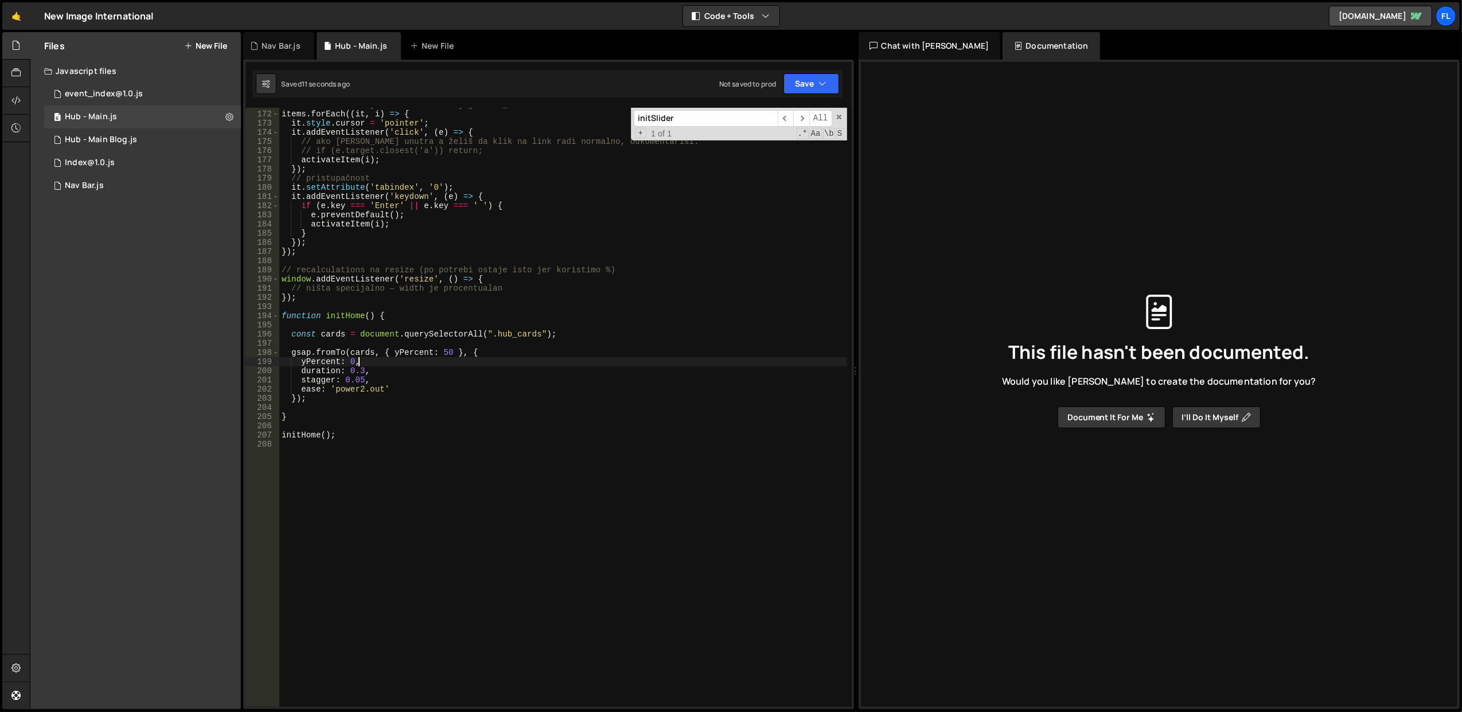
click at [427, 364] on div "// klik na bilo koji item aktivira njegovu .f_cell items . forEach (( it , i ) …" at bounding box center [563, 409] width 568 height 618
click at [427, 344] on div "// klik na bilo koji item aktivira njegovu .f_cell items . forEach (( it , i ) …" at bounding box center [563, 409] width 568 height 618
click at [433, 364] on div "// klik na bilo koji item aktivira njegovu .f_cell items . forEach (( it , i ) …" at bounding box center [563, 409] width 568 height 618
click at [447, 354] on div "// klik na bilo koji item aktivira njegovu .f_cell items . forEach (( it , i ) …" at bounding box center [563, 409] width 568 height 618
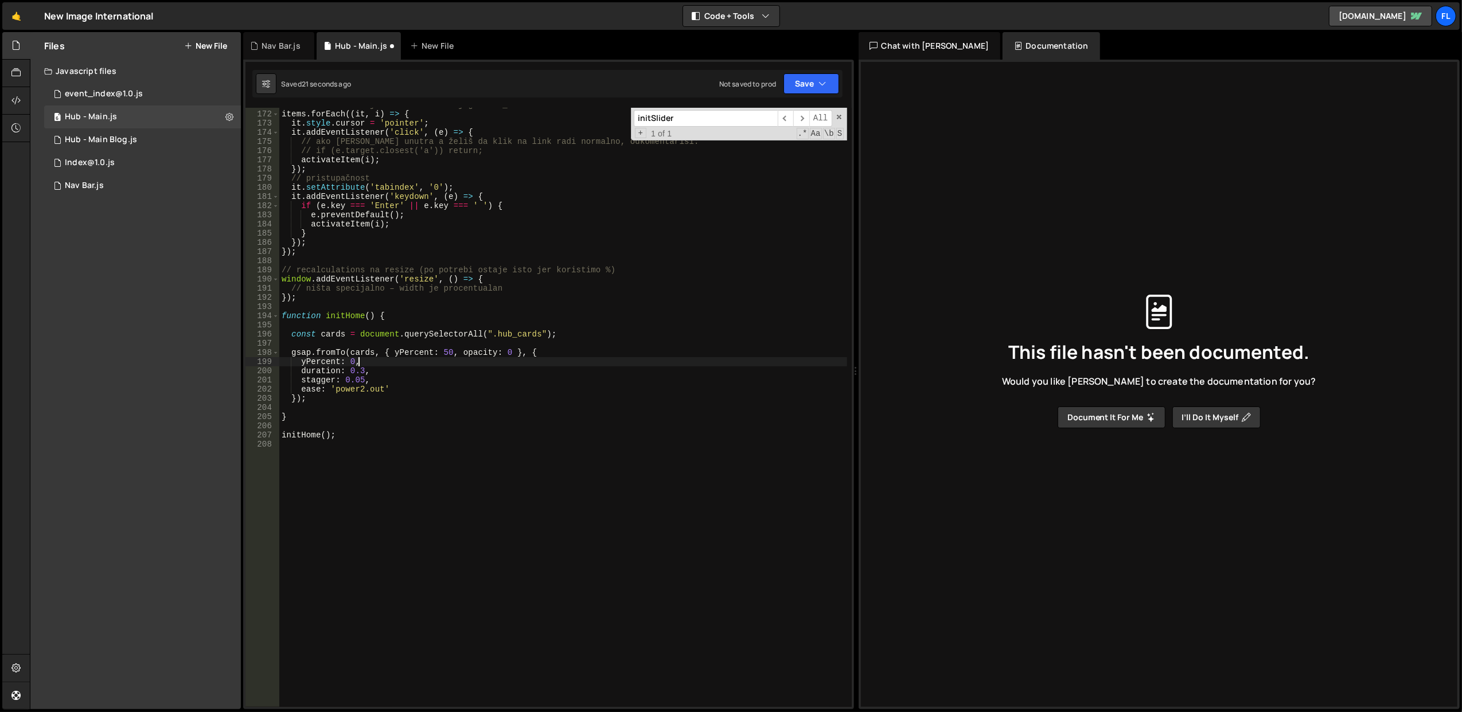
click at [418, 363] on div "// klik na bilo koji item aktivira njegovu .f_cell items . forEach (( it , i ) …" at bounding box center [563, 409] width 568 height 618
type textarea "yPercent: 0,"
click at [422, 369] on div "// klik na bilo koji item aktivira njegovu .f_cell items . forEach (( it , i ) …" at bounding box center [563, 409] width 568 height 618
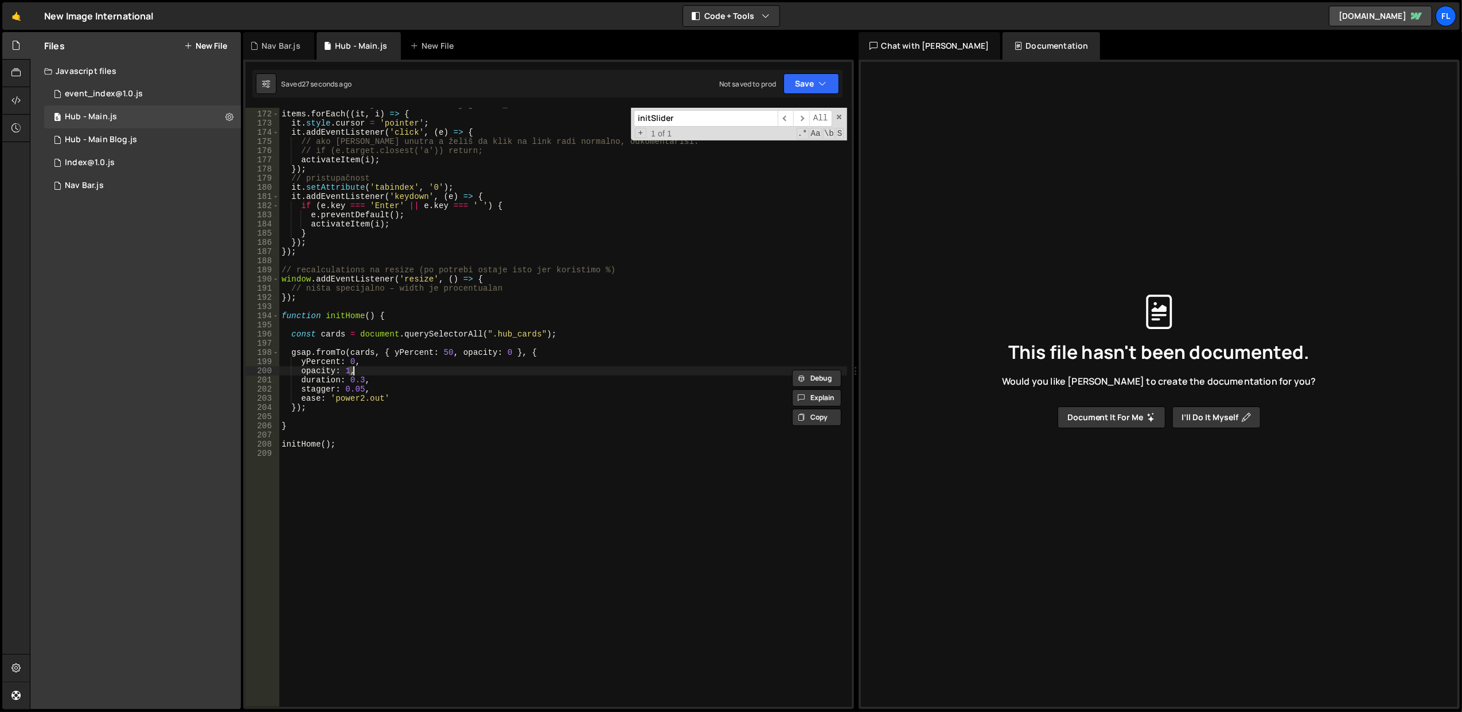
click at [422, 369] on div "// klik na bilo koji item aktivira njegovu .f_cell items . forEach (( it , i ) …" at bounding box center [563, 409] width 568 height 618
click at [427, 384] on div "// klik na bilo koji item aktivira njegovu .f_cell items . forEach (( it , i ) …" at bounding box center [563, 409] width 568 height 618
click at [363, 379] on div "// klik na bilo koji item aktivira njegovu .f_cell items . forEach (( it , i ) …" at bounding box center [563, 409] width 568 height 618
click at [373, 371] on div "// klik na bilo koji item aktivira njegovu .f_cell items . forEach (( it , i ) …" at bounding box center [563, 409] width 568 height 618
click at [357, 388] on div "// klik na bilo koji item aktivira njegovu .f_cell items . forEach (( it , i ) …" at bounding box center [563, 409] width 568 height 618
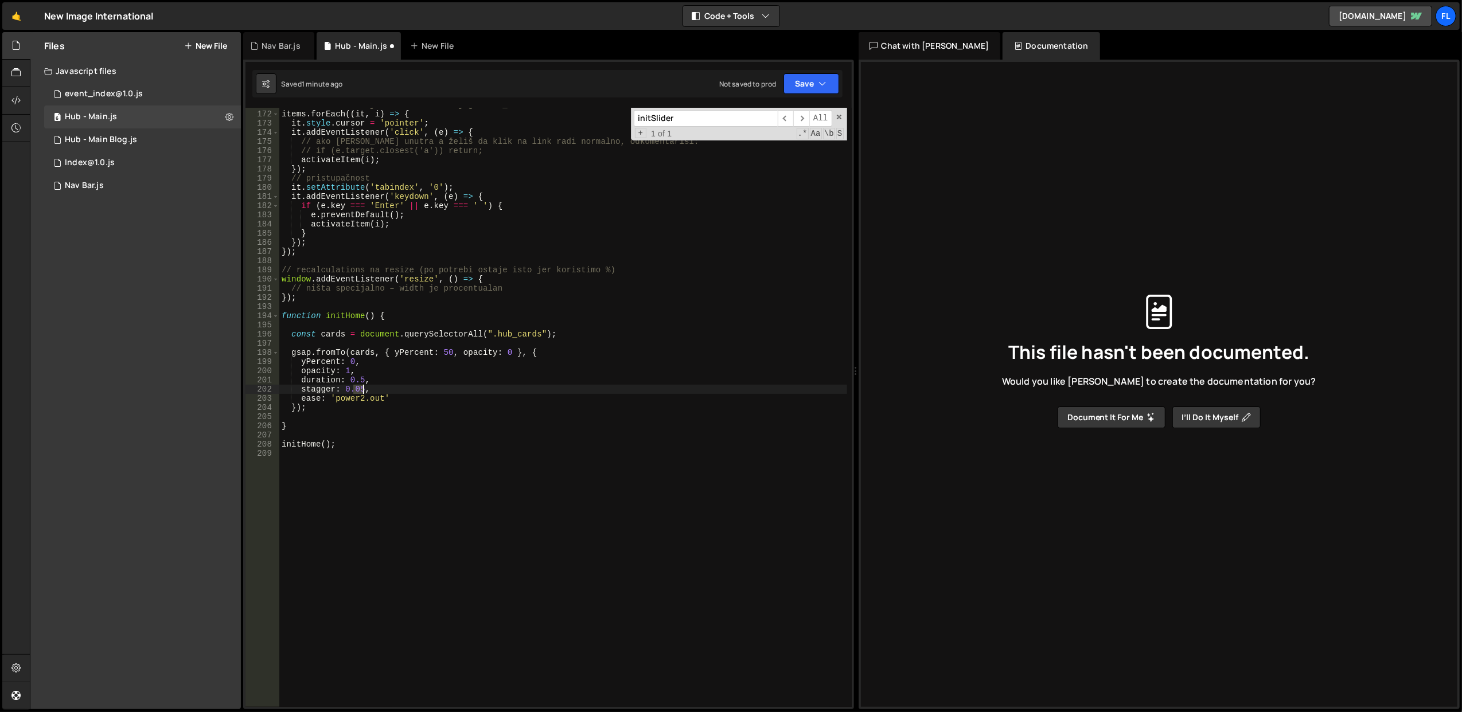
drag, startPoint x: 353, startPoint y: 388, endPoint x: 361, endPoint y: 388, distance: 7.5
click at [361, 388] on div "// klik na bilo koji item aktivira njegovu .f_cell items . forEach (( it , i ) …" at bounding box center [563, 409] width 568 height 618
click at [402, 384] on div "// klik na bilo koji item aktivira njegovu .f_cell items . forEach (( it , i ) …" at bounding box center [563, 409] width 568 height 618
type textarea "duration: 0.5,"
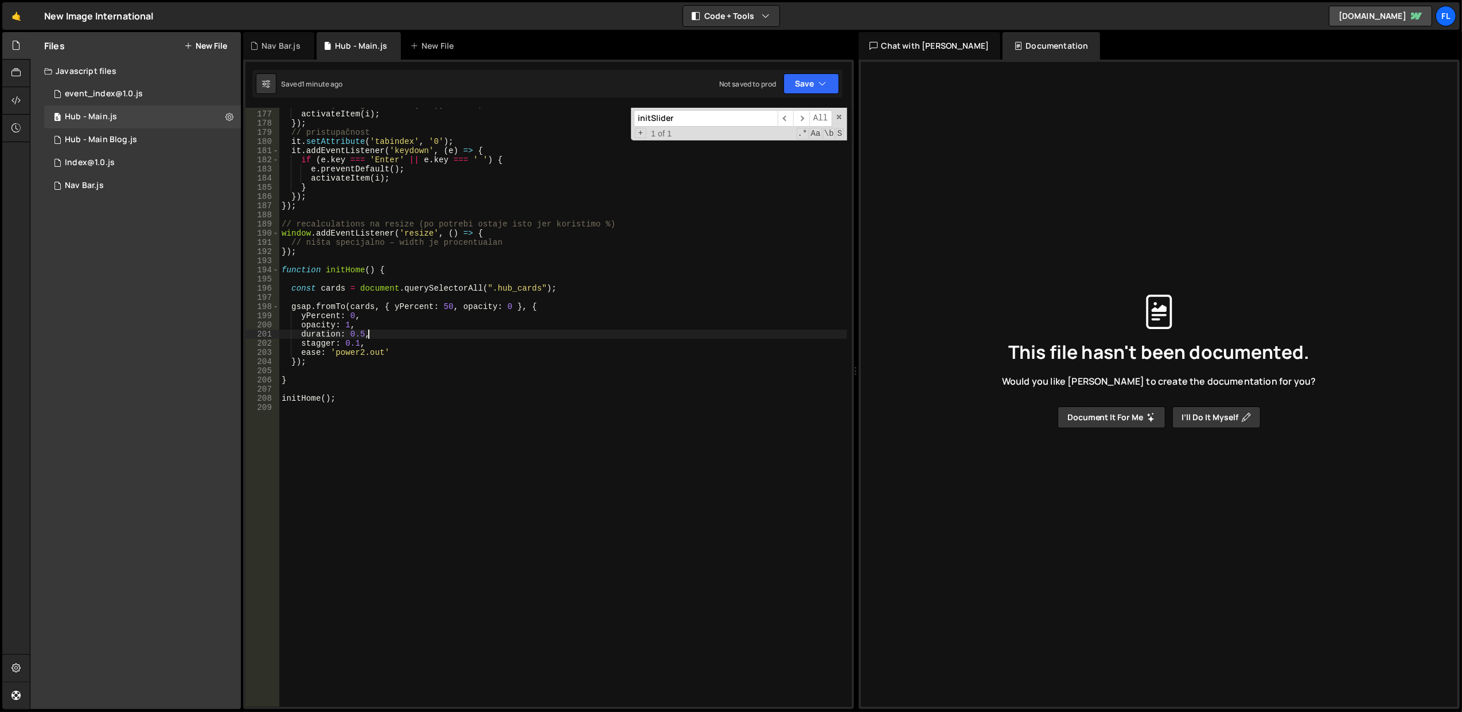
scroll to position [1613, 0]
click at [95, 136] on div "Hub - Main Blog.js" at bounding box center [101, 140] width 72 height 10
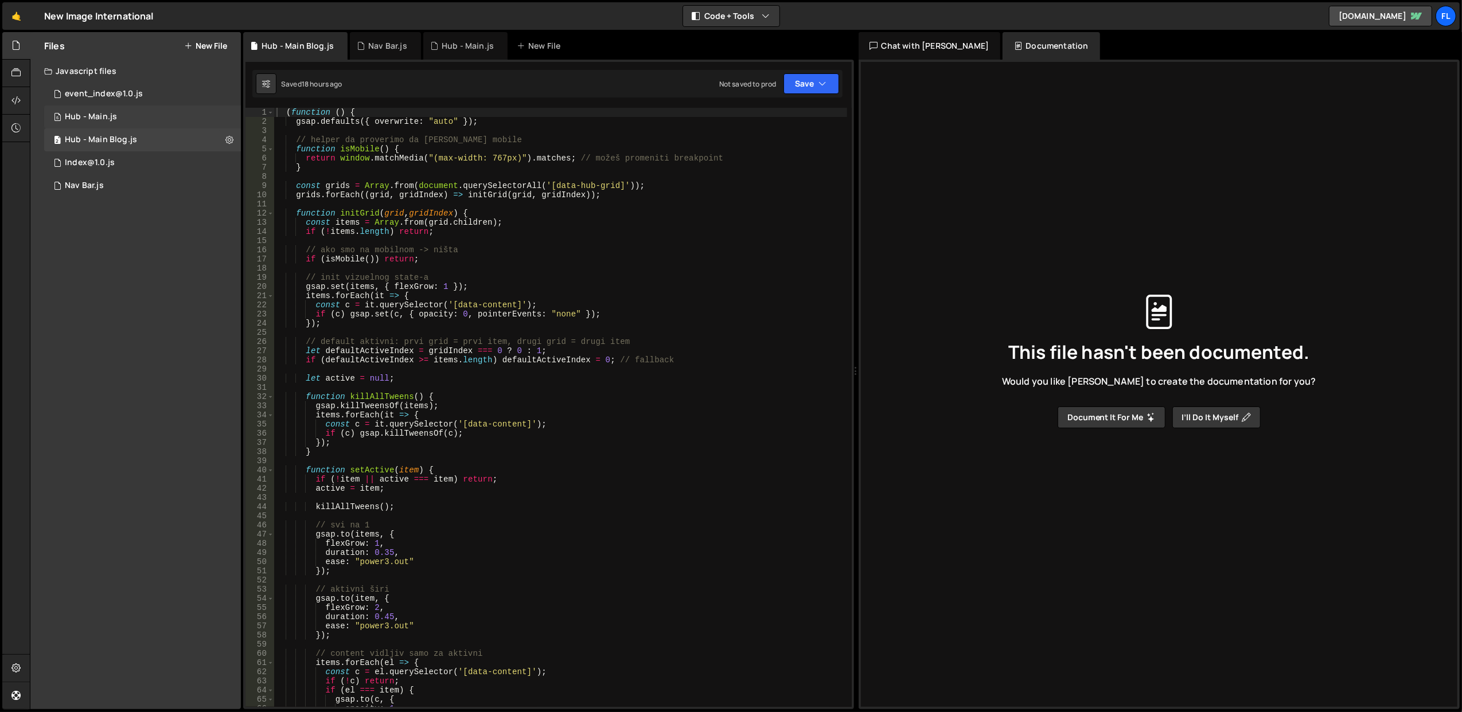
click at [147, 120] on div "6 Hub - Main.js 0" at bounding box center [142, 117] width 197 height 23
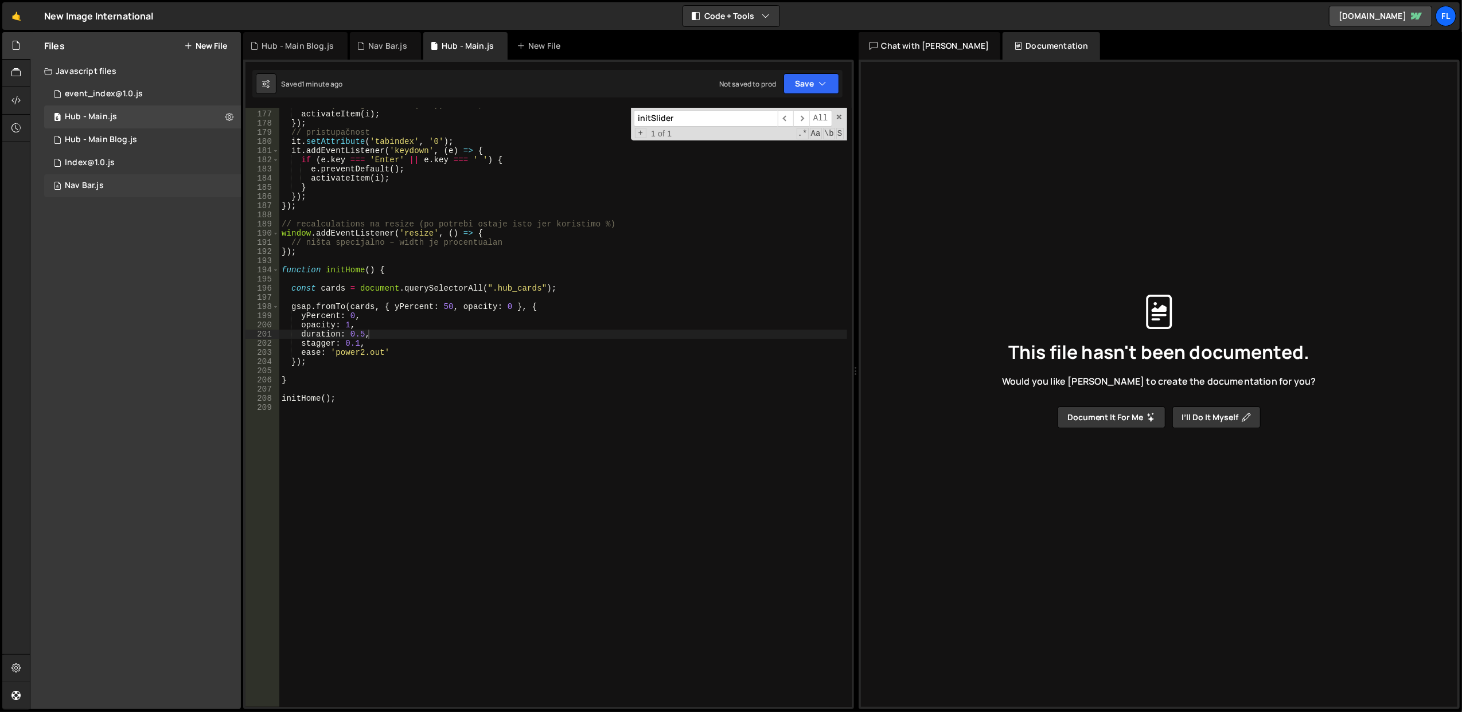
click at [122, 186] on div "6 Nav Bar.js 0" at bounding box center [142, 185] width 197 height 23
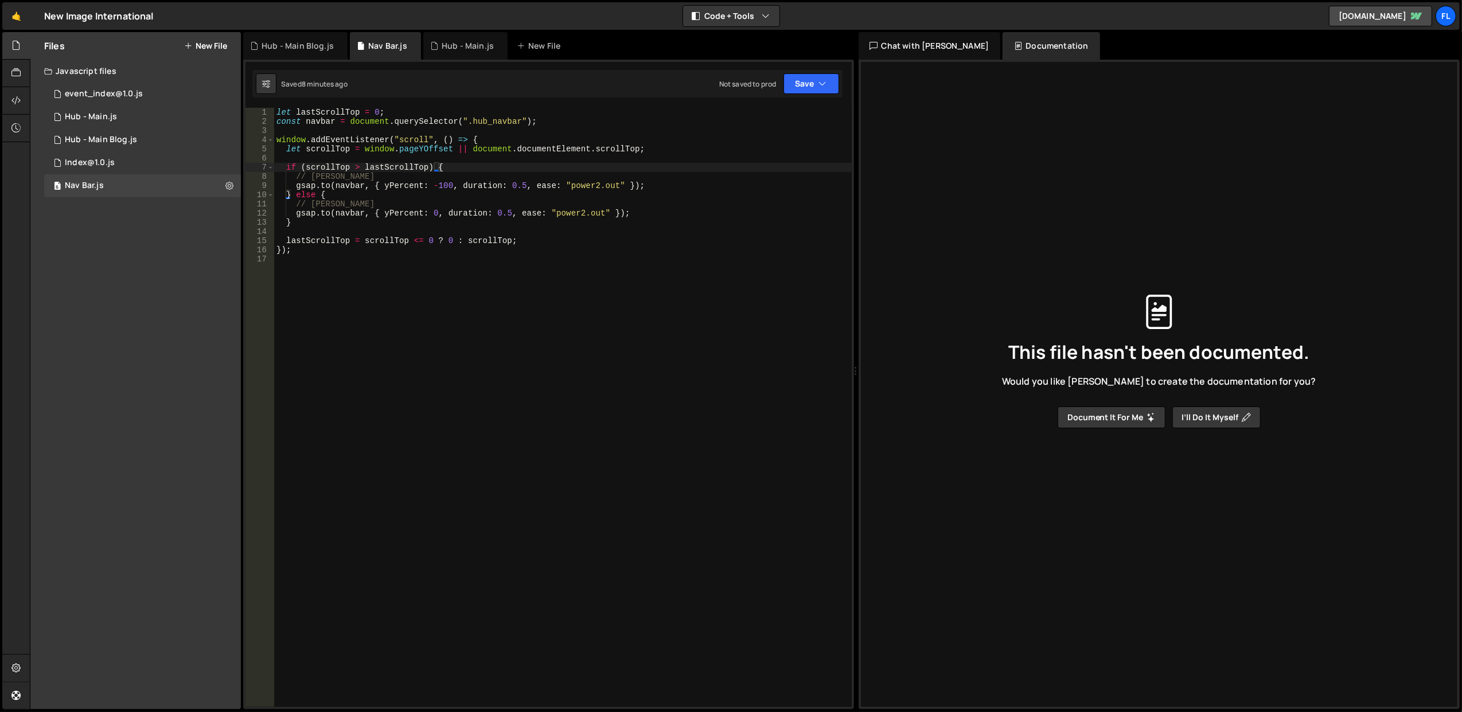
type textarea "const navbar = document.querySelector(".hub_navbar");"
click at [430, 123] on div "let lastScrollTop = 0 ; const navbar = document . querySelector ( ".hub_navbar"…" at bounding box center [563, 417] width 578 height 618
click at [374, 257] on div "let lastScrollTop = 0 ; const navbar = document . querySelector ( ".hub_navbar"…" at bounding box center [563, 417] width 578 height 618
click at [309, 254] on div "let lastScrollTop = 0 ; const navbar = document . querySelector ( ".hub_navbar"…" at bounding box center [563, 417] width 578 height 618
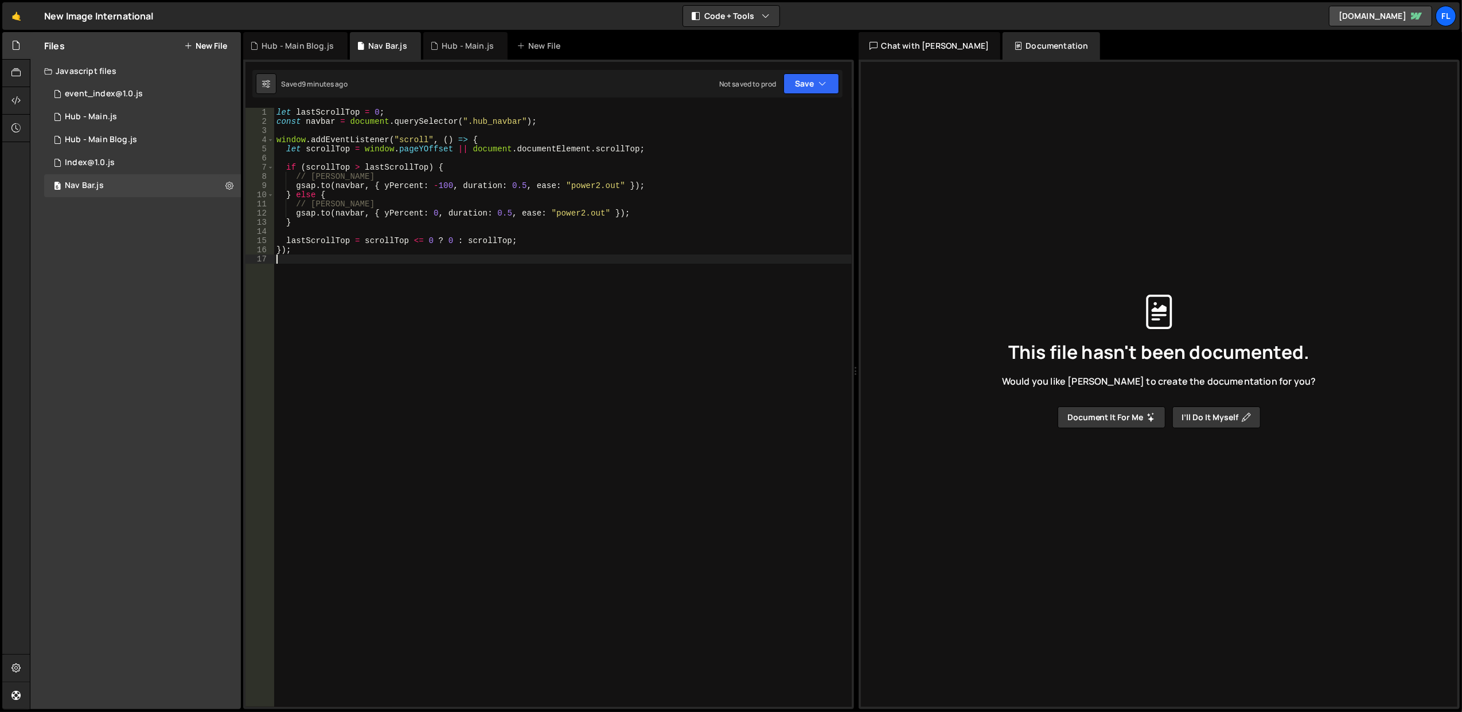
type textarea "});"
type textarea "g"
click at [314, 123] on div "let lastScrollTop = 0 ; const navbar = document . querySelector ( ".hub_navbar"…" at bounding box center [563, 417] width 578 height 618
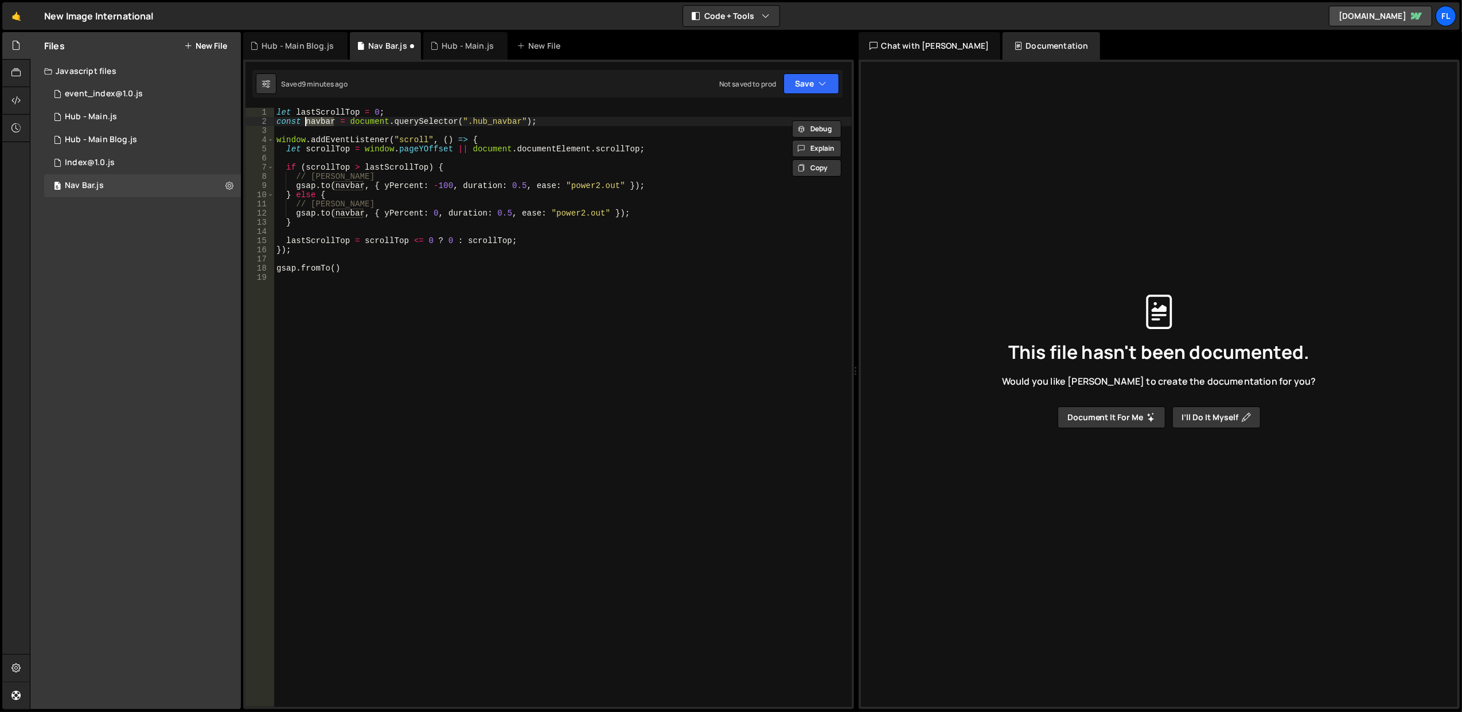
click at [331, 270] on div "let lastScrollTop = 0 ; const navbar = document . querySelector ( ".hub_navbar"…" at bounding box center [563, 417] width 578 height 618
type textarea "gsap.fromTo()"
click at [116, 118] on div "6 Hub - Main.js 0" at bounding box center [142, 117] width 197 height 23
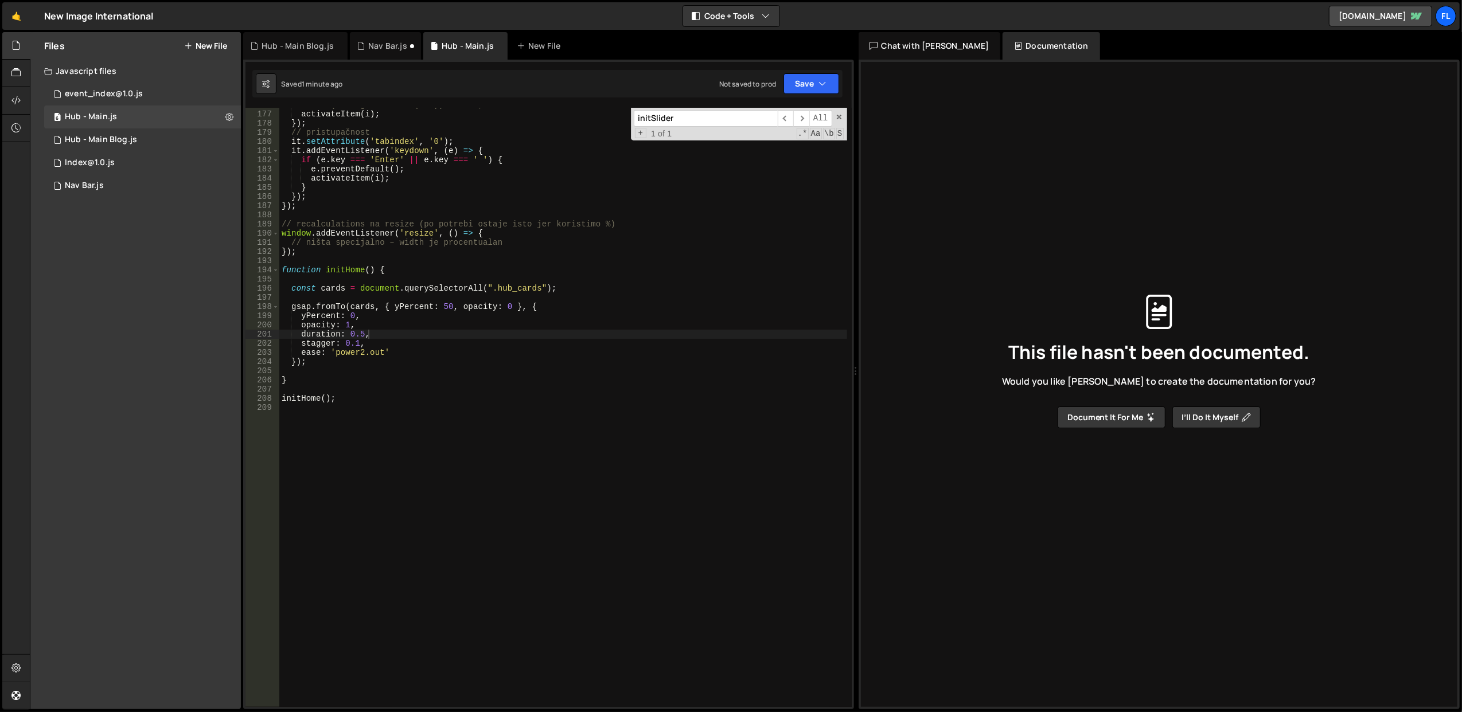
scroll to position [0, 1]
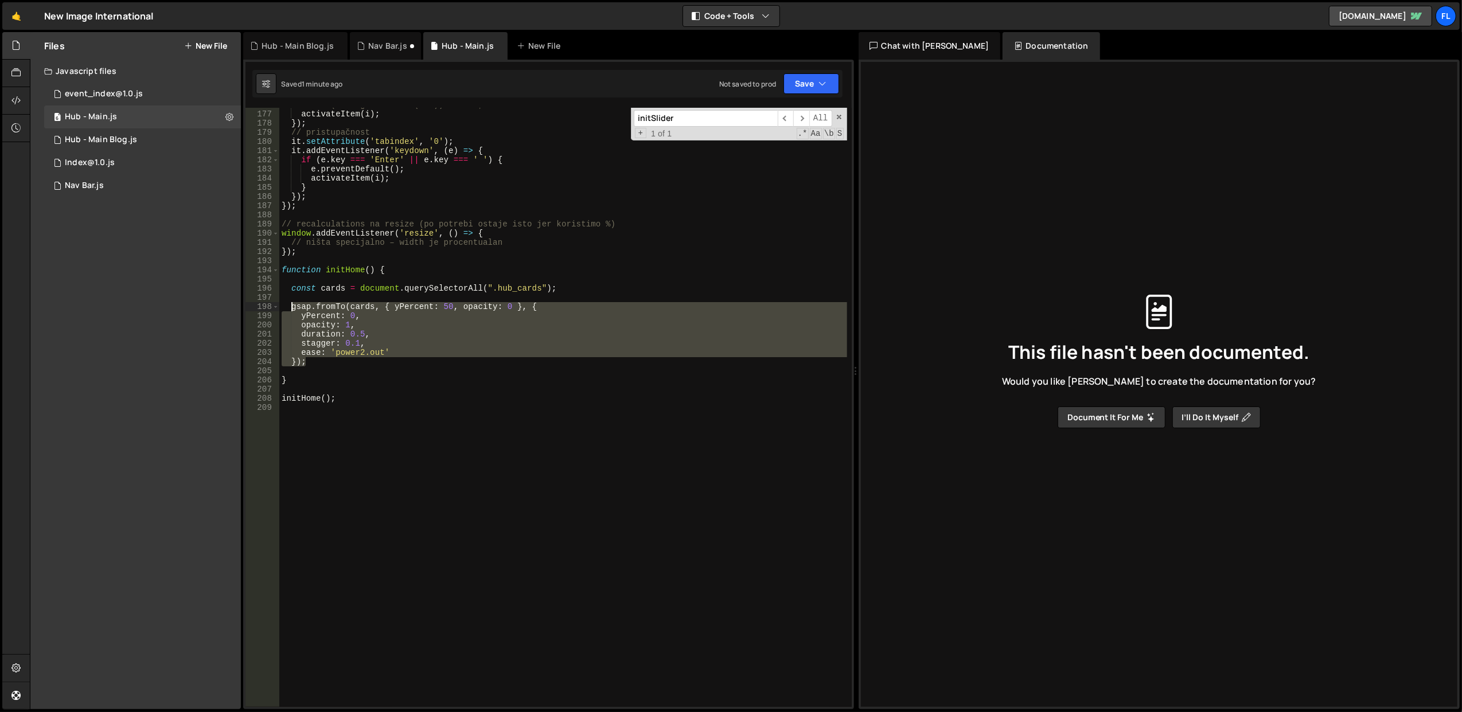
drag, startPoint x: 324, startPoint y: 365, endPoint x: 289, endPoint y: 310, distance: 65.7
click at [289, 310] on div "// if (e.target.closest('a')) return; activateItem ( i ) ; }) ; // pristupačnos…" at bounding box center [563, 409] width 568 height 618
type textarea "gsap.fromTo(cards, { yPercent: 50, opacity: 0 }, { yPercent: 0,"
click at [137, 178] on div "6 Nav Bar.js 0" at bounding box center [142, 185] width 197 height 23
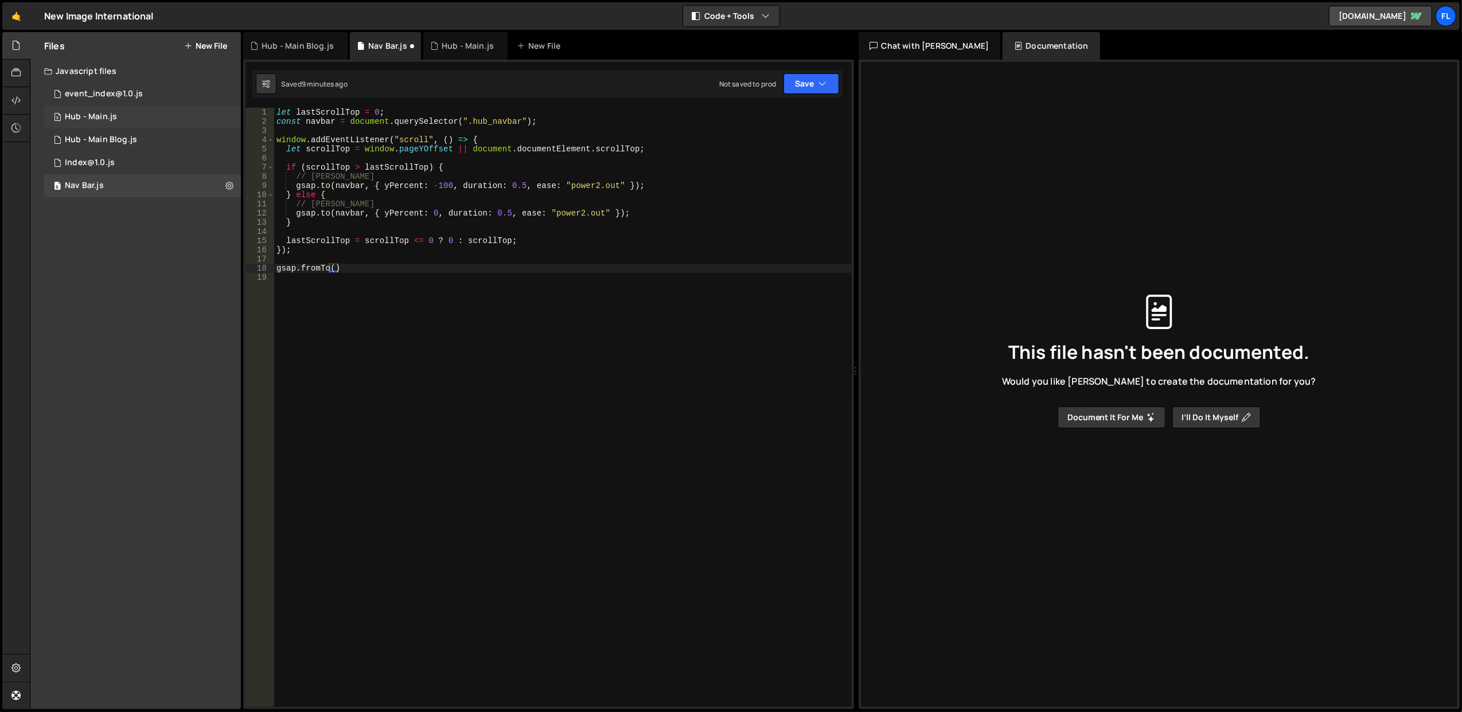
click at [132, 118] on div "6 Hub - Main.js 0" at bounding box center [142, 117] width 197 height 23
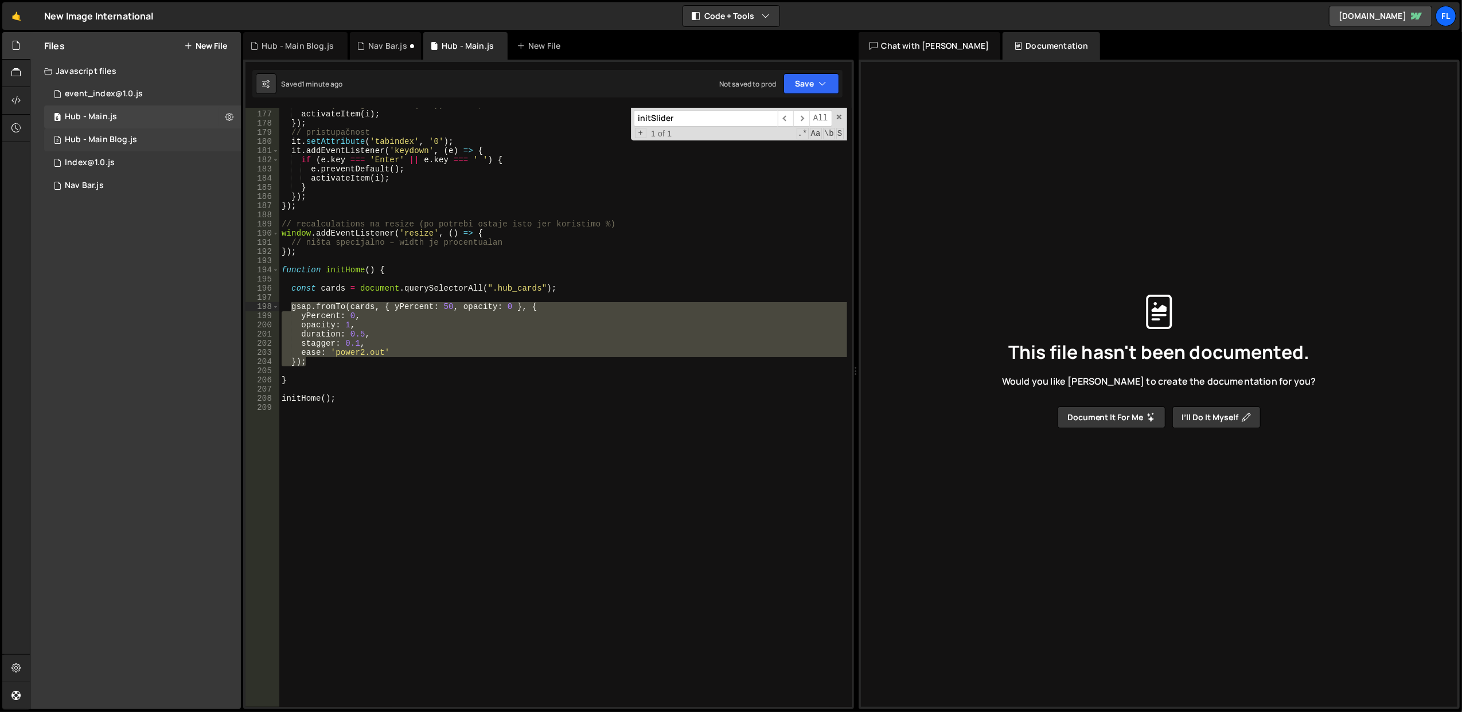
click at [147, 134] on div "2 Hub - Main Blog.js 0" at bounding box center [142, 140] width 197 height 23
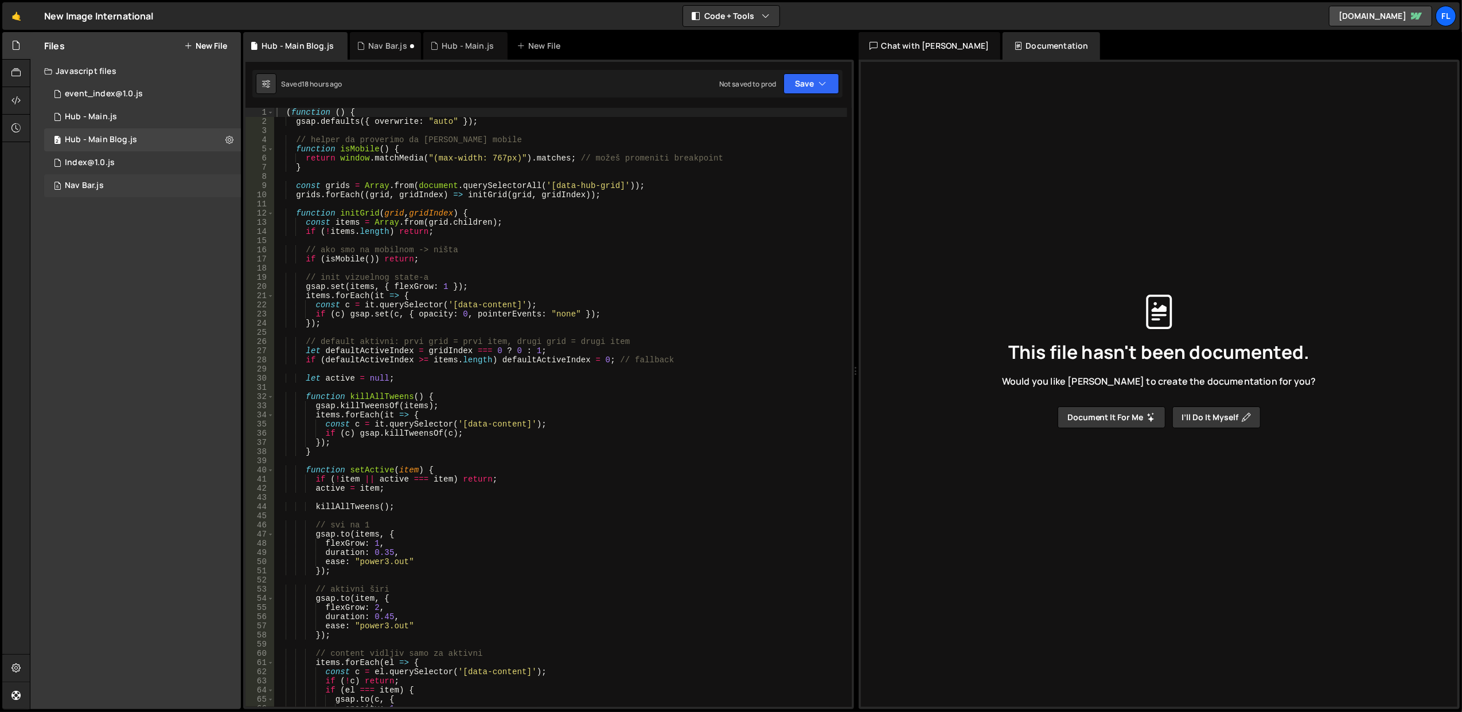
click at [141, 186] on div "6 Nav Bar.js 0" at bounding box center [142, 185] width 197 height 23
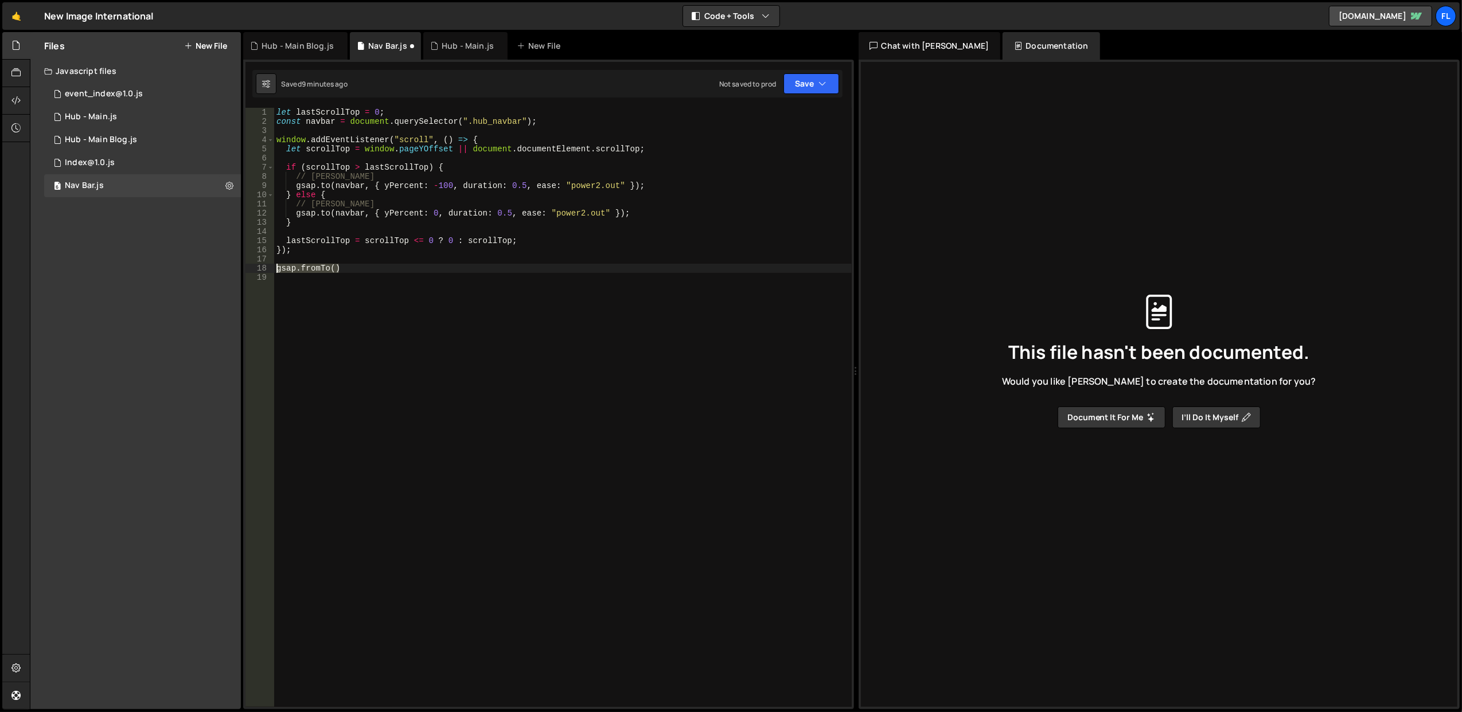
drag, startPoint x: 347, startPoint y: 269, endPoint x: 275, endPoint y: 270, distance: 71.7
click at [275, 270] on div "let lastScrollTop = 0 ; const navbar = document . querySelector ( ".hub_navbar"…" at bounding box center [563, 417] width 578 height 618
paste textarea "});"
click at [324, 120] on div "let lastScrollTop = 0 ; const navbar = document . querySelector ( ".hub_navbar"…" at bounding box center [563, 417] width 578 height 618
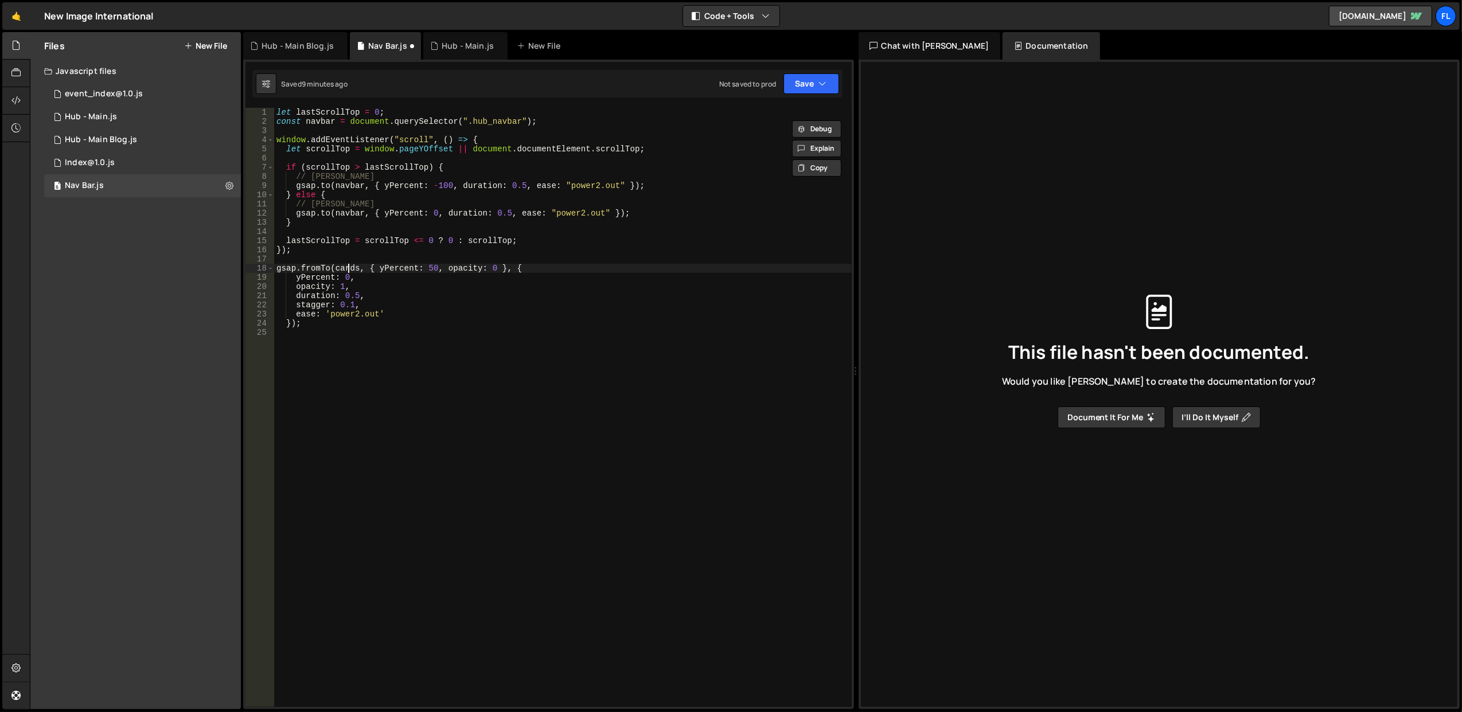
click at [349, 267] on div "let lastScrollTop = 0 ; const navbar = document . querySelector ( ".hub_navbar"…" at bounding box center [563, 417] width 578 height 618
paste textarea "navbar"
click at [393, 286] on div "let lastScrollTop = 0 ; const navbar = document . querySelector ( ".hub_navbar"…" at bounding box center [563, 417] width 578 height 618
click at [381, 265] on div "let lastScrollTop = 0 ; const navbar = document . querySelector ( ".hub_navbar"…" at bounding box center [563, 417] width 578 height 618
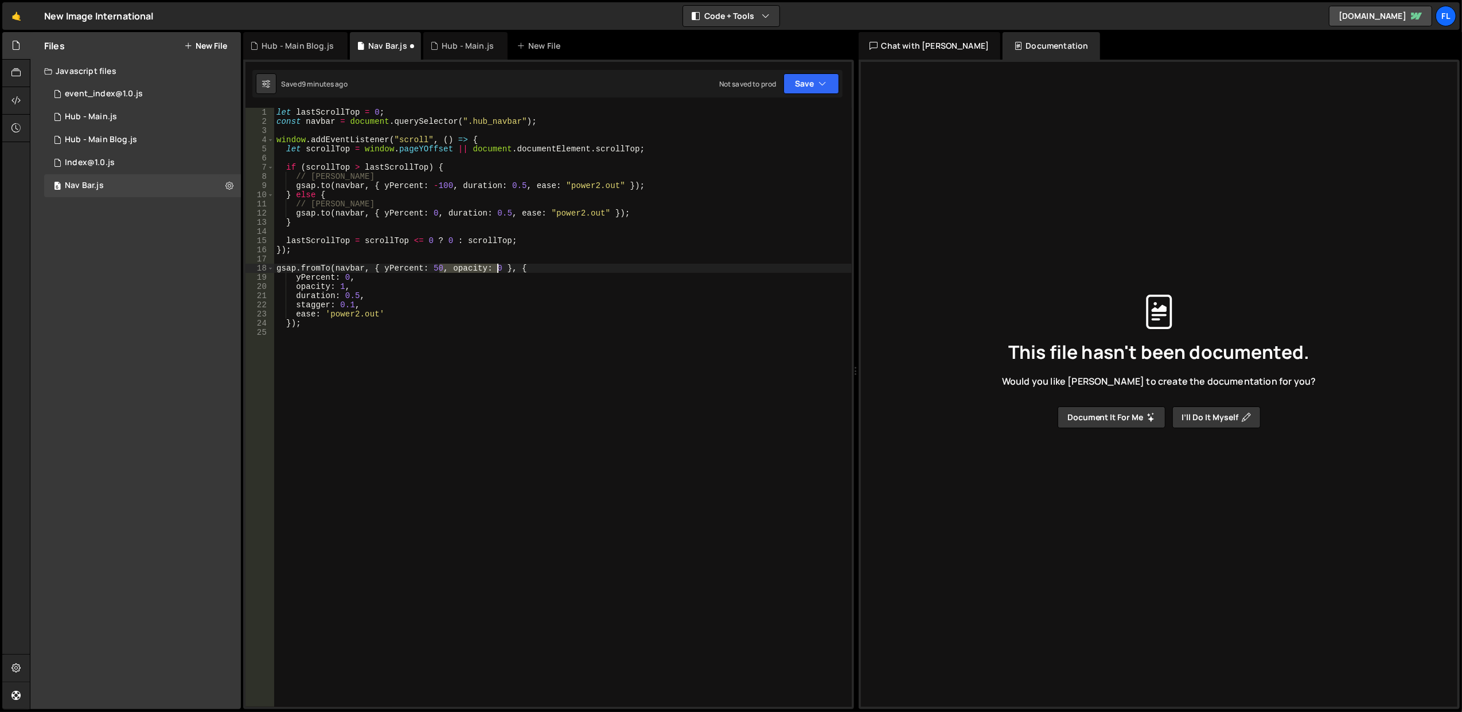
drag, startPoint x: 439, startPoint y: 271, endPoint x: 499, endPoint y: 270, distance: 59.1
click at [499, 270] on div "let lastScrollTop = 0 ; const navbar = document . querySelector ( ".hub_navbar"…" at bounding box center [563, 417] width 578 height 618
click at [351, 285] on div "let lastScrollTop = 0 ; const navbar = document . querySelector ( ".hub_navbar"…" at bounding box center [563, 417] width 578 height 618
type textarea "opacity: 1,"
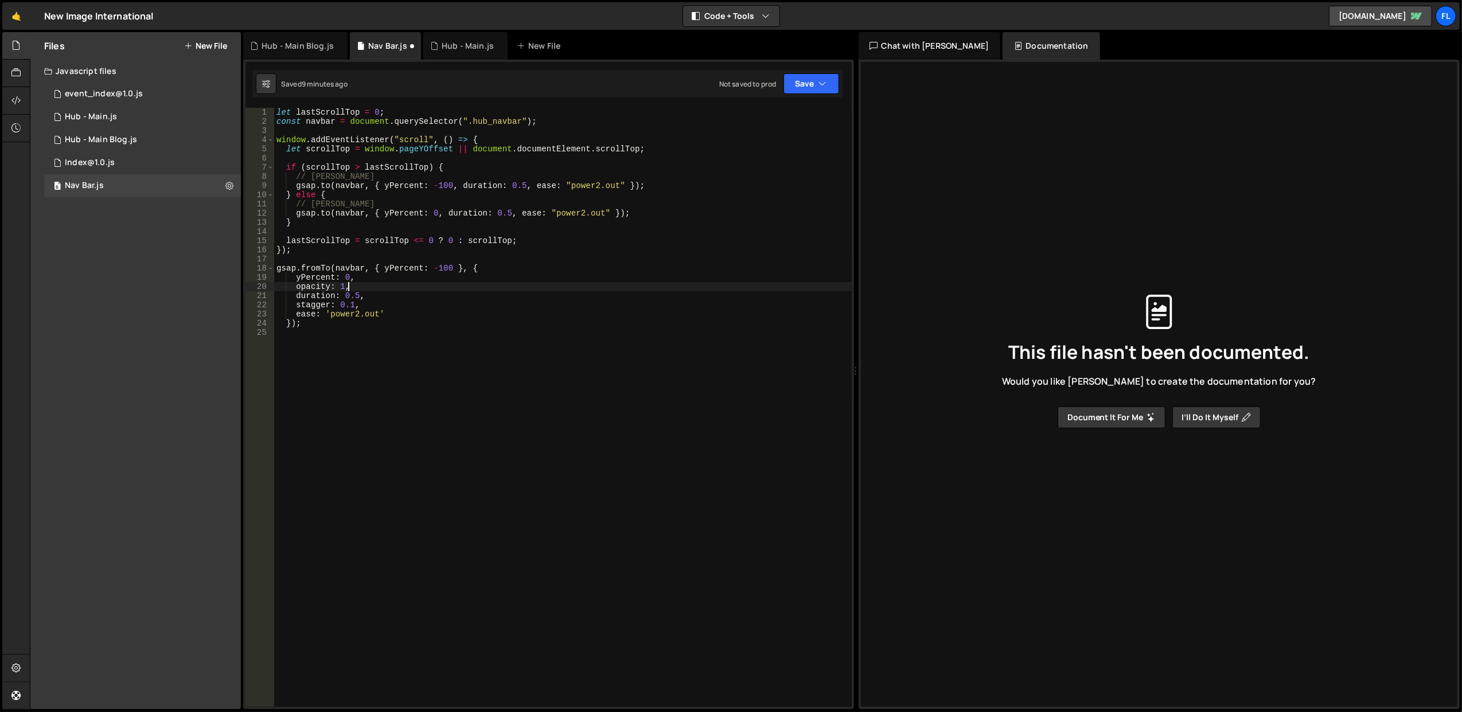
scroll to position [0, 3]
drag, startPoint x: 343, startPoint y: 288, endPoint x: 274, endPoint y: 287, distance: 69.4
click at [274, 287] on div "opacity: 1, 1 2 3 4 5 6 7 8 9 10 11 12 13 14 15 16 17 18 19 20 21 22 23 24 25 l…" at bounding box center [549, 407] width 606 height 599
drag, startPoint x: 361, startPoint y: 296, endPoint x: 269, endPoint y: 299, distance: 92.4
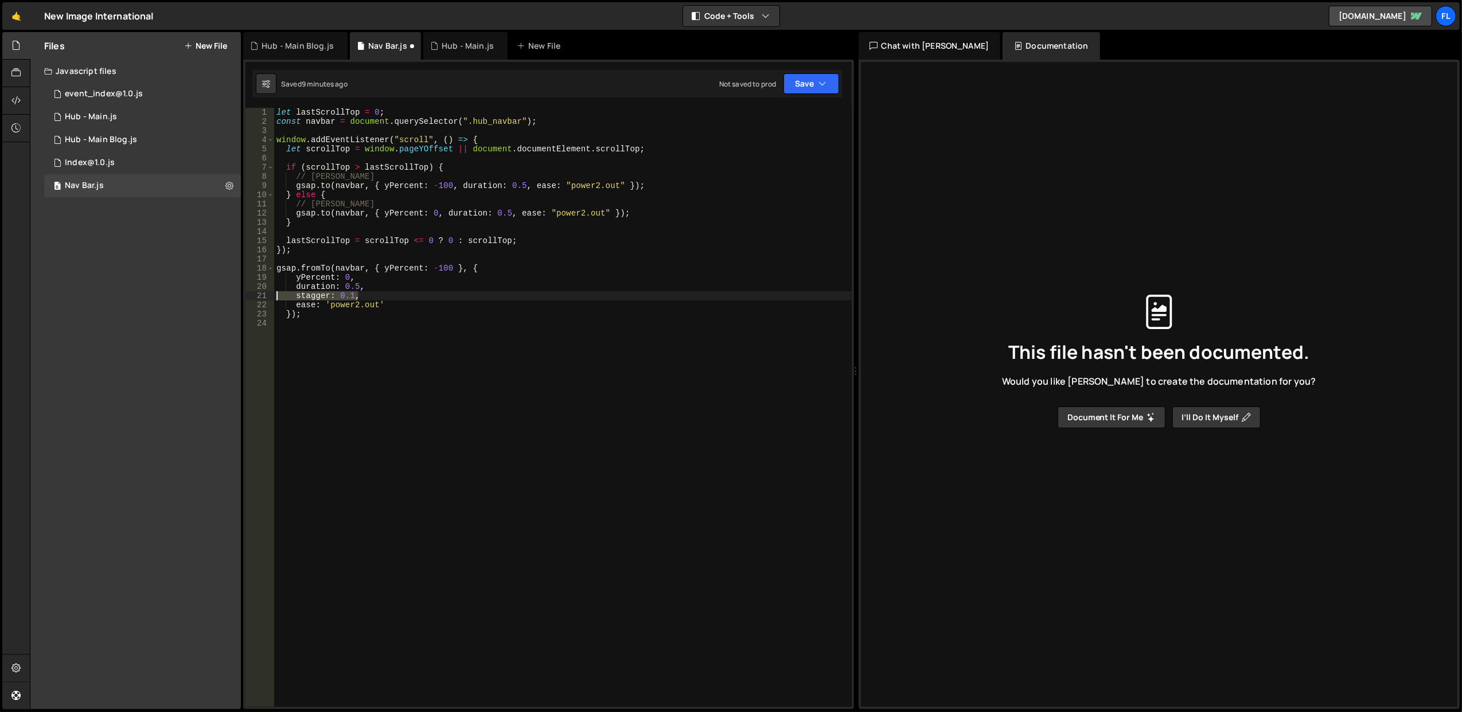
click at [269, 299] on div "yPercent: 0, 1 2 3 4 5 6 7 8 9 10 11 12 13 14 15 16 17 18 19 20 21 22 23 24 let…" at bounding box center [549, 407] width 606 height 599
type textarea "stagger: 0.1,"
click at [425, 296] on div "let lastScrollTop = 0 ; const navbar = document . querySelector ( ".hub_navbar"…" at bounding box center [563, 417] width 578 height 618
type textarea "ease: 'power2.out'"
click at [797, 81] on button "Save" at bounding box center [812, 83] width 56 height 21
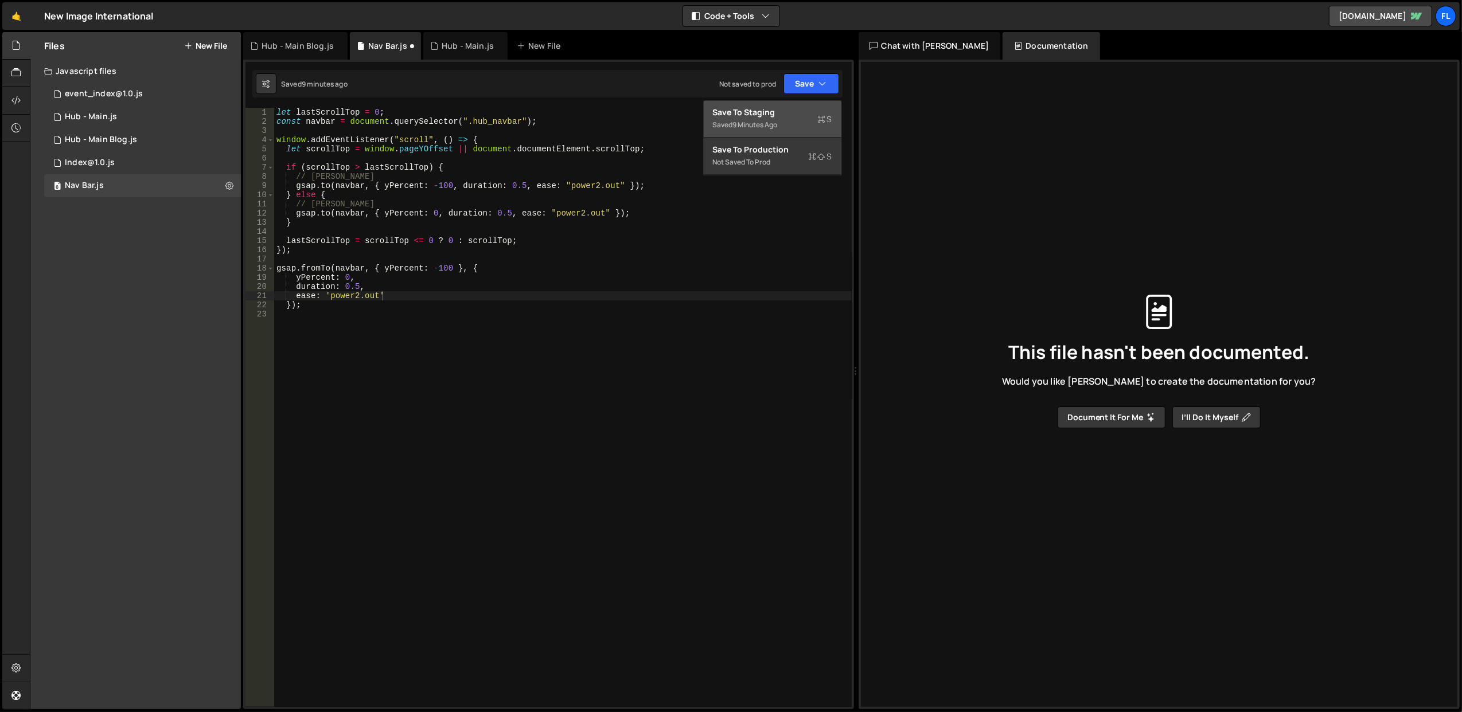
click at [781, 113] on div "Save to Staging S" at bounding box center [772, 112] width 119 height 11
click at [503, 258] on div "let lastScrollTop = 0 ; const navbar = document . querySelector ( ".hub_navbar"…" at bounding box center [563, 417] width 578 height 618
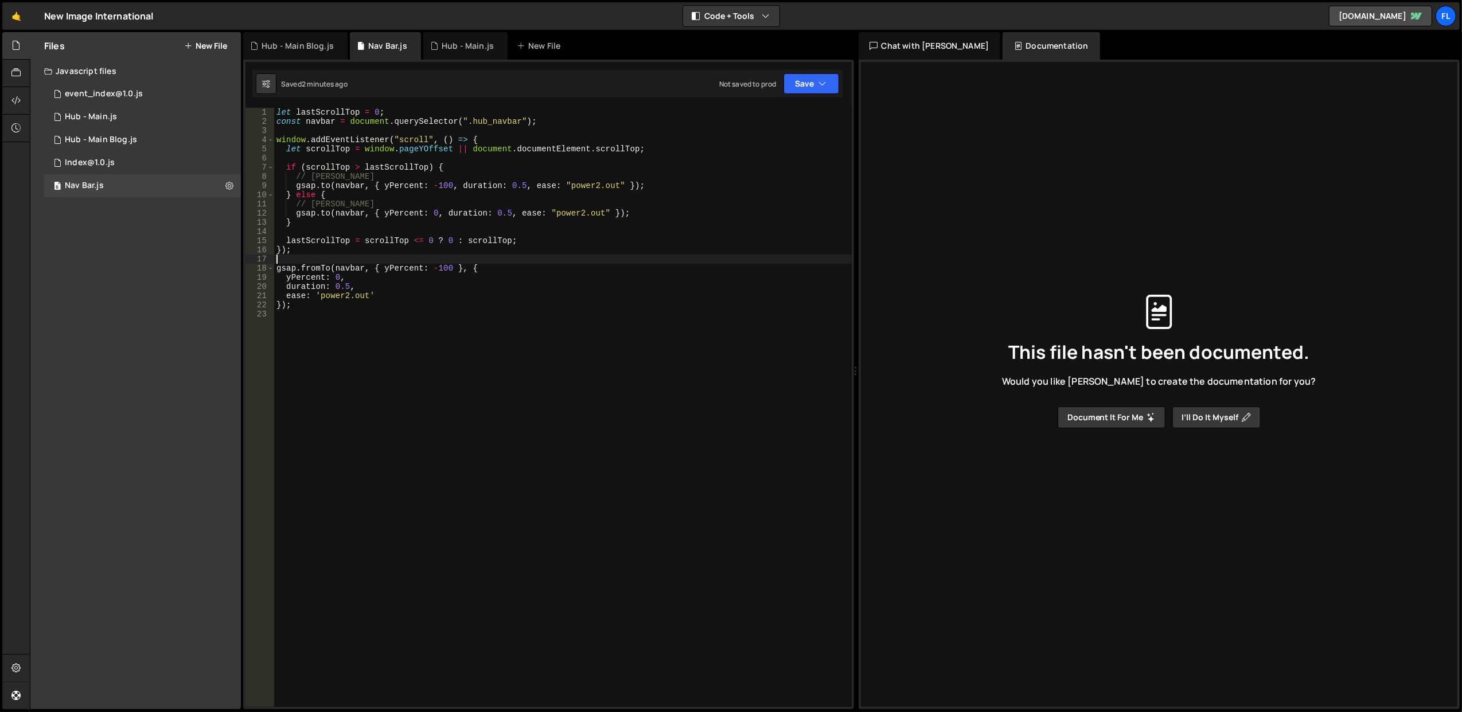
click at [508, 267] on div "let lastScrollTop = 0 ; const navbar = document . querySelector ( ".hub_navbar"…" at bounding box center [563, 417] width 578 height 618
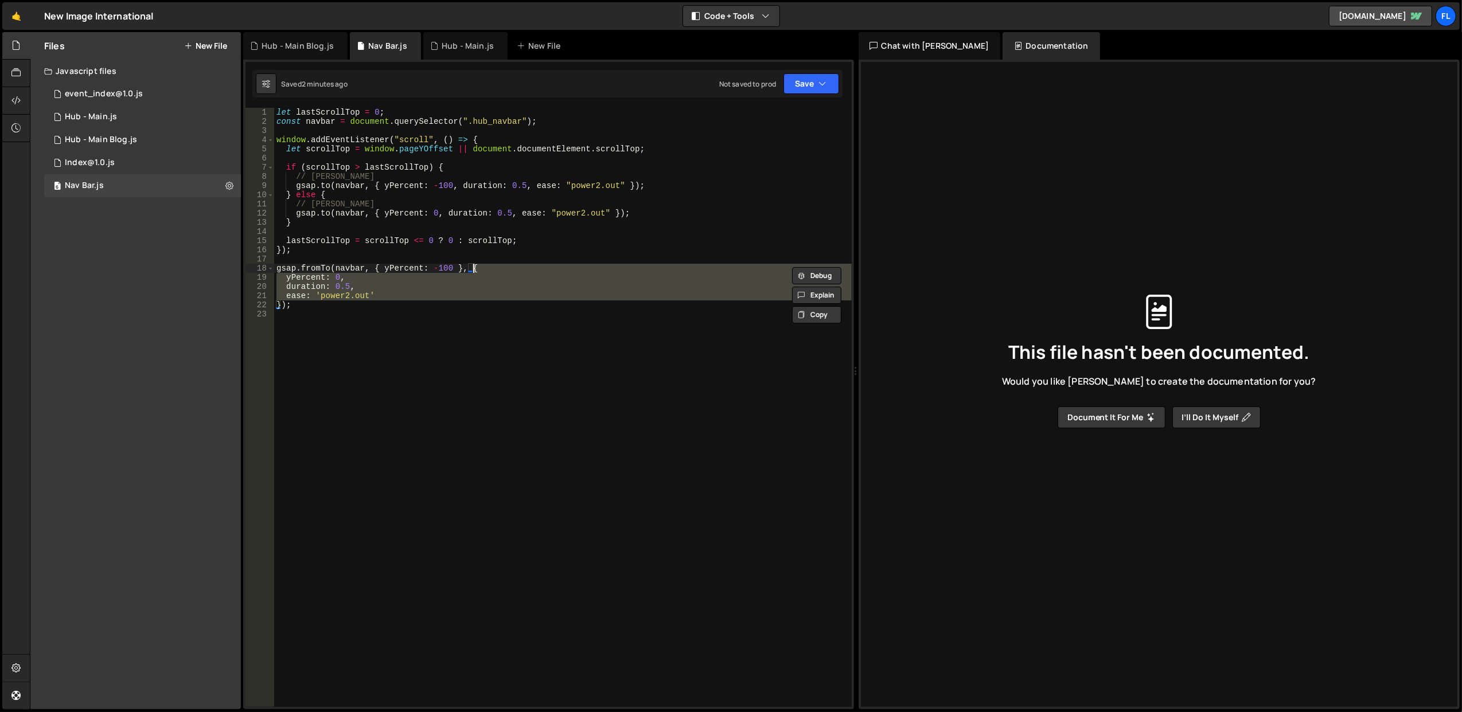
click at [508, 267] on div "let lastScrollTop = 0 ; const navbar = document . querySelector ( ".hub_navbar"…" at bounding box center [563, 417] width 578 height 618
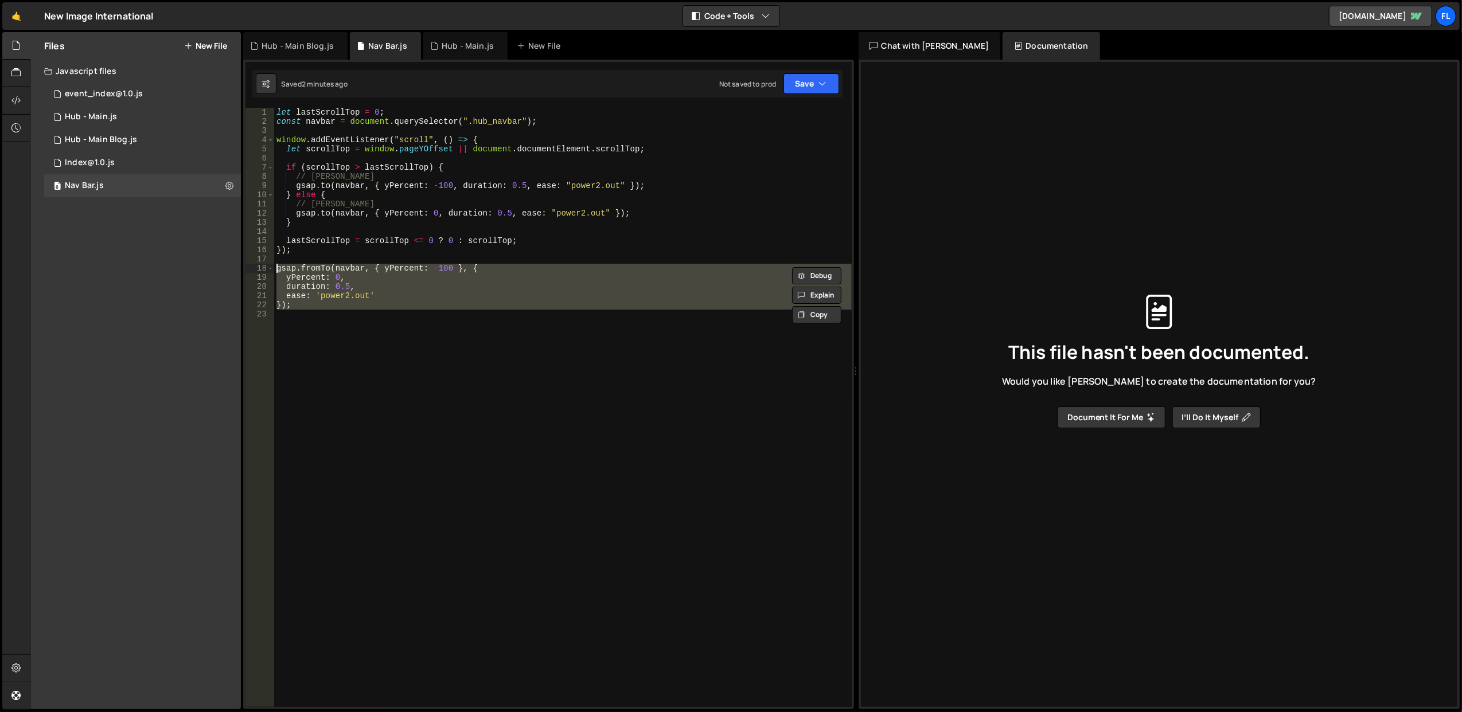
click at [509, 287] on div "let lastScrollTop = 0 ; const navbar = document . querySelector ( ".hub_navbar"…" at bounding box center [563, 407] width 578 height 599
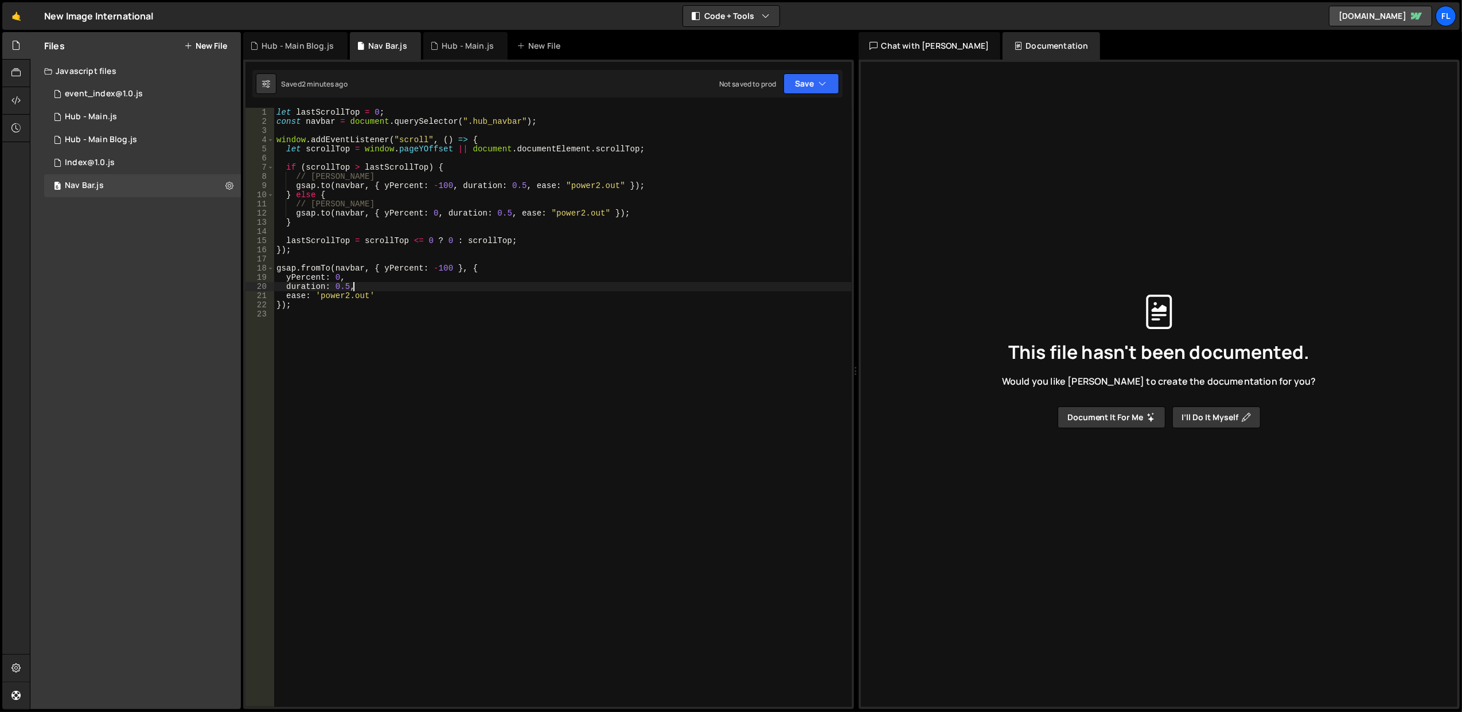
click at [509, 287] on div "let lastScrollTop = 0 ; const navbar = document . querySelector ( ".hub_navbar"…" at bounding box center [563, 417] width 578 height 618
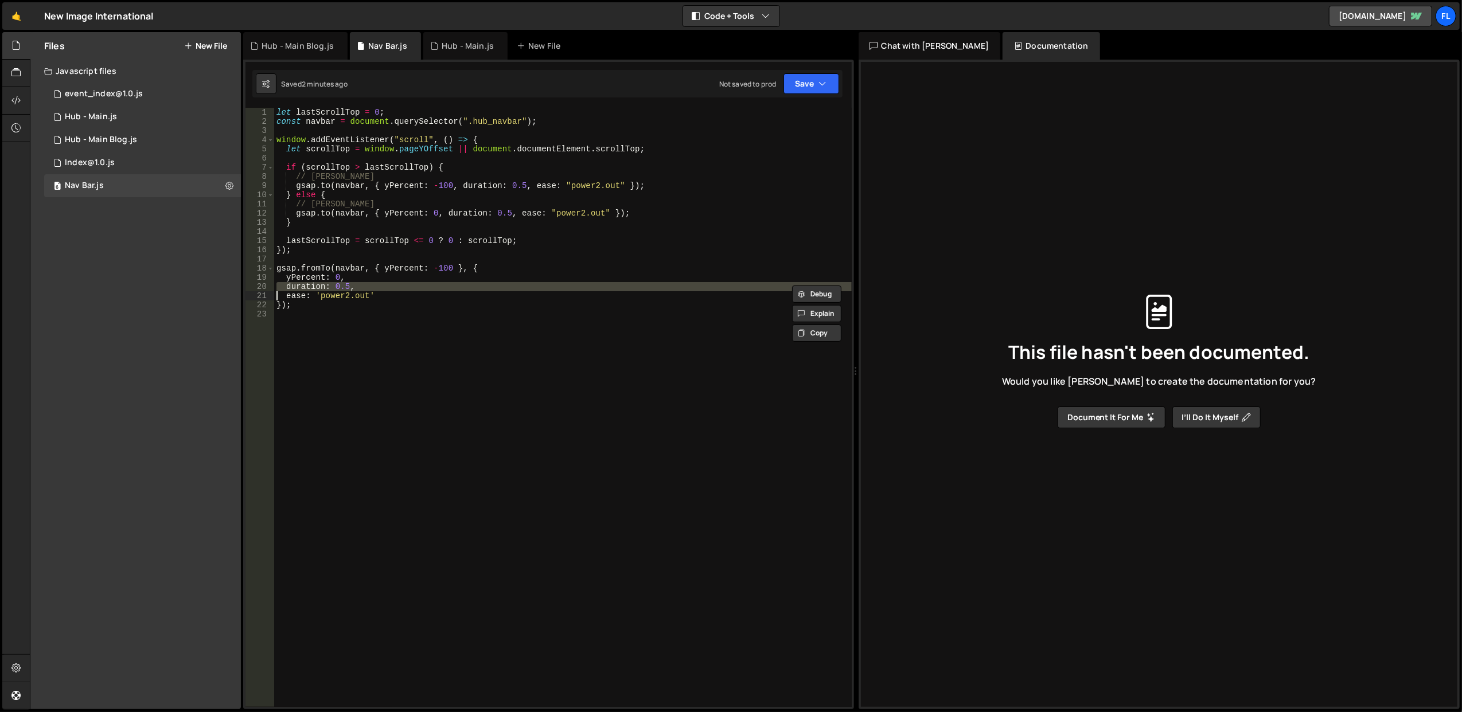
click at [508, 278] on div "let lastScrollTop = 0 ; const navbar = document . querySelector ( ".hub_navbar"…" at bounding box center [563, 417] width 578 height 618
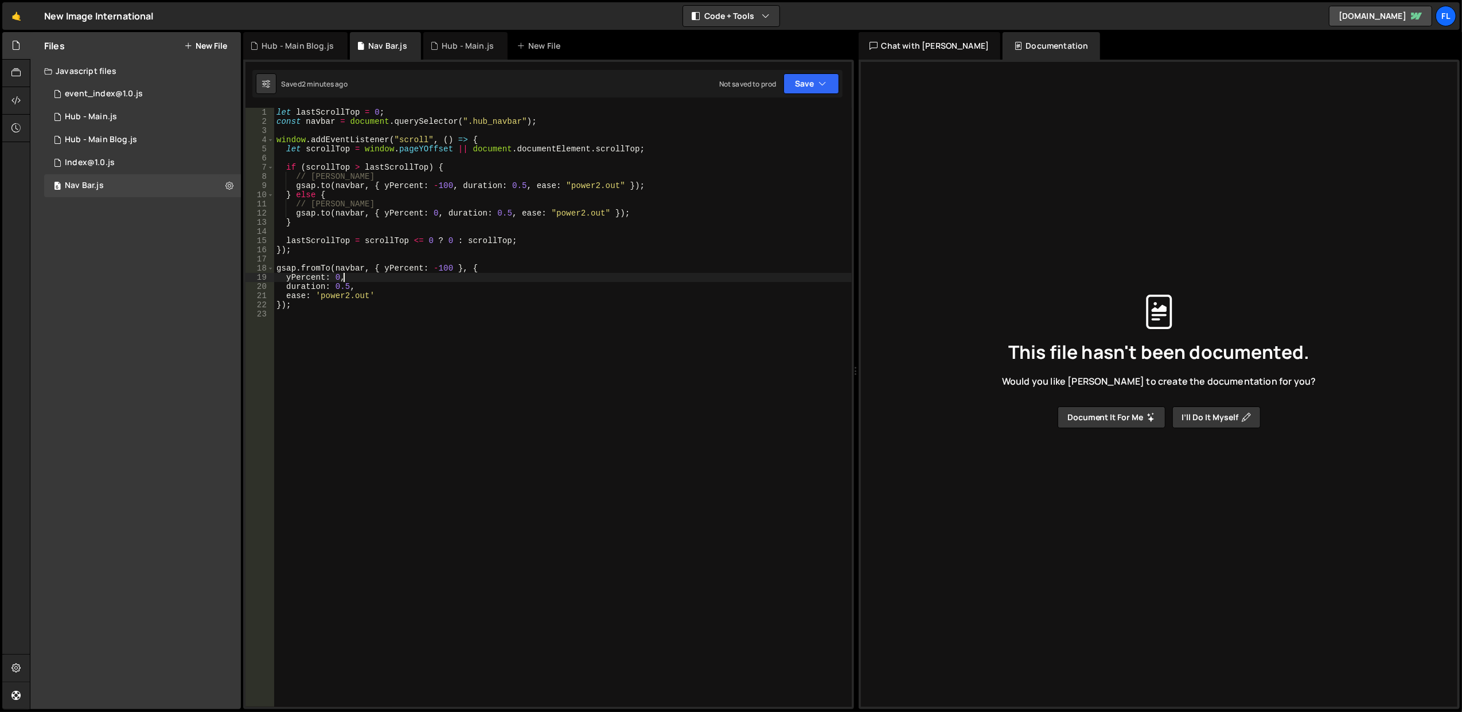
click at [508, 278] on div "let lastScrollTop = 0 ; const navbar = document . querySelector ( ".hub_navbar"…" at bounding box center [563, 417] width 578 height 618
click at [509, 269] on div "let lastScrollTop = 0 ; const navbar = document . querySelector ( ".hub_navbar"…" at bounding box center [563, 417] width 578 height 618
click at [809, 90] on button "Save" at bounding box center [812, 83] width 56 height 21
click at [807, 136] on button "Save to Staging S Saved 2 minutes ago" at bounding box center [773, 119] width 138 height 37
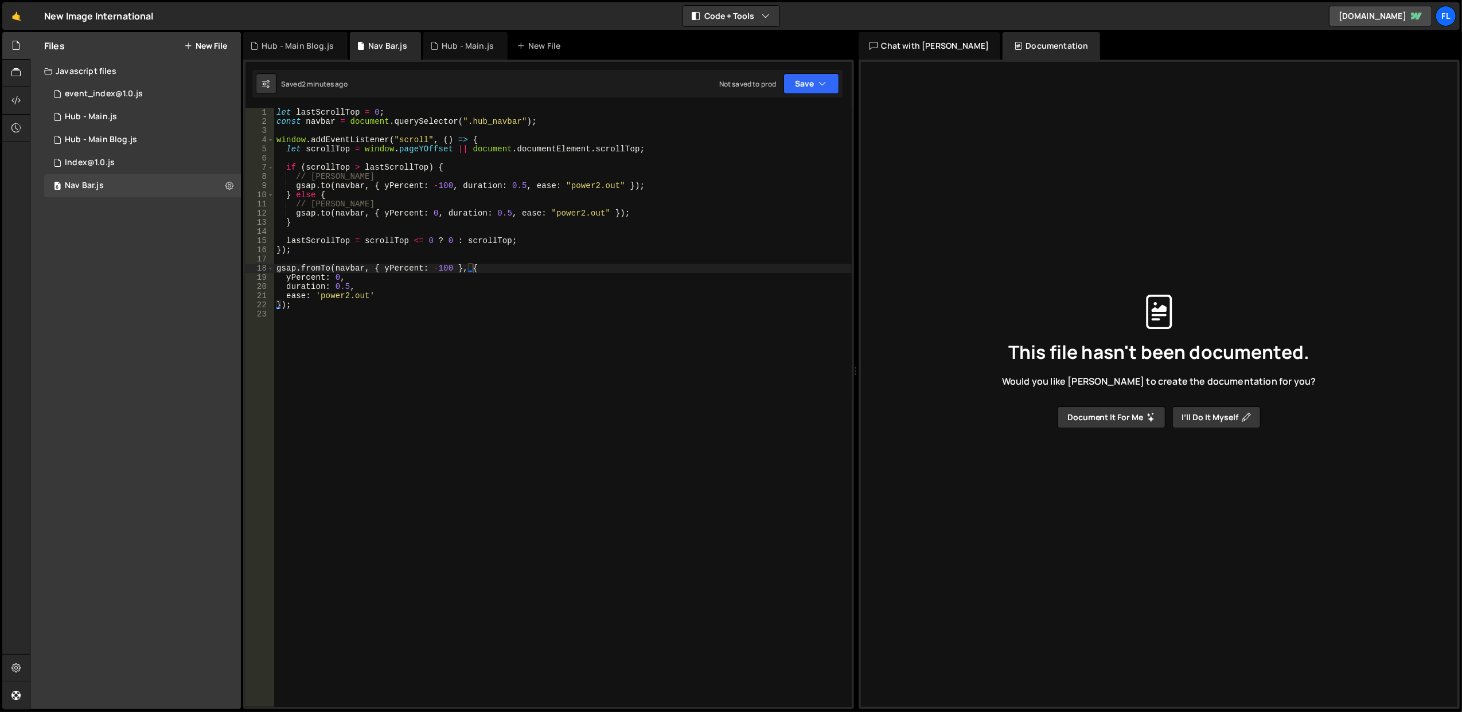
click at [437, 268] on div "let lastScrollTop = 0 ; const navbar = document . querySelector ( ".hub_navbar"…" at bounding box center [563, 417] width 578 height 618
click at [376, 269] on div "let lastScrollTop = 0 ; const navbar = document . querySelector ( ".hub_navbar"…" at bounding box center [563, 417] width 578 height 618
drag, startPoint x: 327, startPoint y: 271, endPoint x: 302, endPoint y: 270, distance: 25.3
click at [302, 270] on div "let lastScrollTop = 0 ; const navbar = document . querySelector ( ".hub_navbar"…" at bounding box center [563, 417] width 578 height 618
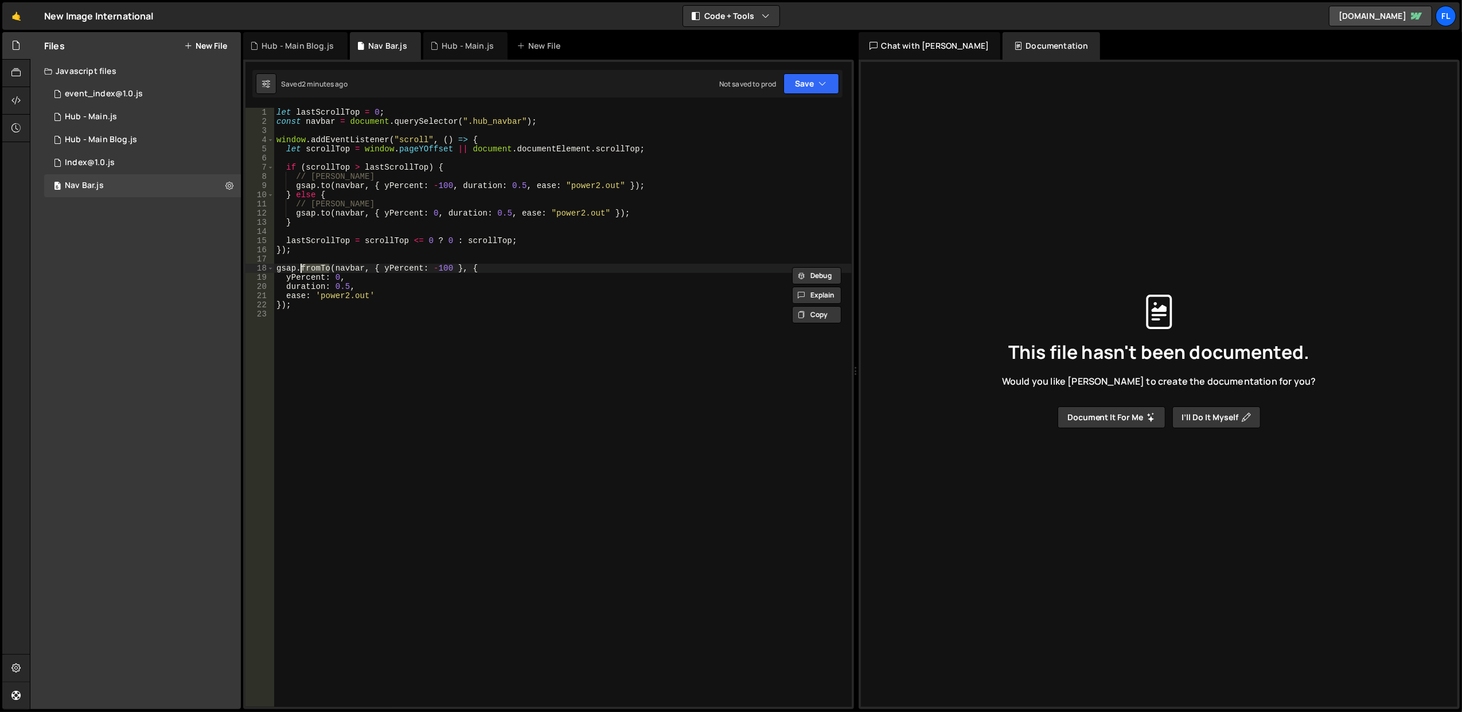
scroll to position [0, 2]
click at [335, 248] on div "let lastScrollTop = 0 ; const navbar = document . querySelector ( ".hub_navbar"…" at bounding box center [563, 417] width 578 height 618
drag, startPoint x: 446, startPoint y: 268, endPoint x: 352, endPoint y: 270, distance: 94.1
click at [352, 270] on div "let lastScrollTop = 0 ; const navbar = document . querySelector ( ".hub_navbar"…" at bounding box center [563, 417] width 578 height 618
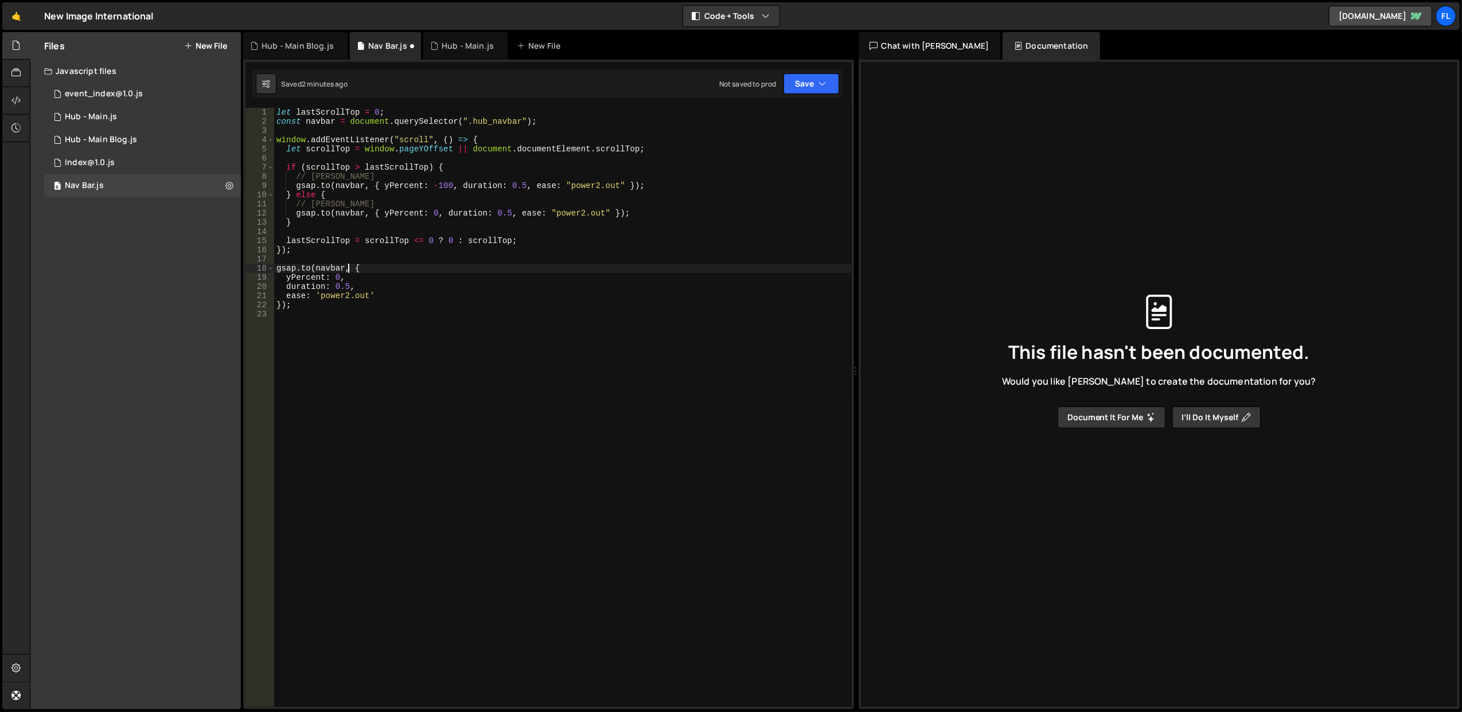
click at [436, 270] on div "let lastScrollTop = 0 ; const navbar = document . querySelector ( ".hub_navbar"…" at bounding box center [563, 417] width 578 height 618
click at [336, 278] on div "let lastScrollTop = 0 ; const navbar = document . querySelector ( ".hub_navbar"…" at bounding box center [563, 417] width 578 height 618
type textarea "yPercent: 100,"
click at [407, 260] on div "let lastScrollTop = 0 ; const navbar = document . querySelector ( ".hub_navbar"…" at bounding box center [563, 417] width 578 height 618
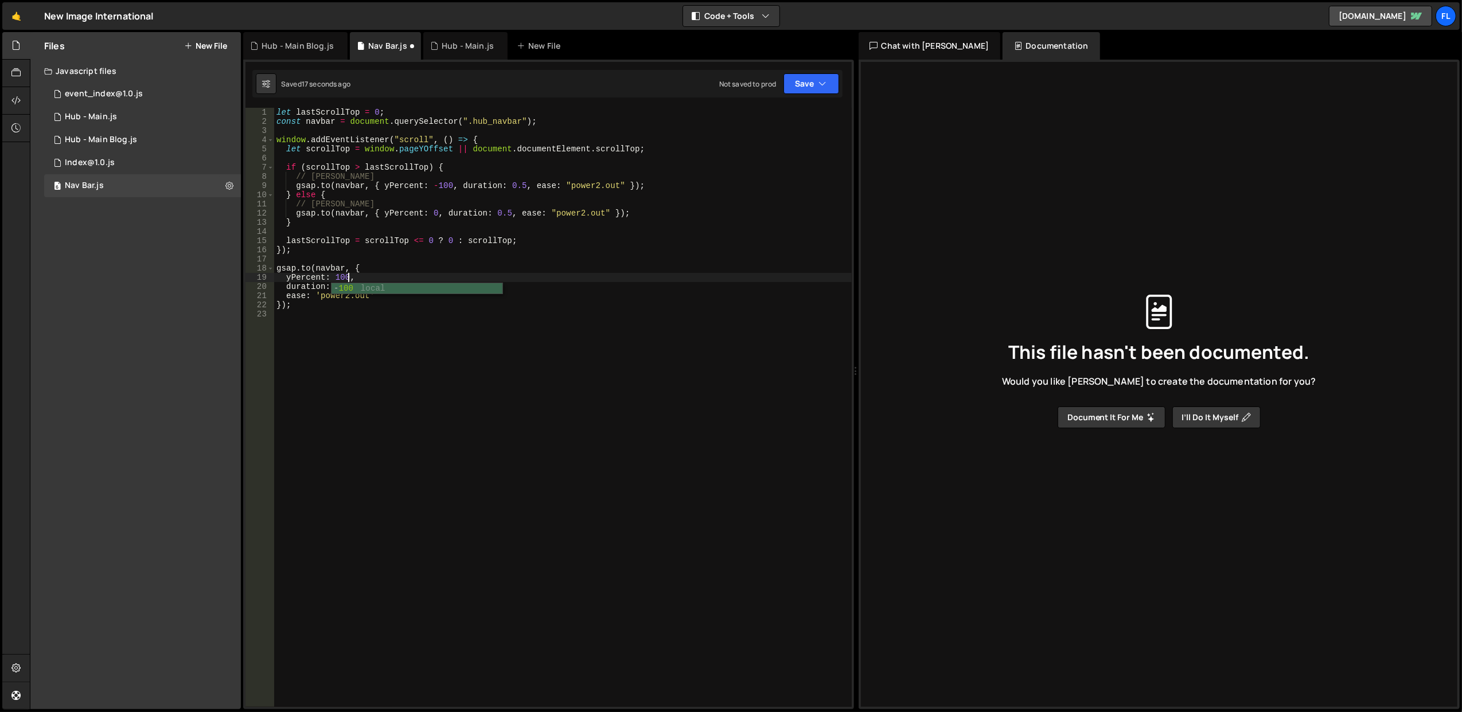
scroll to position [0, 0]
click at [391, 301] on div "let lastScrollTop = 0 ; const navbar = document . querySelector ( ".hub_navbar"…" at bounding box center [563, 417] width 578 height 618
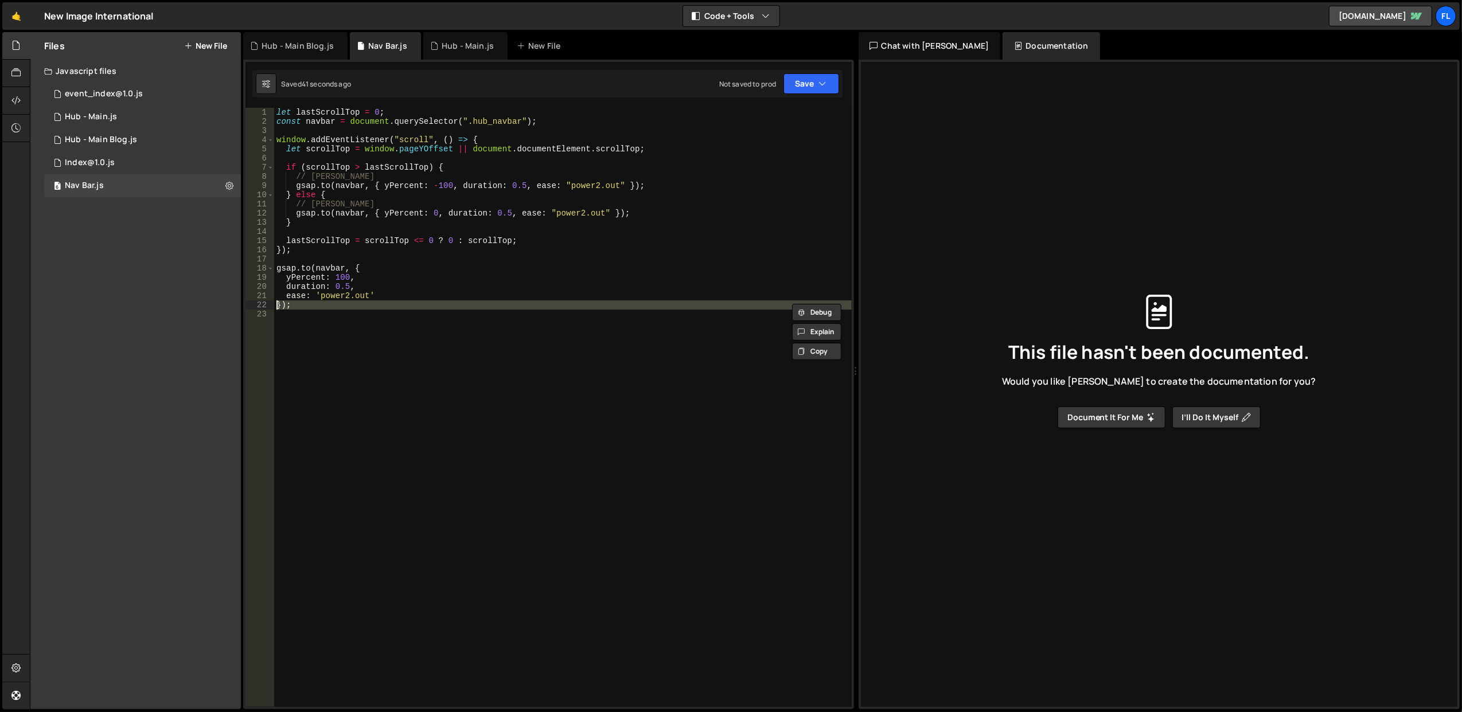
click at [391, 301] on div "let lastScrollTop = 0 ; const navbar = document . querySelector ( ".hub_navbar"…" at bounding box center [563, 417] width 578 height 618
click at [394, 280] on div "let lastScrollTop = 0 ; const navbar = document . querySelector ( ".hub_navbar"…" at bounding box center [563, 417] width 578 height 618
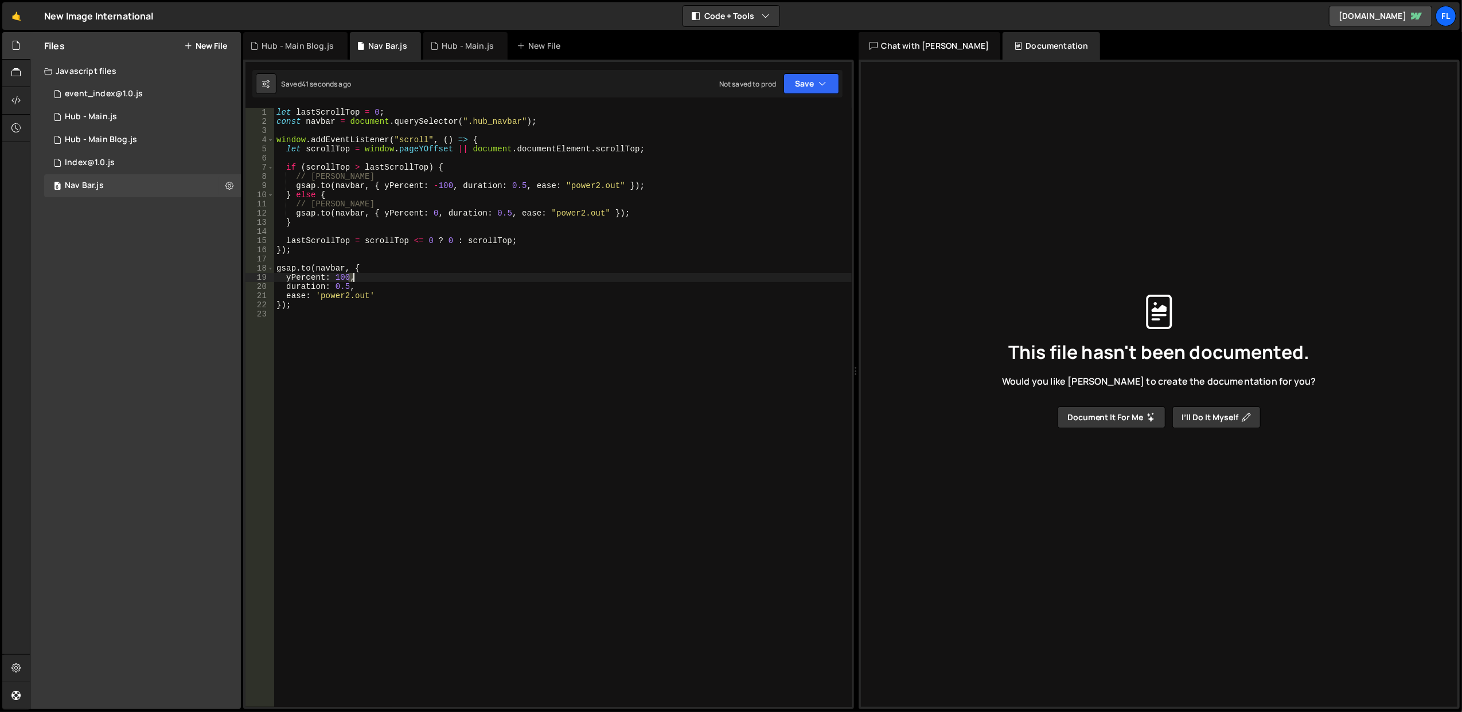
click at [394, 280] on div "let lastScrollTop = 0 ; const navbar = document . querySelector ( ".hub_navbar"…" at bounding box center [563, 417] width 578 height 618
type textarea "yPercent: 100, duration: 0.5,"
click at [407, 310] on div "let lastScrollTop = 0 ; const navbar = document . querySelector ( ".hub_navbar"…" at bounding box center [563, 417] width 578 height 618
click at [381, 253] on div "let lastScrollTop = 0 ; const navbar = document . querySelector ( ".hub_navbar"…" at bounding box center [563, 417] width 578 height 618
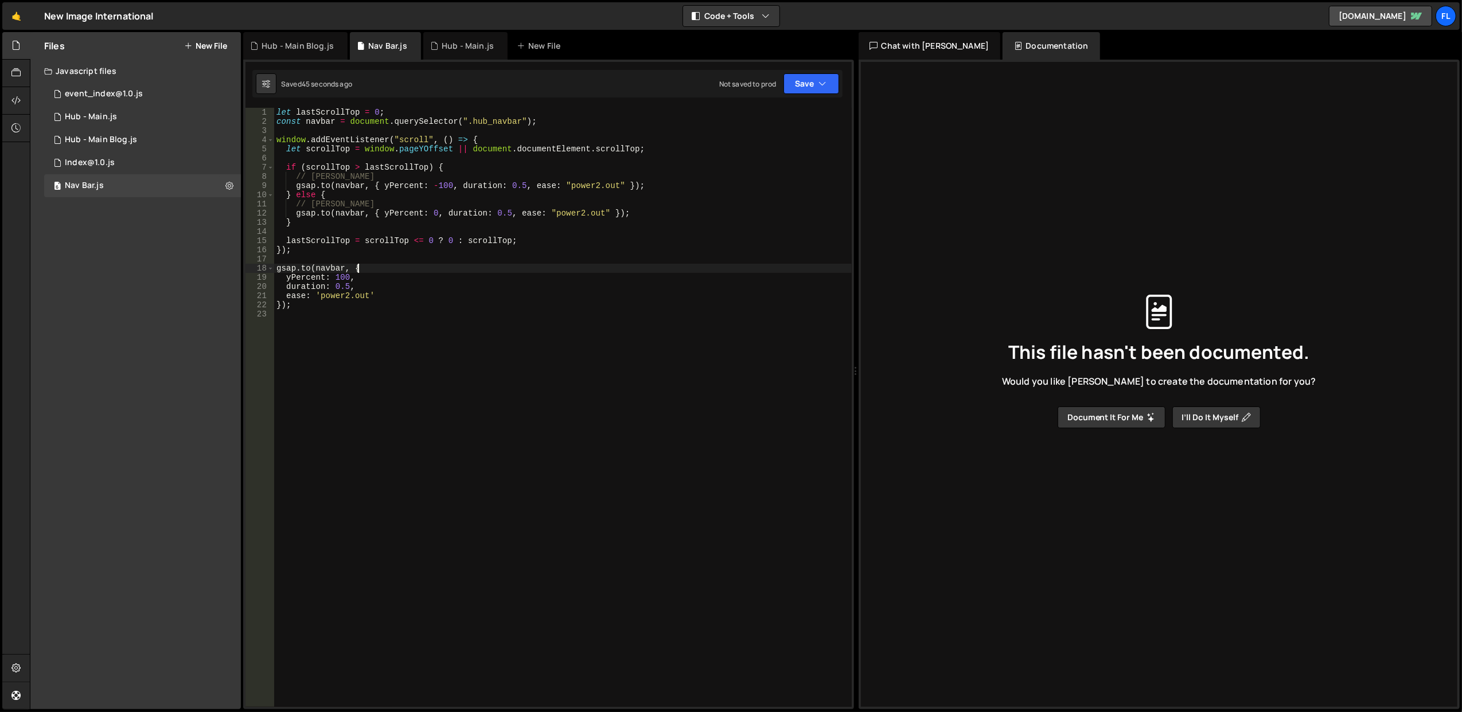
click at [384, 264] on div "let lastScrollTop = 0 ; const navbar = document . querySelector ( ".hub_navbar"…" at bounding box center [563, 417] width 578 height 618
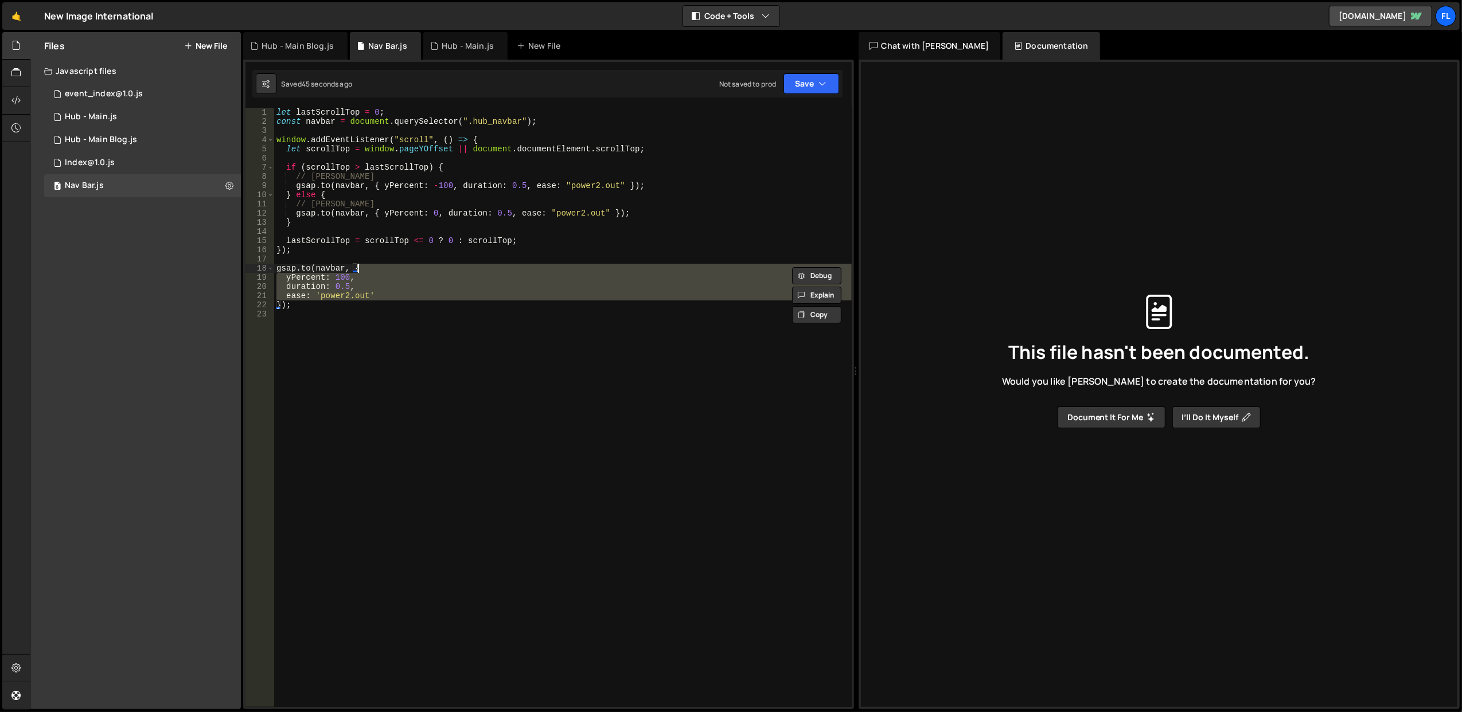
click at [384, 264] on div "let lastScrollTop = 0 ; const navbar = document . querySelector ( ".hub_navbar"…" at bounding box center [563, 417] width 578 height 618
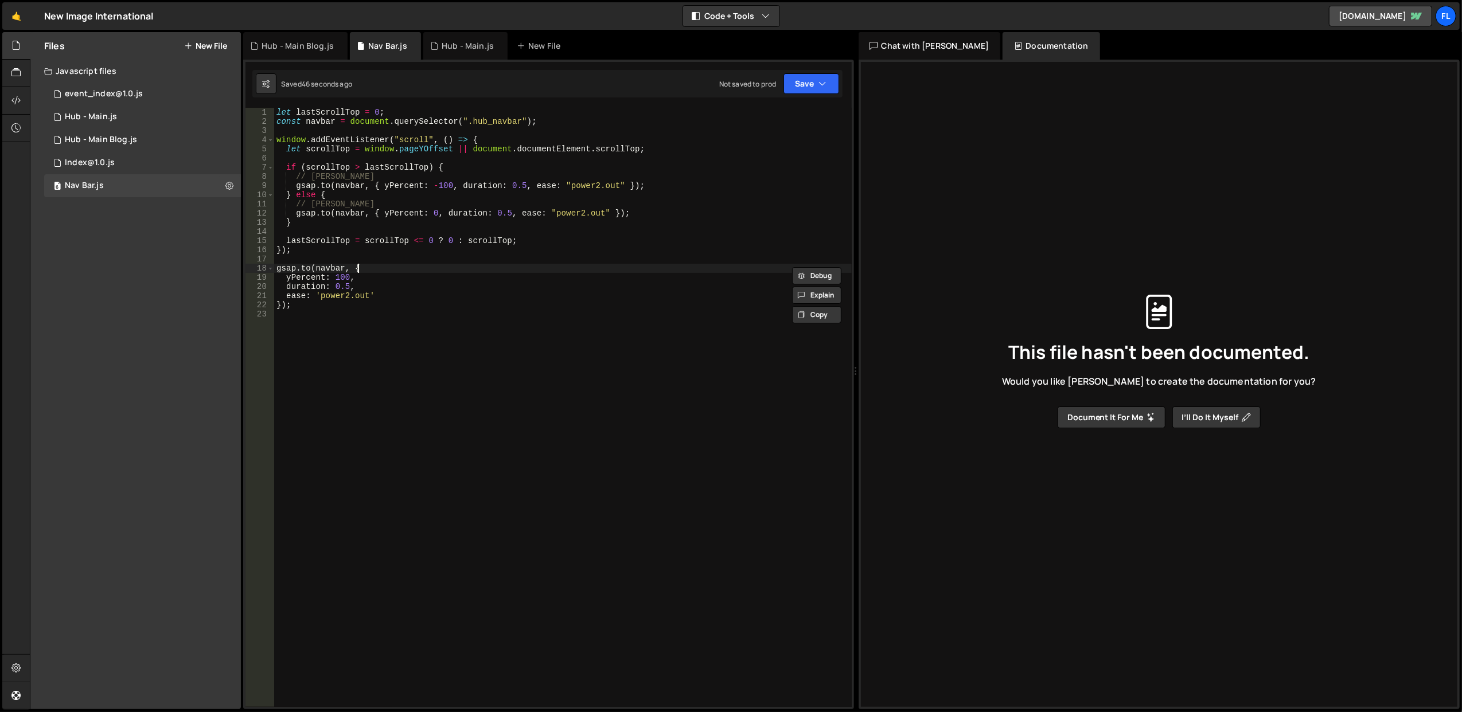
click at [386, 268] on div "let lastScrollTop = 0 ; const navbar = document . querySelector ( ".hub_navbar"…" at bounding box center [563, 417] width 578 height 618
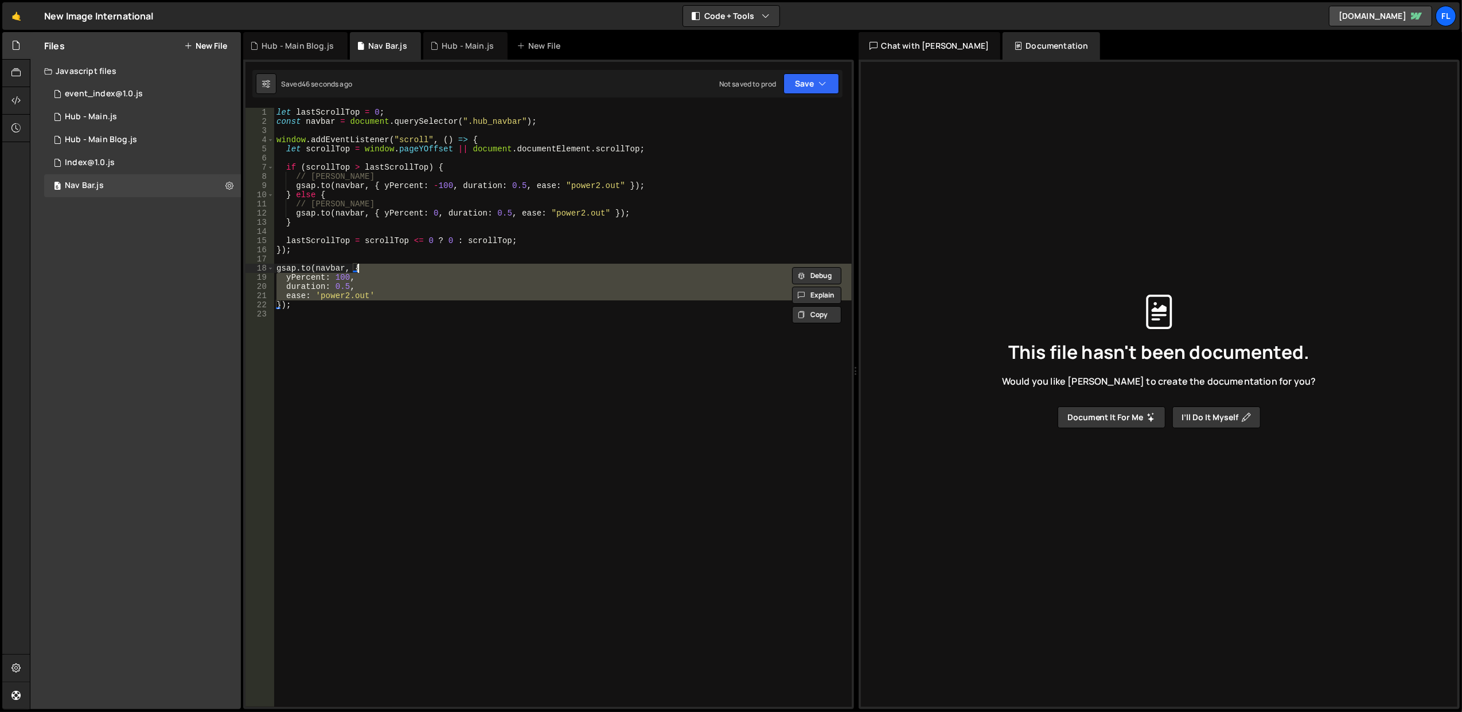
click at [386, 268] on div "let lastScrollTop = 0 ; const navbar = document . querySelector ( ".hub_navbar"…" at bounding box center [563, 417] width 578 height 618
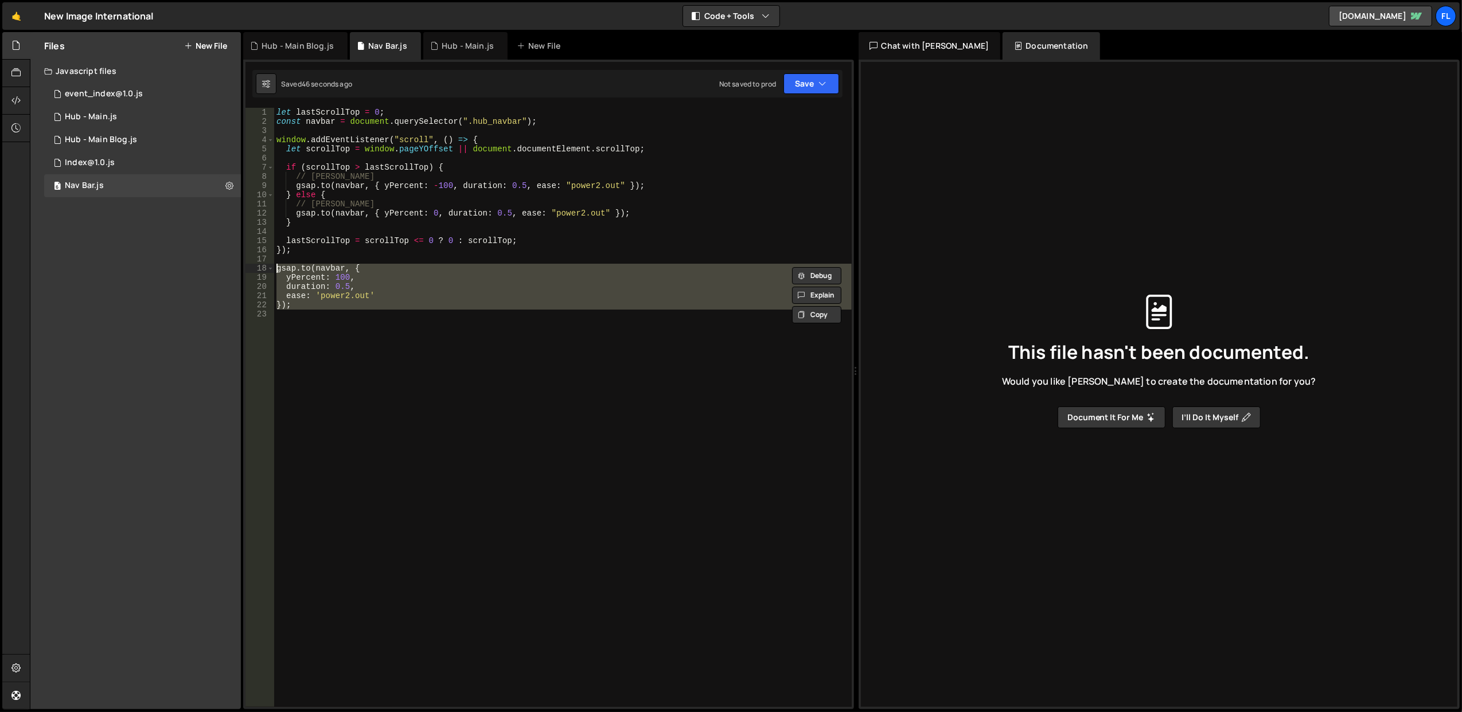
click at [396, 280] on div "let lastScrollTop = 0 ; const navbar = document . querySelector ( ".hub_navbar"…" at bounding box center [563, 407] width 578 height 599
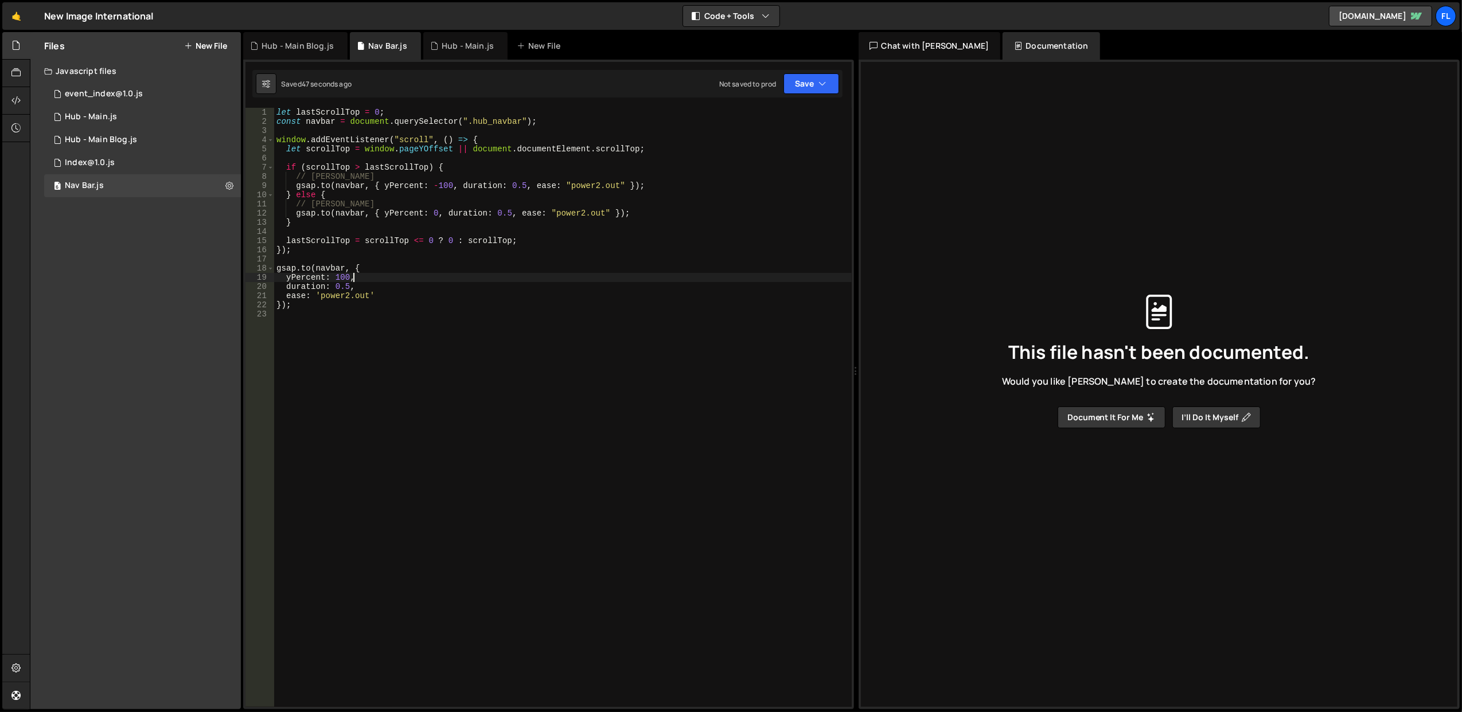
click at [393, 270] on div "let lastScrollTop = 0 ; const navbar = document . querySelector ( ".hub_navbar"…" at bounding box center [563, 417] width 578 height 618
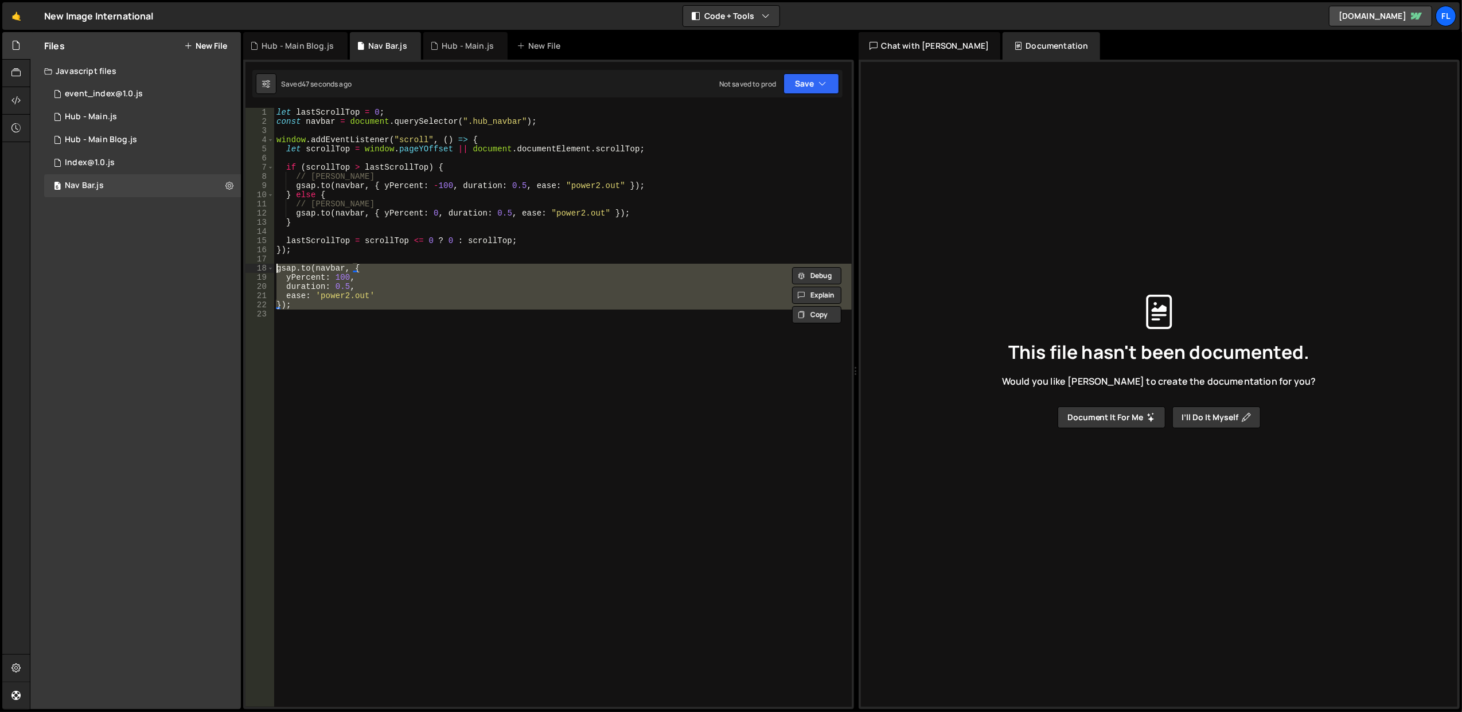
click at [393, 270] on div "let lastScrollTop = 0 ; const navbar = document . querySelector ( ".hub_navbar"…" at bounding box center [563, 417] width 578 height 618
click at [395, 283] on div "let lastScrollTop = 0 ; const navbar = document . querySelector ( ".hub_navbar"…" at bounding box center [563, 407] width 578 height 599
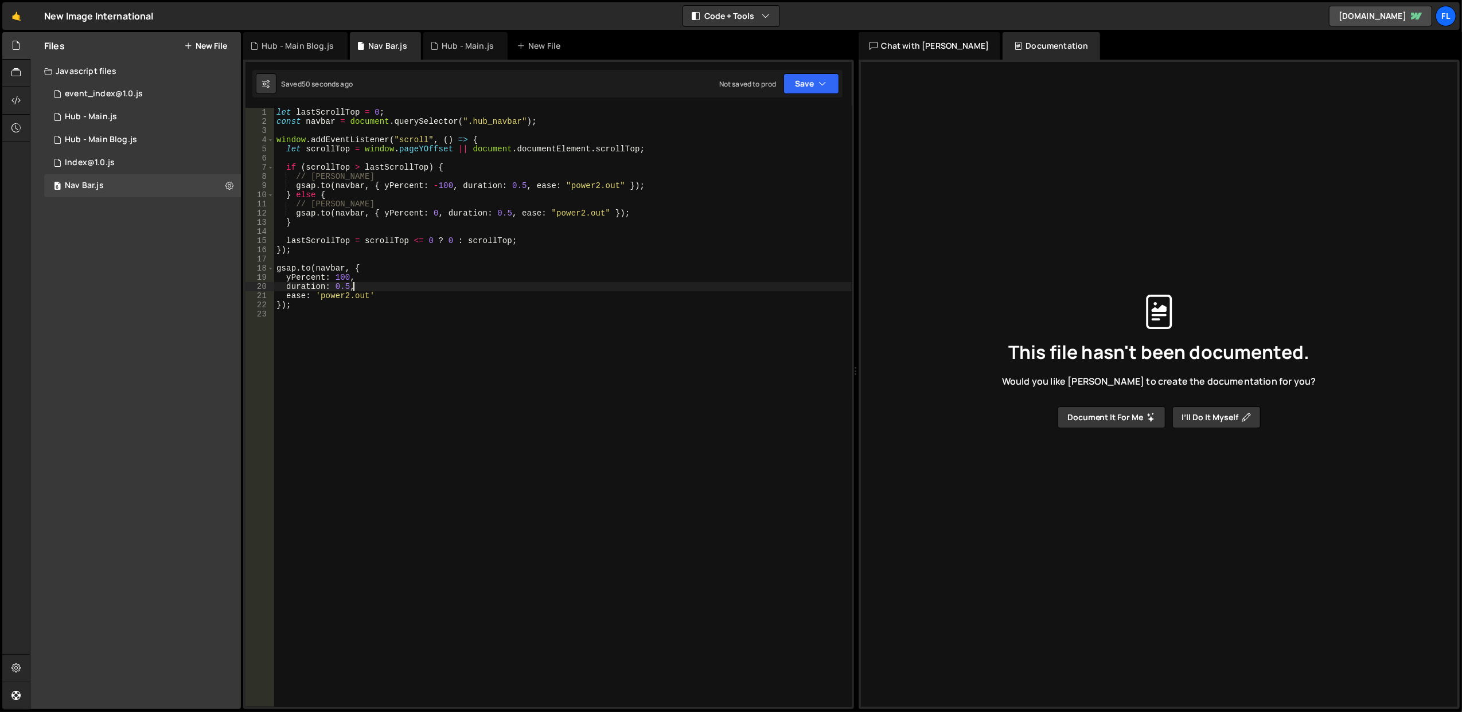
click at [384, 269] on div "let lastScrollTop = 0 ; const navbar = document . querySelector ( ".hub_navbar"…" at bounding box center [563, 417] width 578 height 618
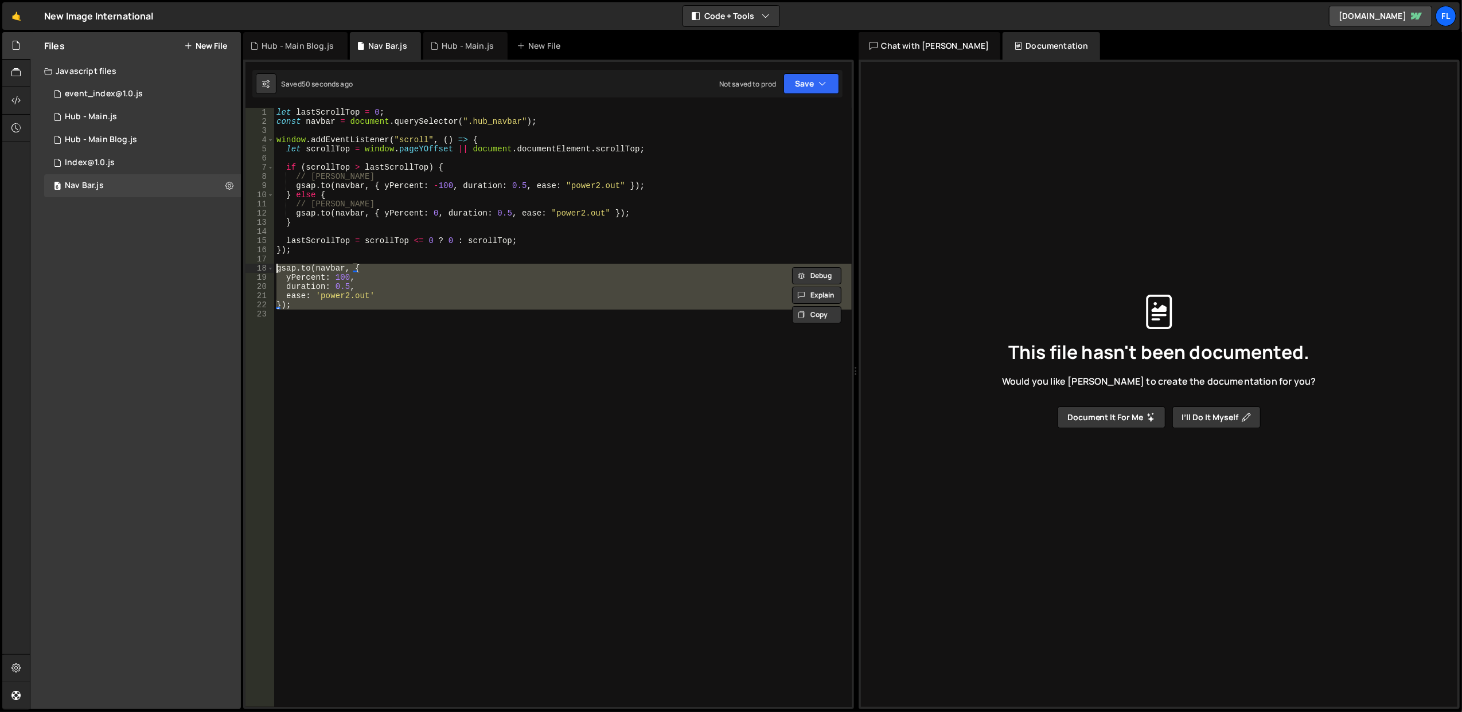
click at [384, 269] on div "let lastScrollTop = 0 ; const navbar = document . querySelector ( ".hub_navbar"…" at bounding box center [563, 417] width 578 height 618
click at [390, 281] on div "let lastScrollTop = 0 ; const navbar = document . querySelector ( ".hub_navbar"…" at bounding box center [563, 407] width 578 height 599
click at [390, 281] on div "let lastScrollTop = 0 ; const navbar = document . querySelector ( ".hub_navbar"…" at bounding box center [563, 417] width 578 height 618
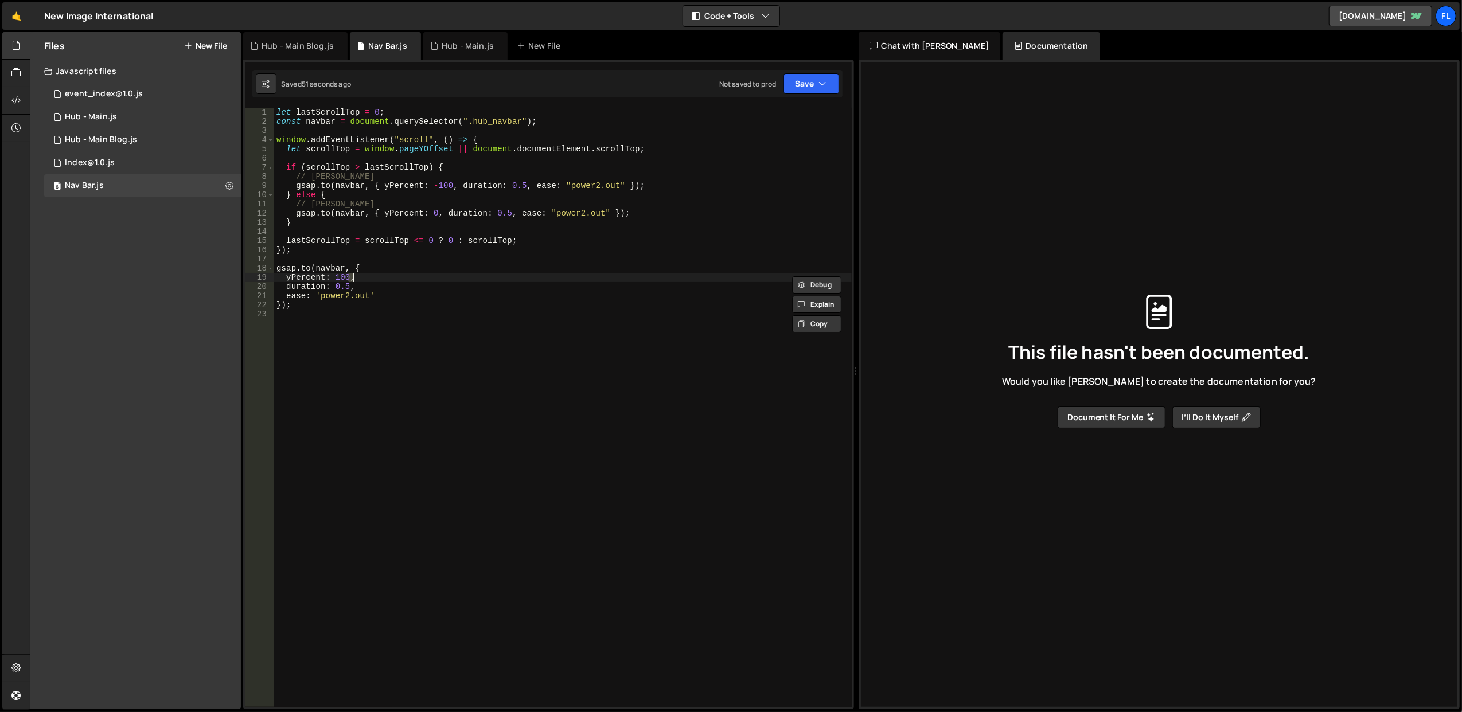
click at [390, 281] on div "let lastScrollTop = 0 ; const navbar = document . querySelector ( ".hub_navbar"…" at bounding box center [563, 417] width 578 height 618
click at [393, 268] on div "let lastScrollTop = 0 ; const navbar = document . querySelector ( ".hub_navbar"…" at bounding box center [563, 417] width 578 height 618
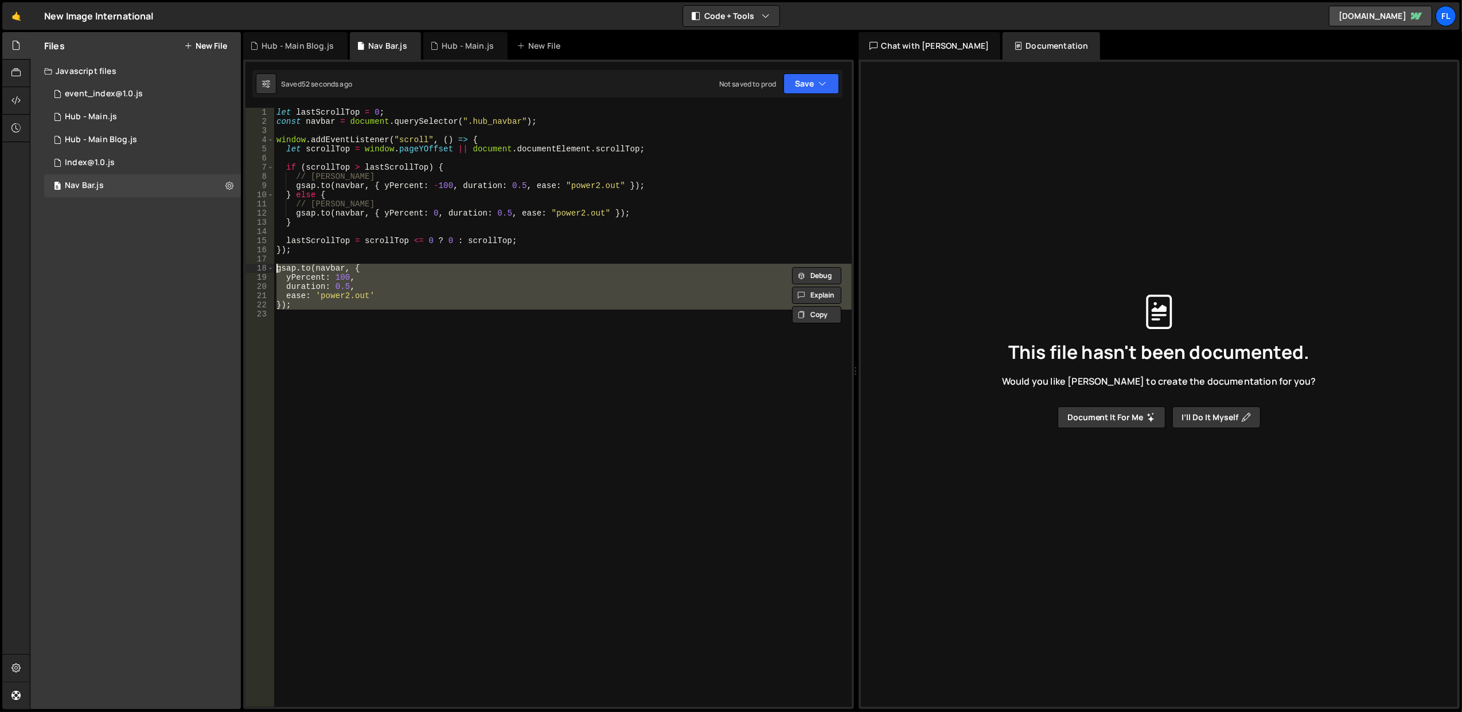
click at [393, 271] on div "let lastScrollTop = 0 ; const navbar = document . querySelector ( ".hub_navbar"…" at bounding box center [563, 407] width 578 height 599
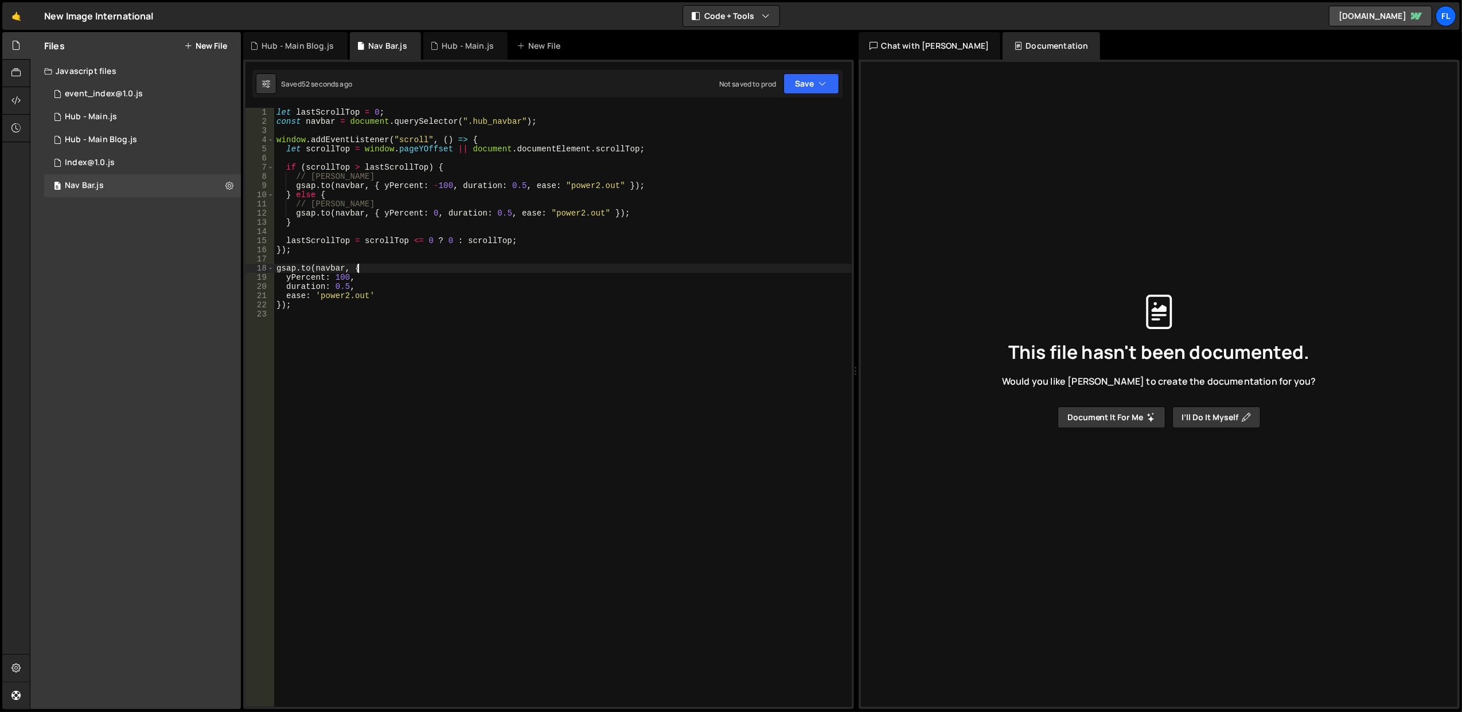
click at [393, 271] on div "let lastScrollTop = 0 ; const navbar = document . querySelector ( ".hub_navbar"…" at bounding box center [563, 417] width 578 height 618
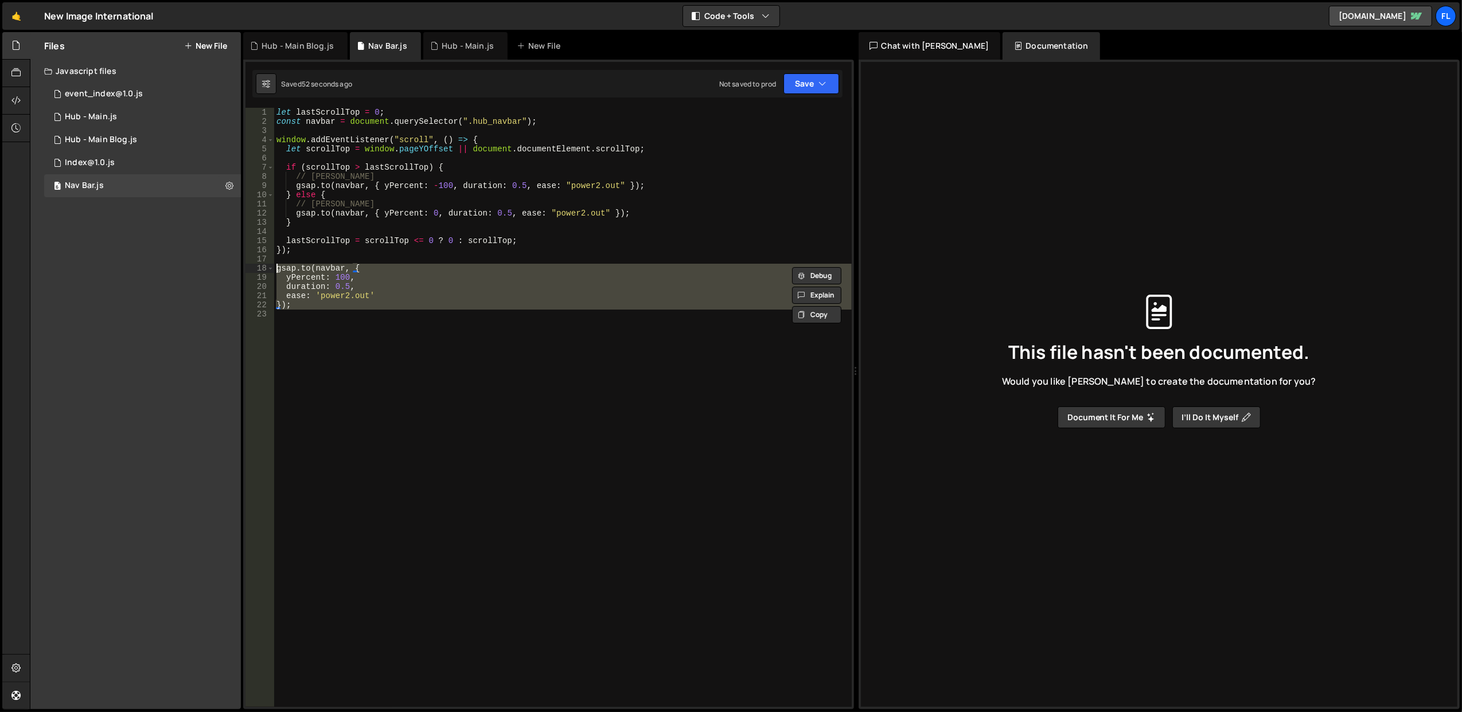
click at [393, 271] on div "let lastScrollTop = 0 ; const navbar = document . querySelector ( ".hub_navbar"…" at bounding box center [563, 417] width 578 height 618
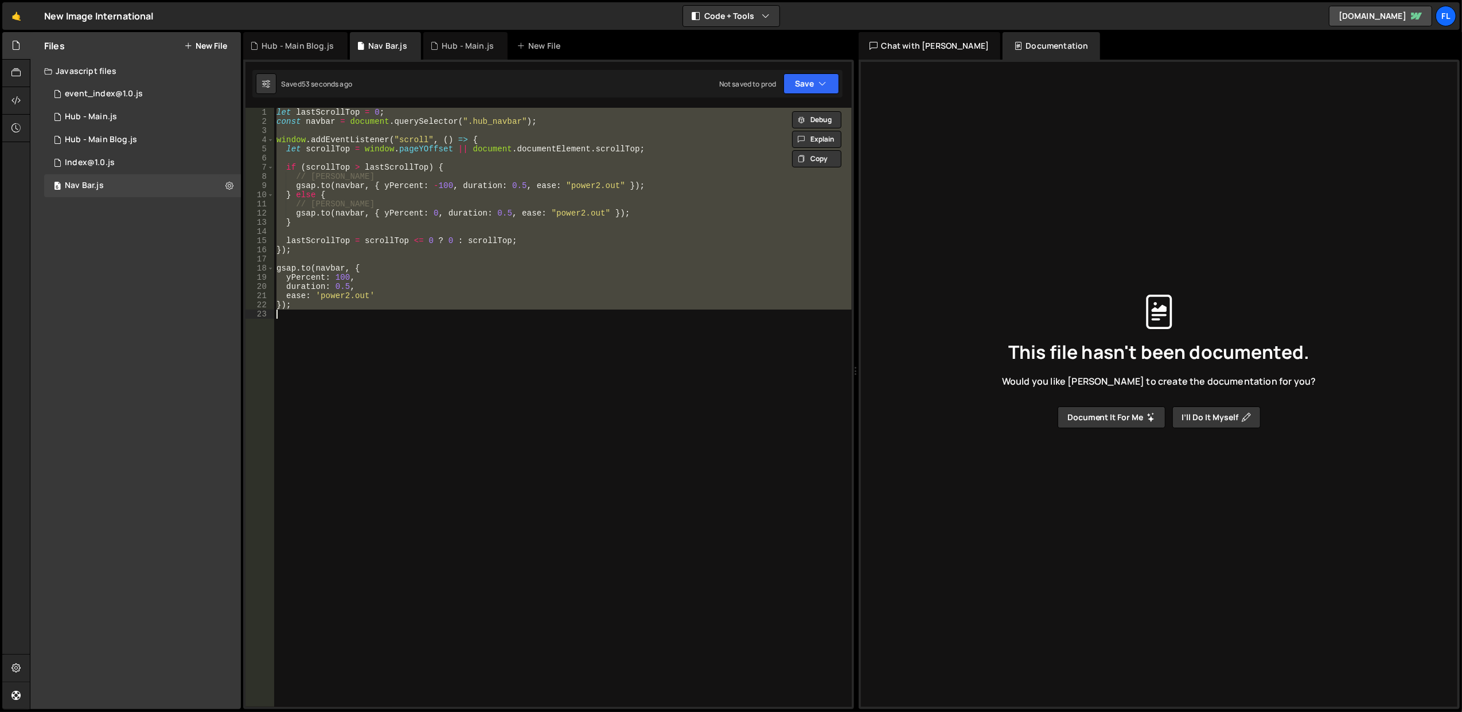
click at [393, 271] on div "let lastScrollTop = 0 ; const navbar = document . querySelector ( ".hub_navbar"…" at bounding box center [563, 417] width 578 height 618
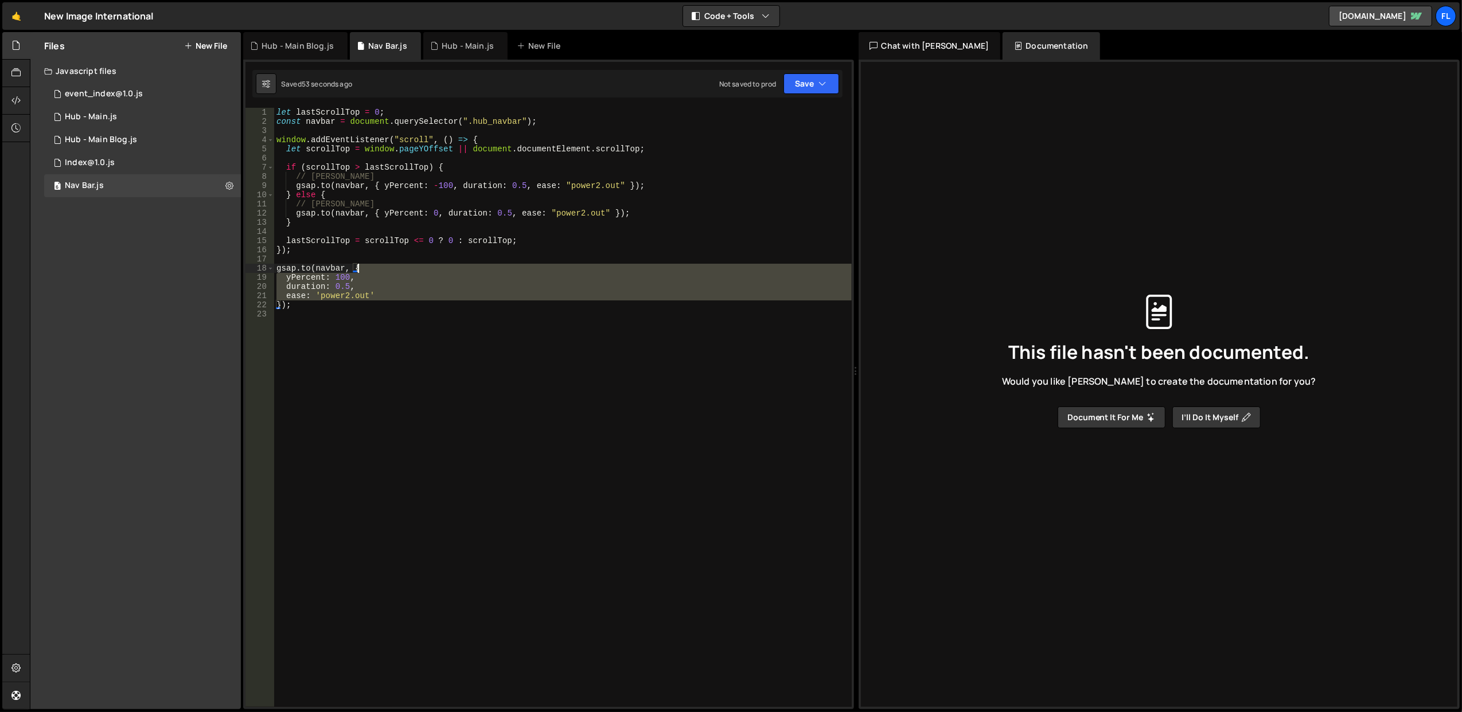
click at [393, 271] on div "let lastScrollTop = 0 ; const navbar = document . querySelector ( ".hub_navbar"…" at bounding box center [563, 417] width 578 height 618
click at [434, 189] on div "let lastScrollTop = 0 ; const navbar = document . querySelector ( ".hub_navbar"…" at bounding box center [563, 417] width 578 height 618
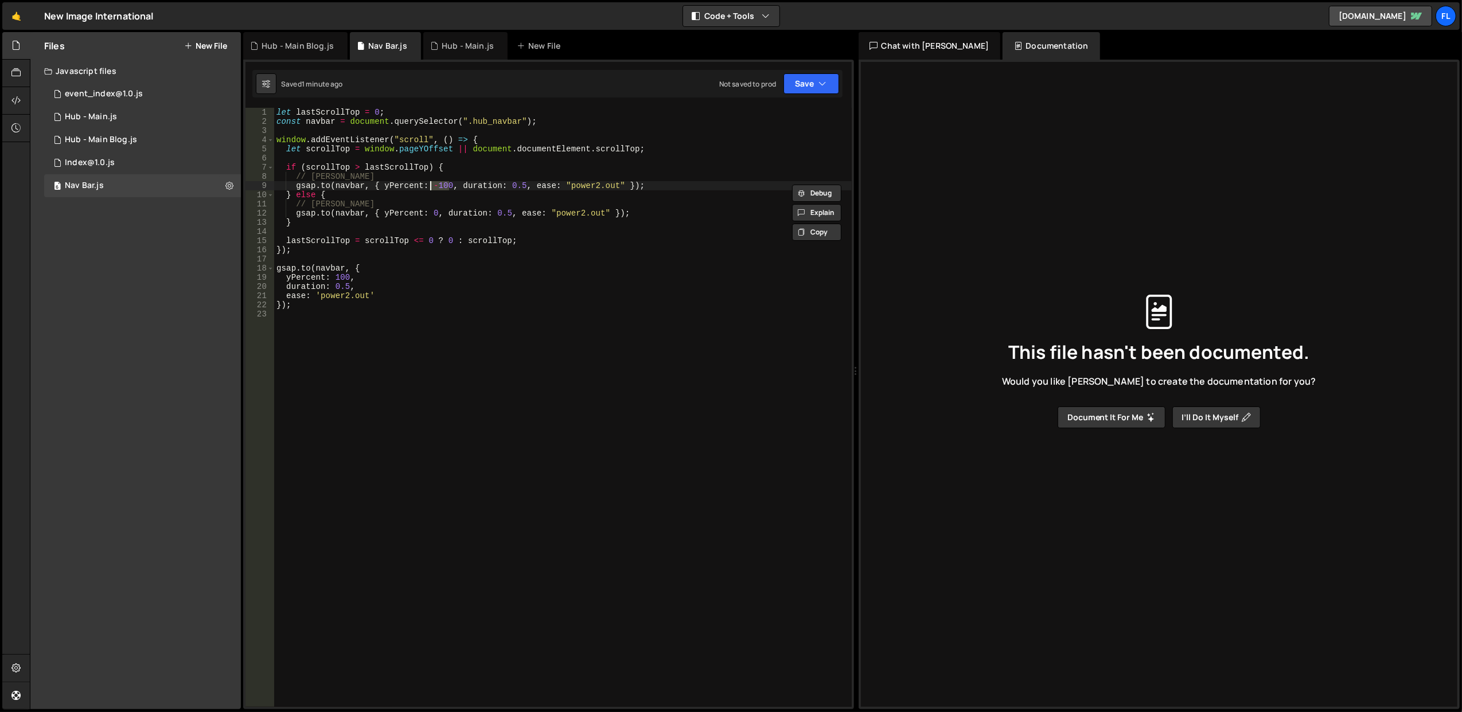
type textarea "[DOMAIN_NAME](navbar, { yPercent: 0, duration: 0.5, ease: "power2.out" });"
click at [521, 162] on div "let lastScrollTop = 0 ; const navbar = document . querySelector ( ".hub_navbar"…" at bounding box center [563, 417] width 578 height 618
click at [431, 214] on div "let lastScrollTop = 0 ; const navbar = document . querySelector ( ".hub_navbar"…" at bounding box center [563, 417] width 578 height 618
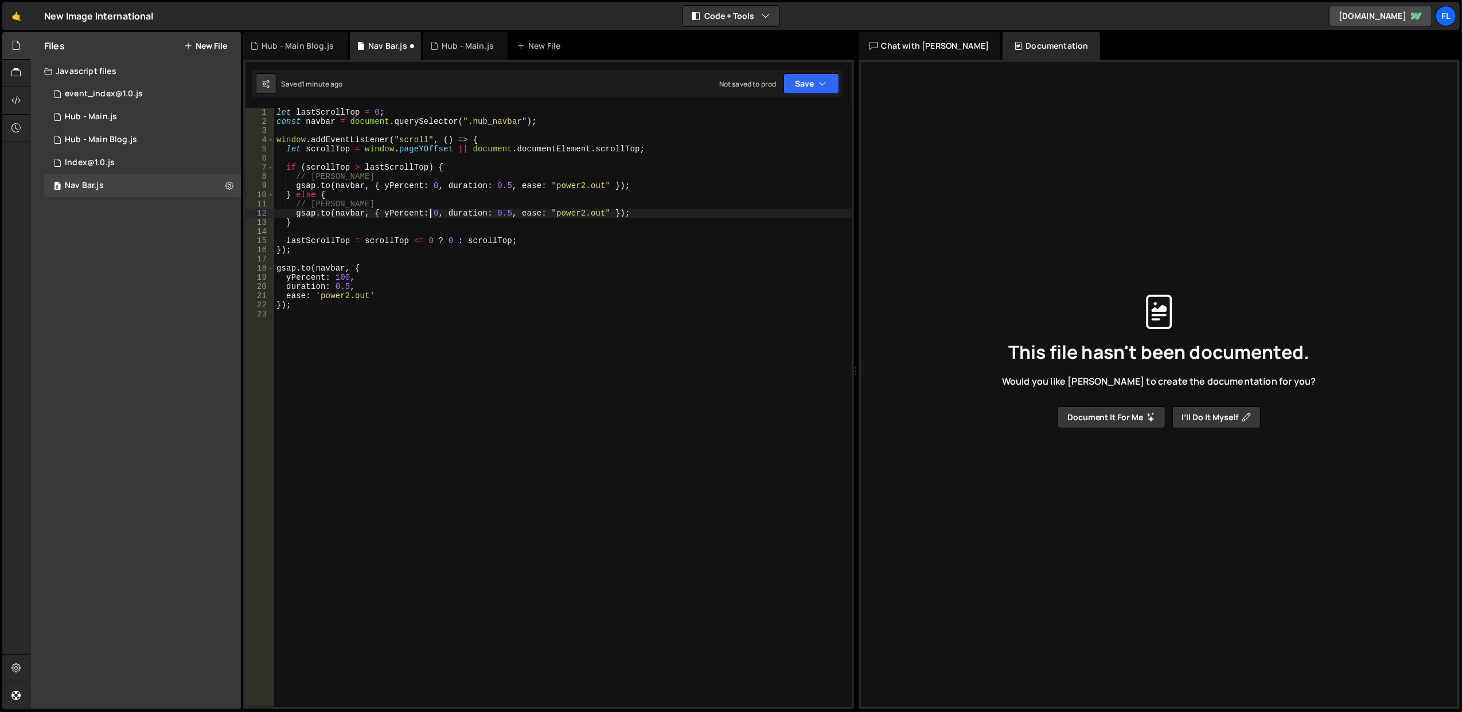
click at [431, 214] on div "let lastScrollTop = 0 ; const navbar = document . querySelector ( ".hub_navbar"…" at bounding box center [563, 417] width 578 height 618
click at [606, 219] on div "let lastScrollTop = 0 ; const navbar = document . querySelector ( ".hub_navbar"…" at bounding box center [563, 417] width 578 height 618
type textarea "}"
